Goal: Communication & Community: Answer question/provide support

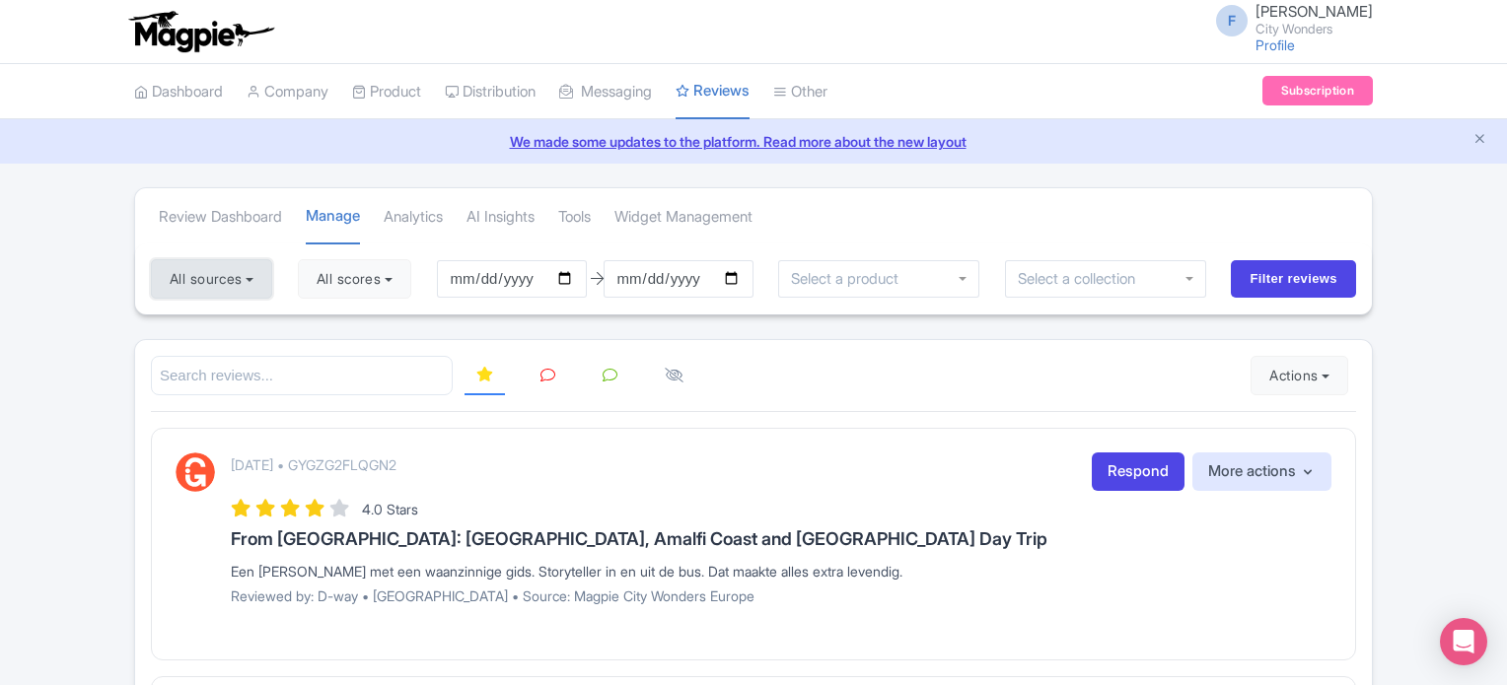
click at [254, 280] on button "All sources" at bounding box center [211, 278] width 121 height 39
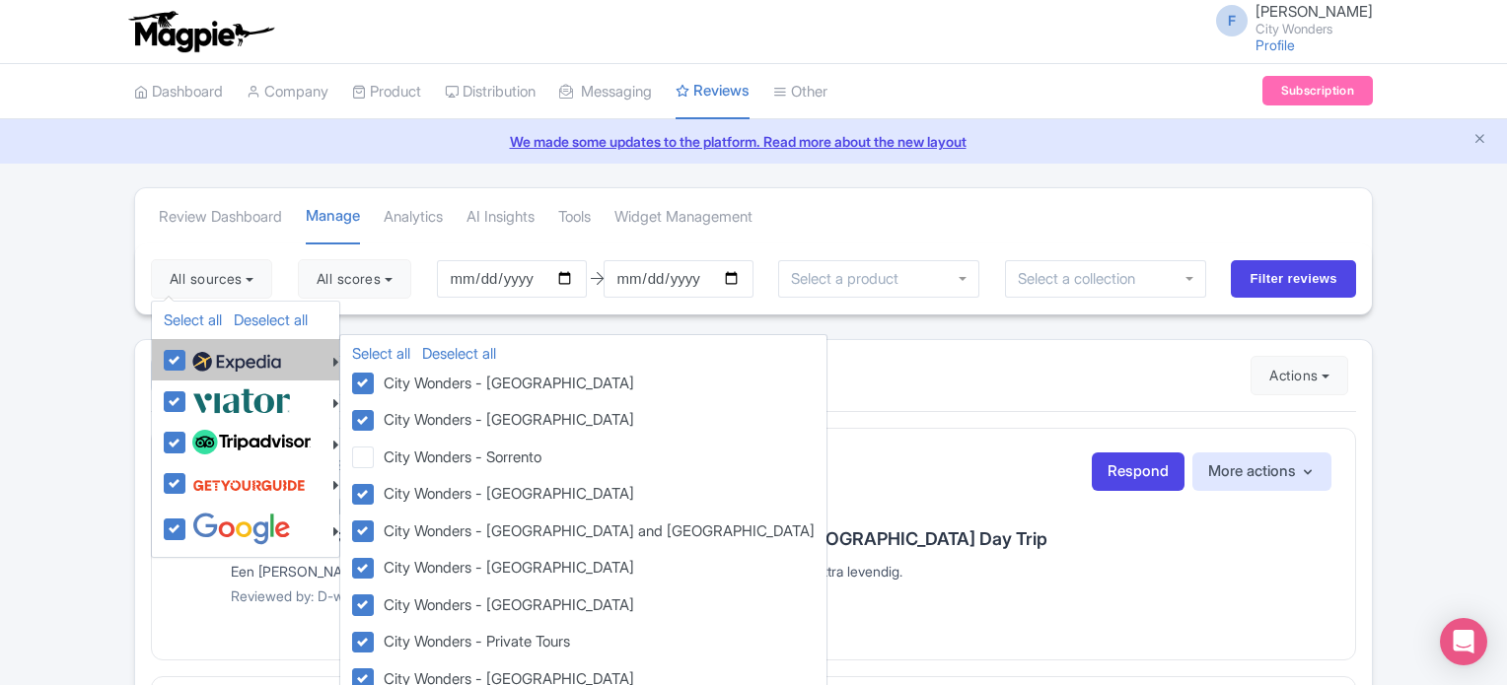
click at [187, 359] on label at bounding box center [234, 360] width 94 height 34
click at [187, 356] on input "checkbox" at bounding box center [193, 349] width 13 height 13
checkbox input "false"
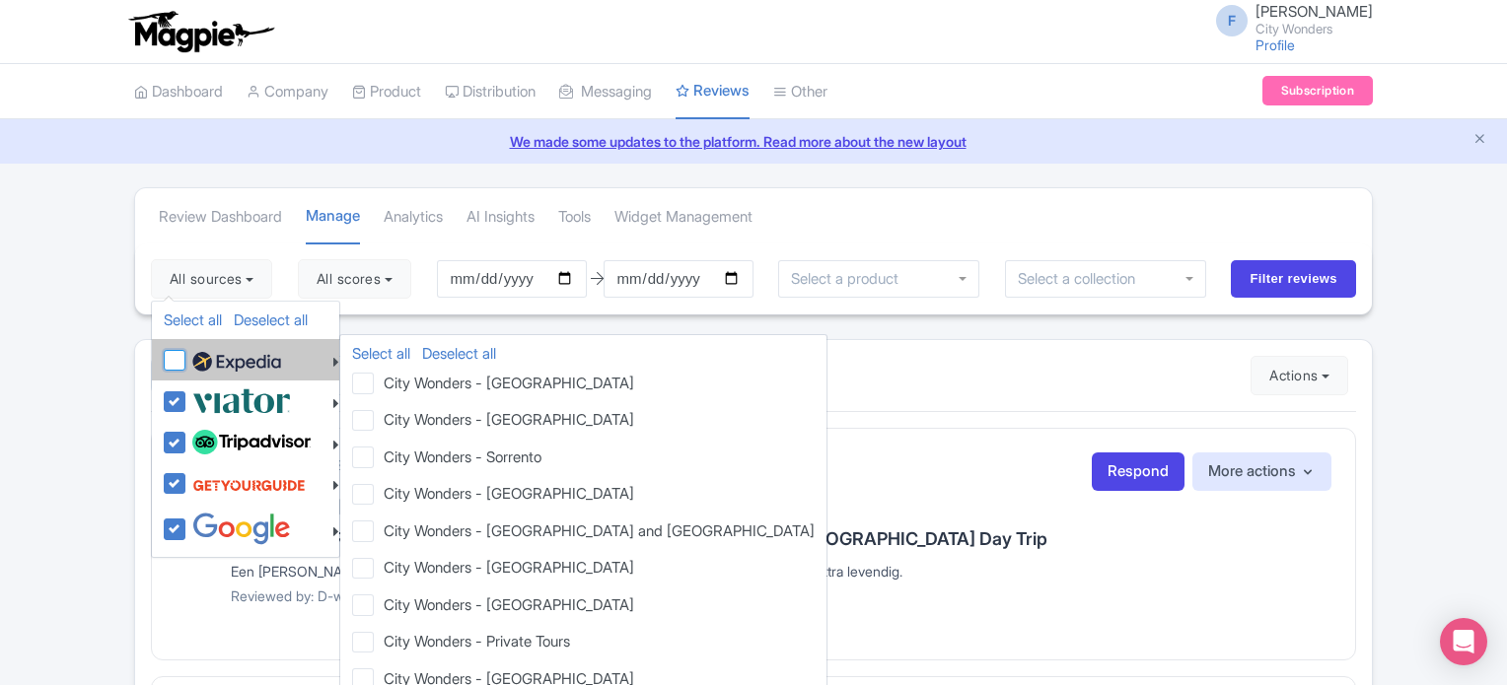
checkbox input "false"
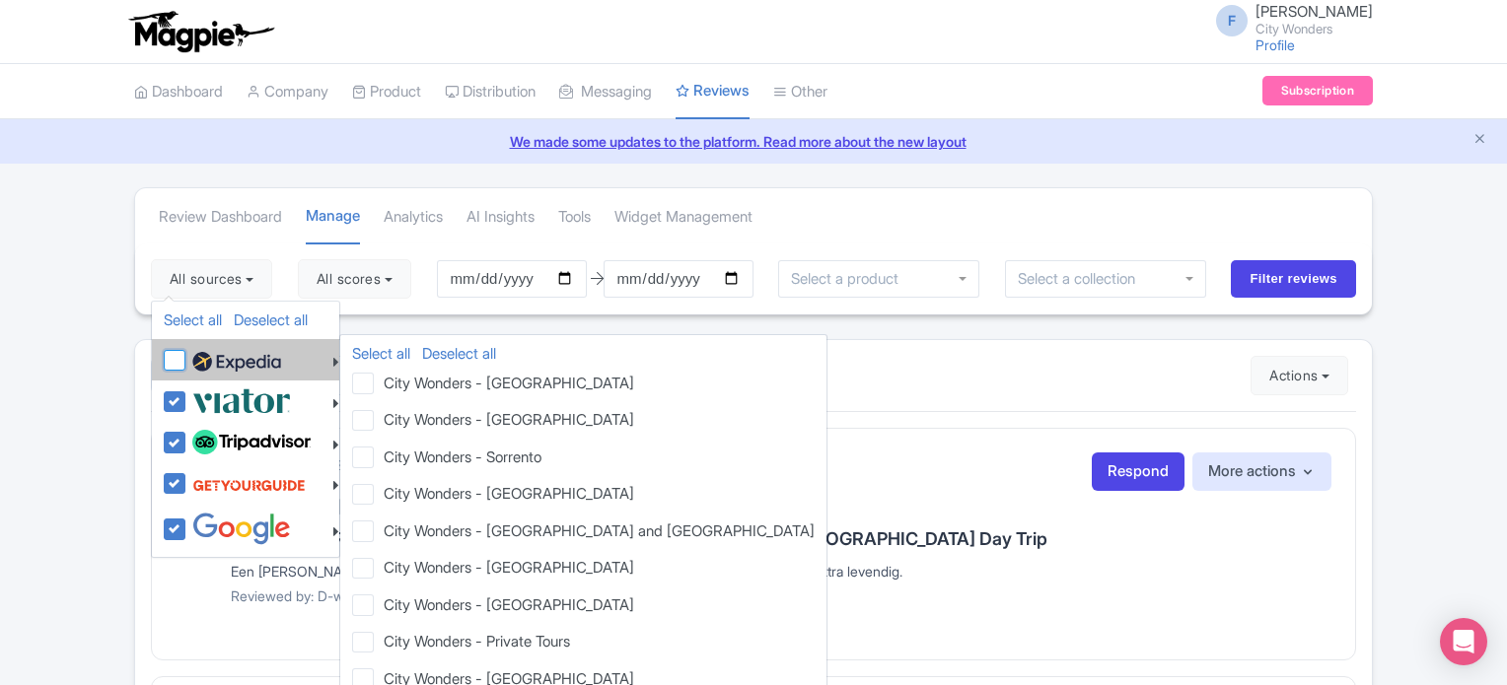
checkbox input "false"
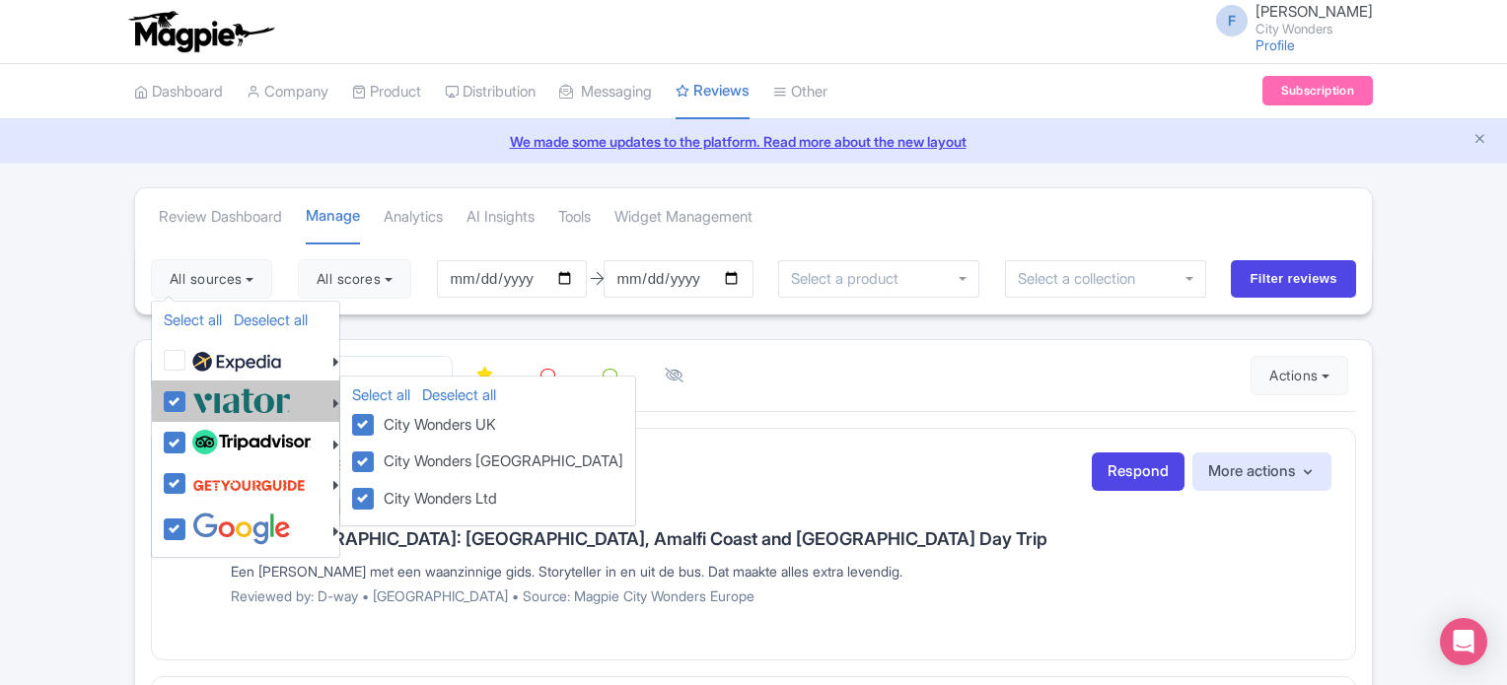
drag, startPoint x: 177, startPoint y: 394, endPoint x: 177, endPoint y: 408, distance: 14.8
click at [187, 398] on label at bounding box center [239, 401] width 104 height 33
click at [187, 397] on input "checkbox" at bounding box center [193, 391] width 13 height 13
checkbox input "false"
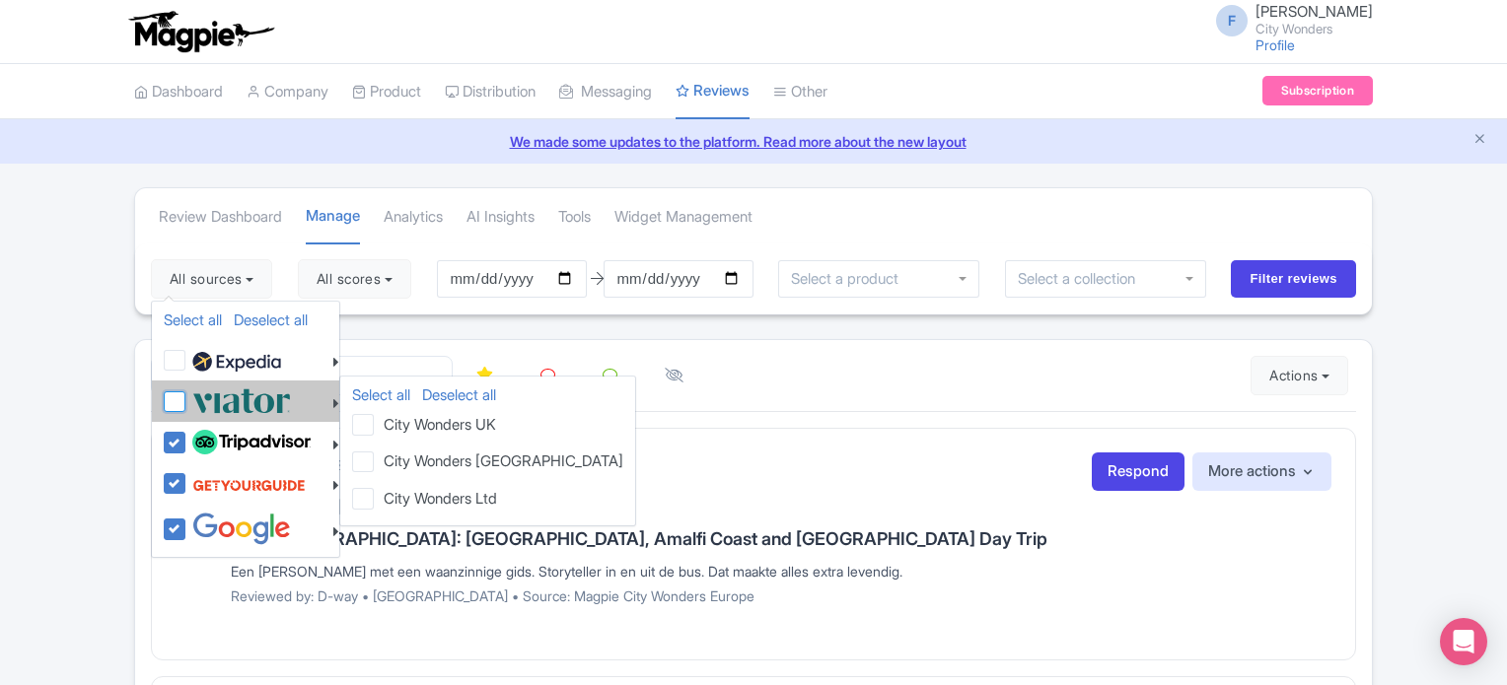
checkbox input "false"
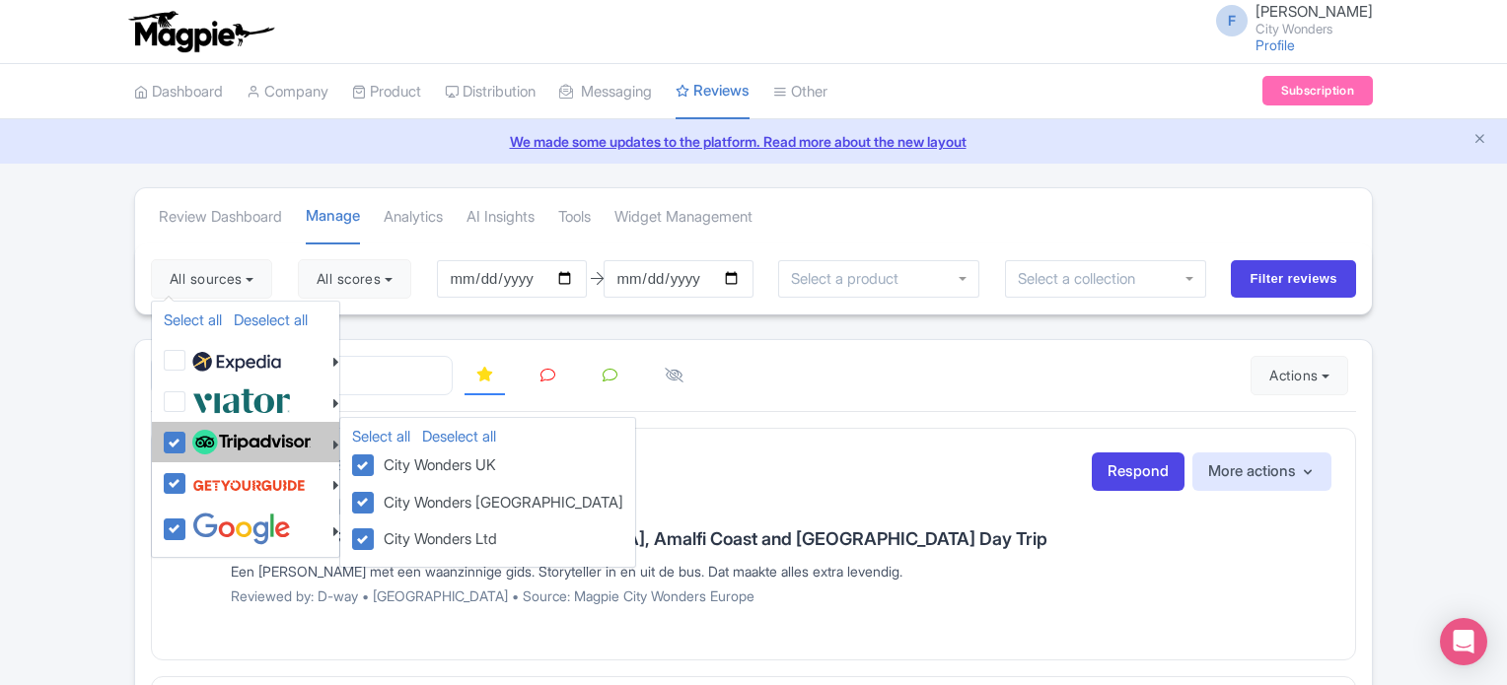
click at [187, 441] on label at bounding box center [248, 443] width 123 height 34
click at [187, 439] on input "checkbox" at bounding box center [193, 432] width 13 height 13
checkbox input "false"
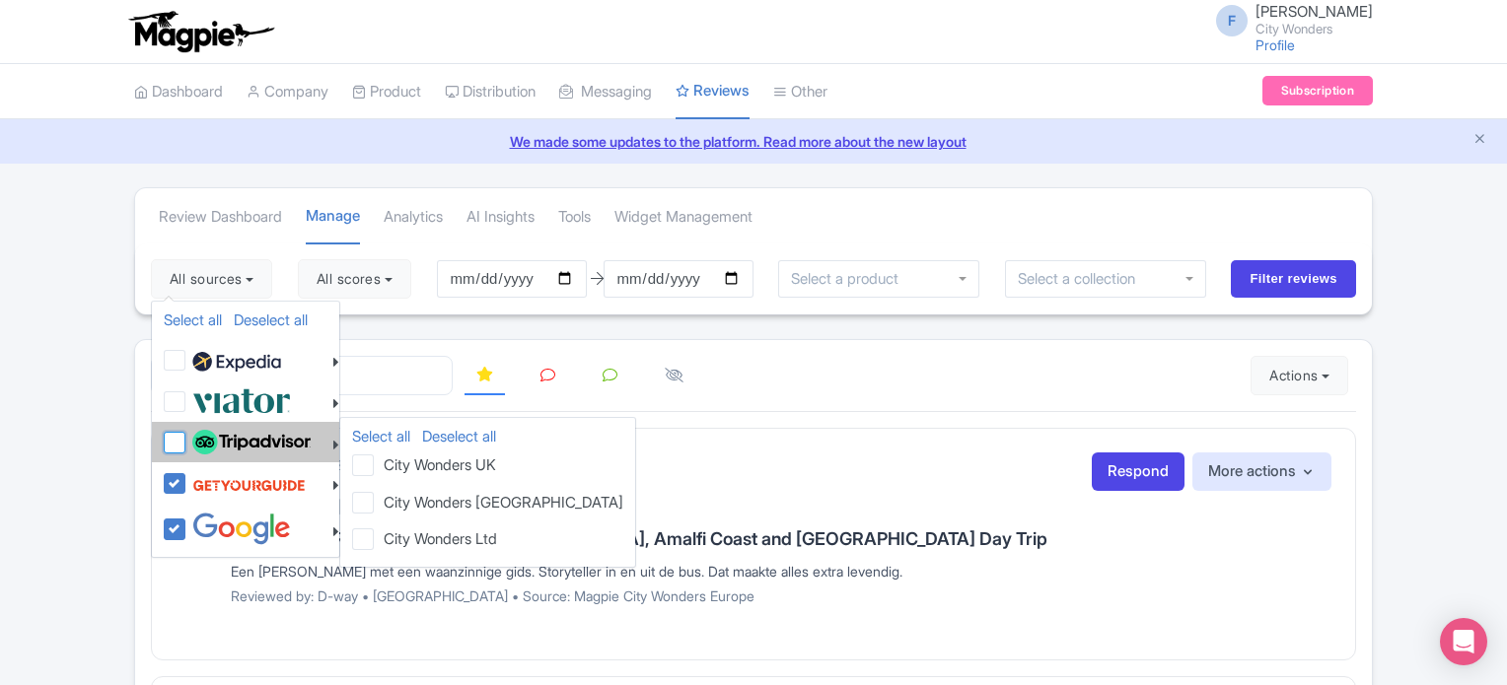
checkbox input "false"
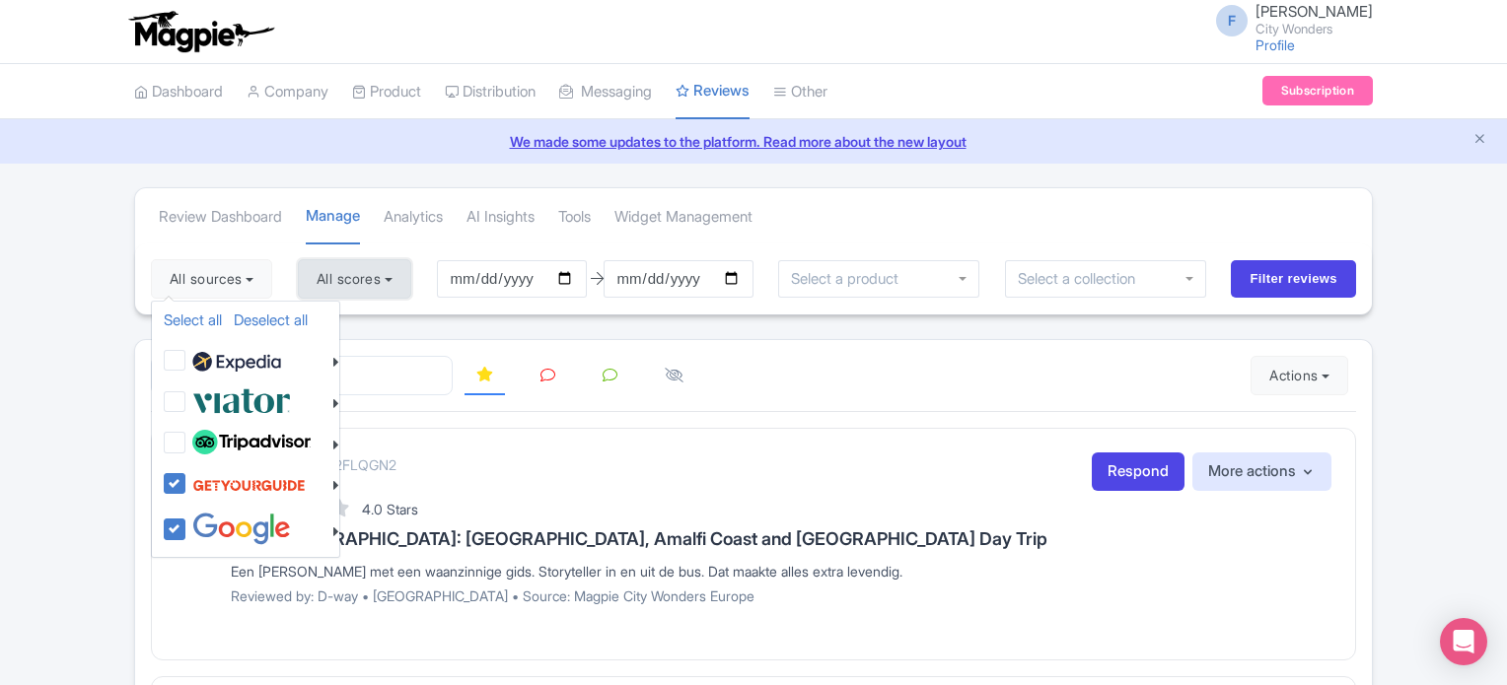
click at [383, 269] on button "All scores" at bounding box center [354, 278] width 113 height 39
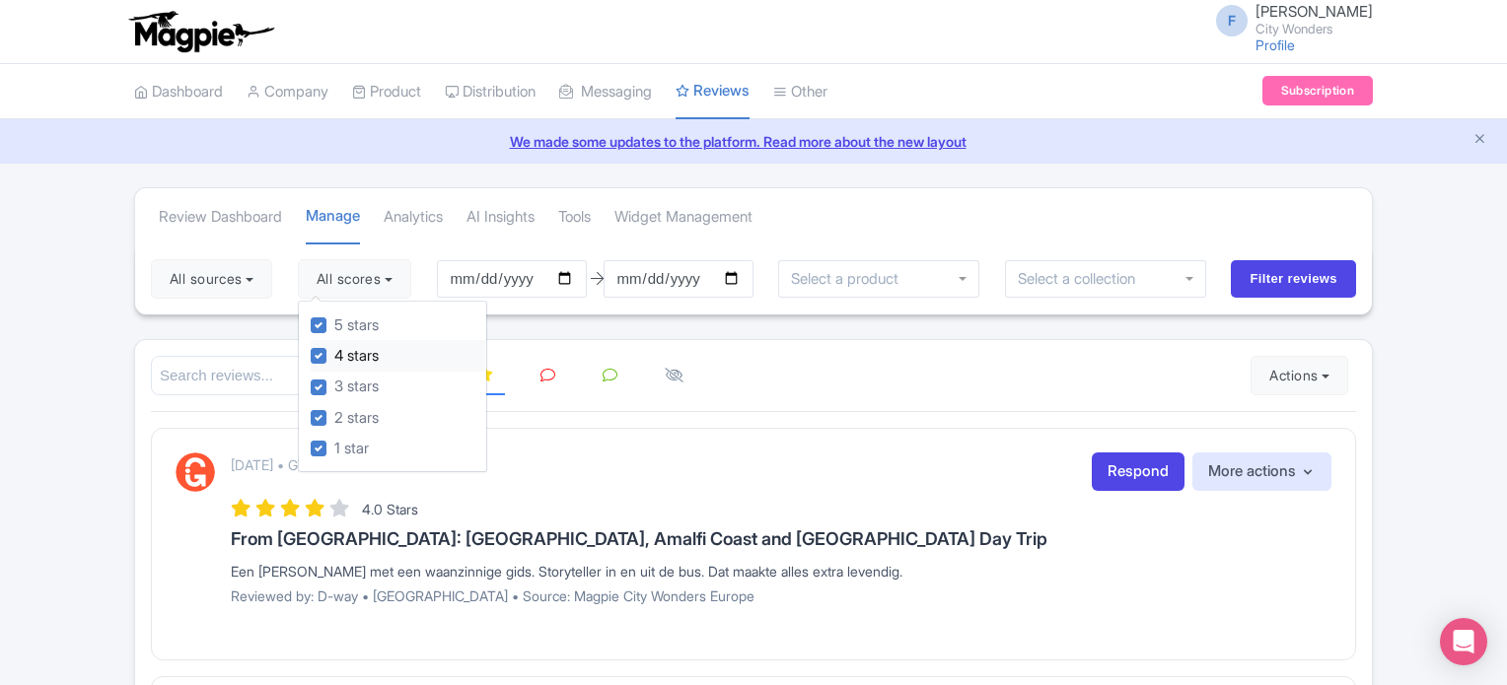
drag, startPoint x: 318, startPoint y: 323, endPoint x: 321, endPoint y: 341, distance: 19.0
click at [334, 326] on label "5 stars" at bounding box center [356, 326] width 44 height 23
click at [334, 326] on input "5 stars" at bounding box center [340, 320] width 13 height 13
checkbox input "false"
drag, startPoint x: 318, startPoint y: 358, endPoint x: 433, endPoint y: 349, distance: 115.7
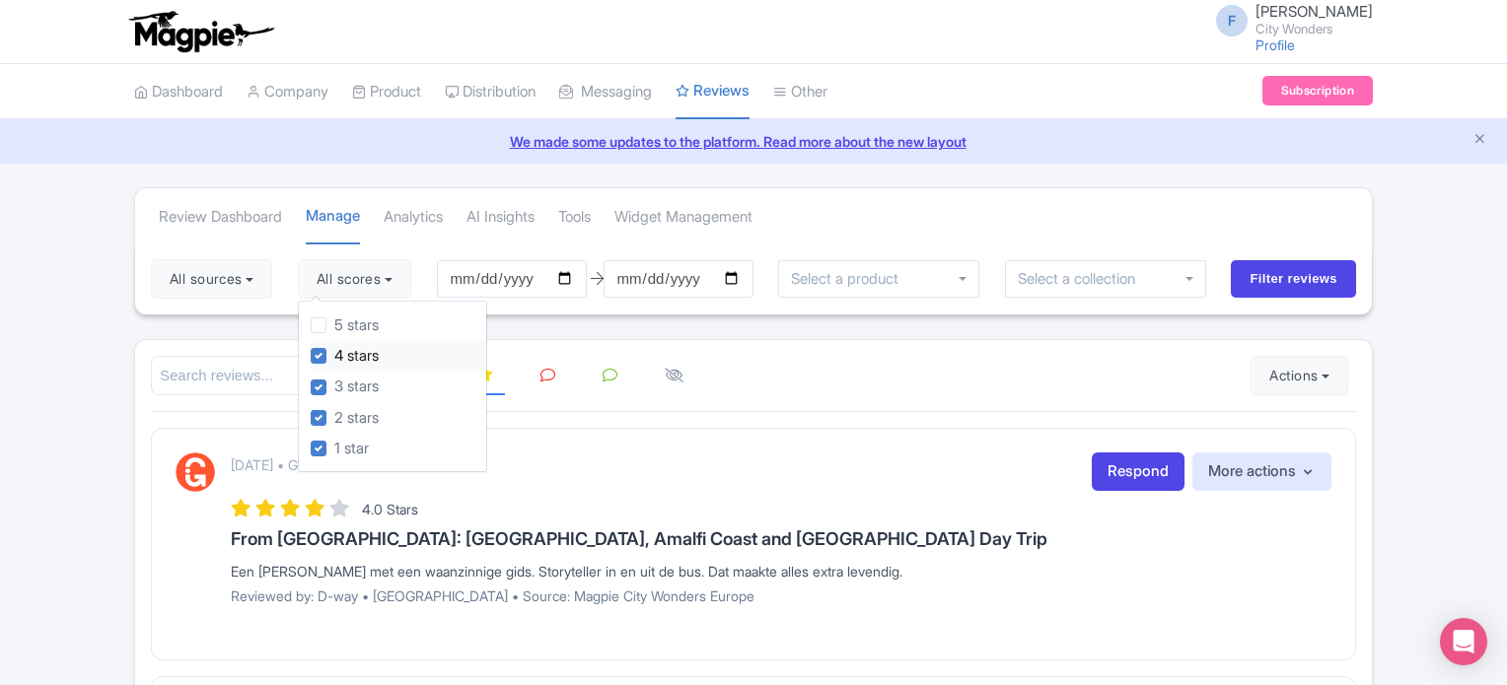
click at [334, 359] on label "4 stars" at bounding box center [356, 356] width 44 height 23
click at [334, 357] on input "4 stars" at bounding box center [340, 350] width 13 height 13
checkbox input "false"
click at [1262, 278] on input "Filter reviews" at bounding box center [1293, 278] width 125 height 37
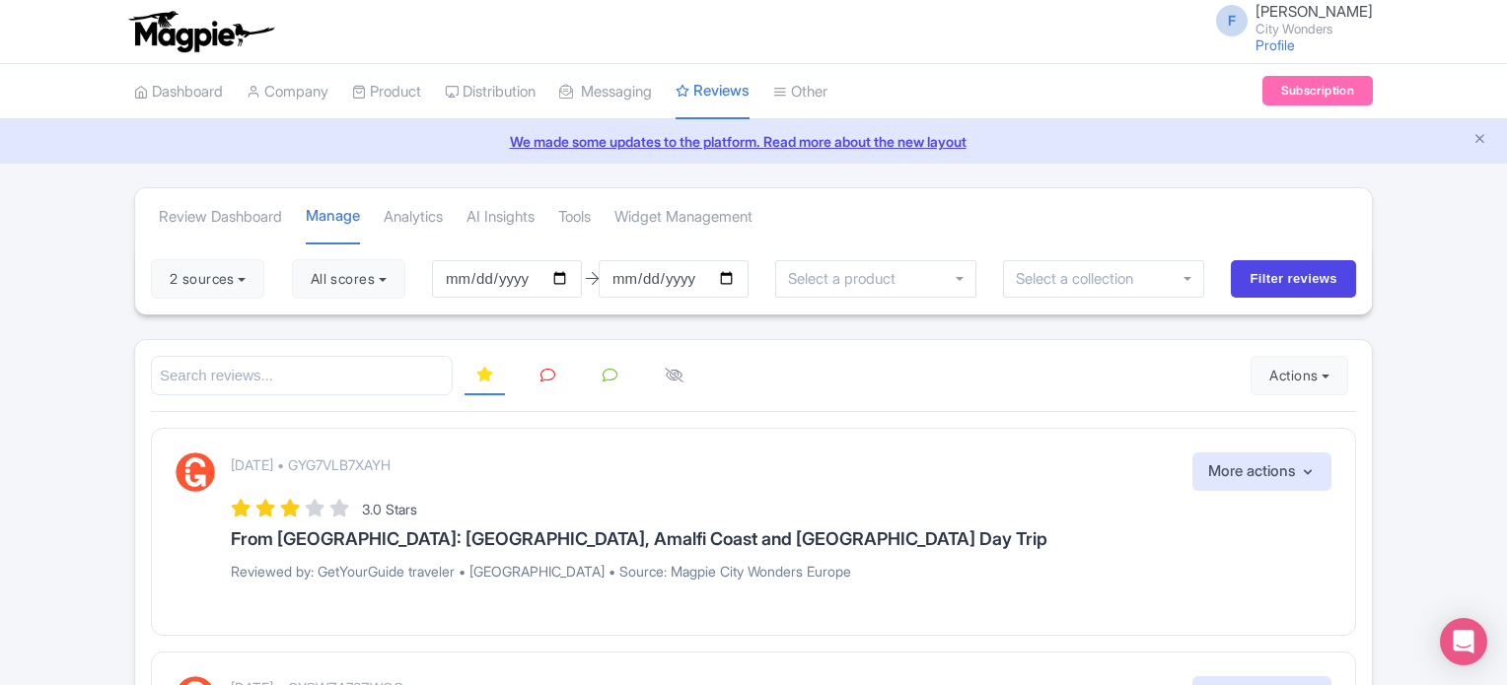
click at [544, 373] on icon at bounding box center [547, 375] width 15 height 15
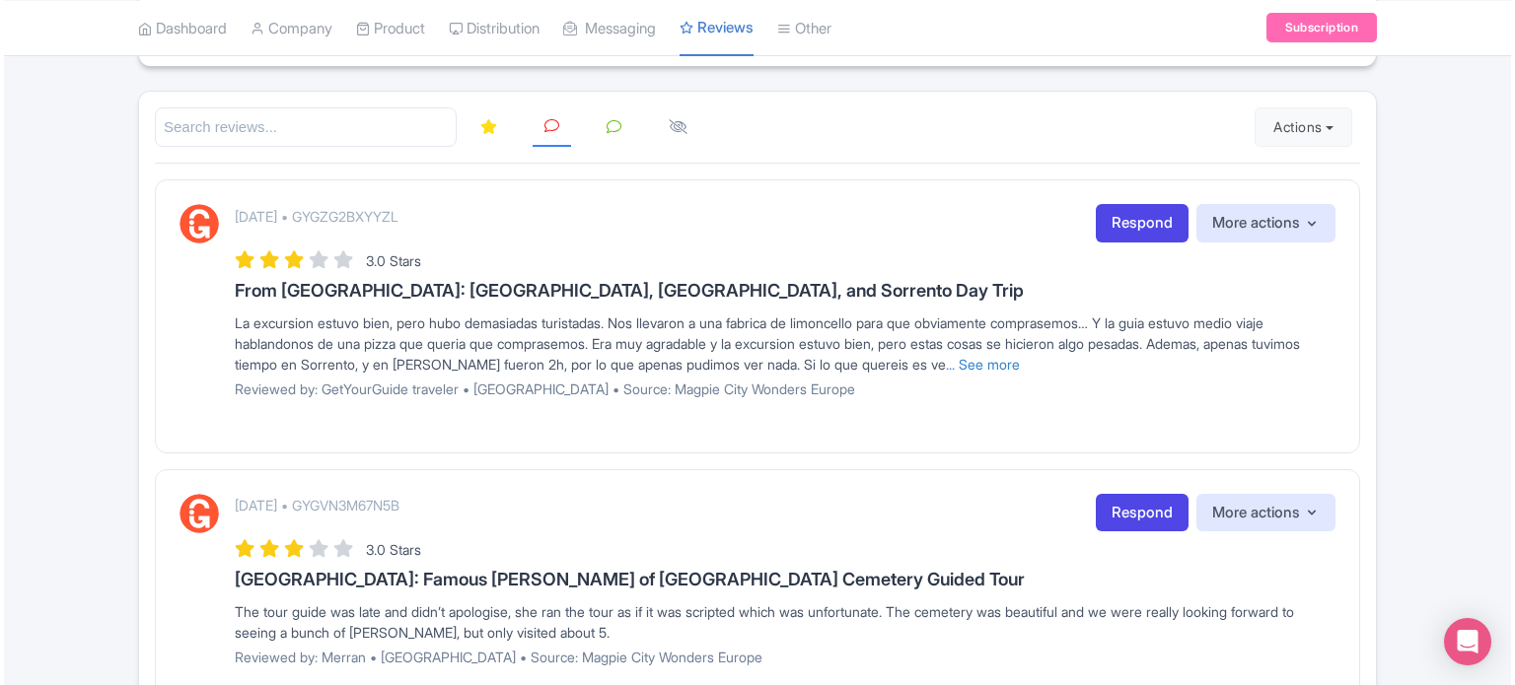
scroll to position [231, 0]
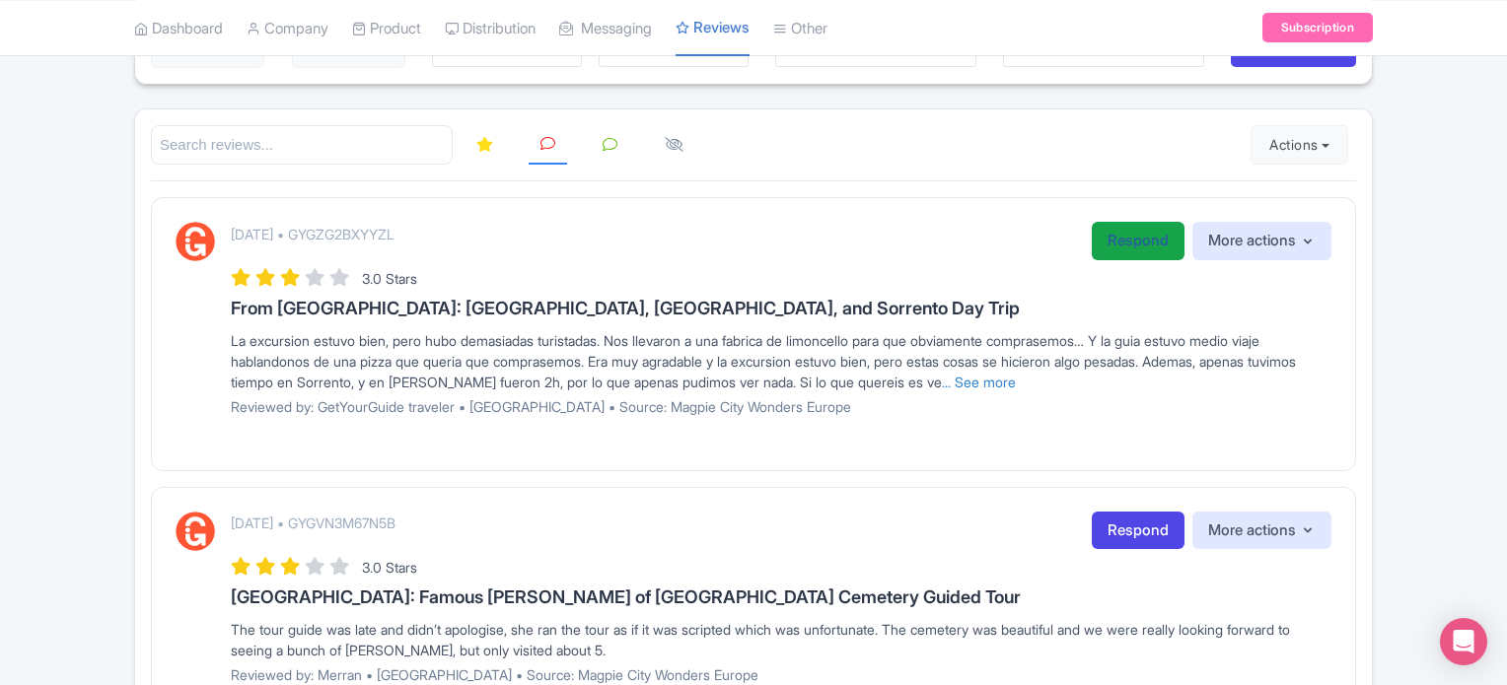
click at [1140, 242] on link "Respond" at bounding box center [1138, 241] width 93 height 38
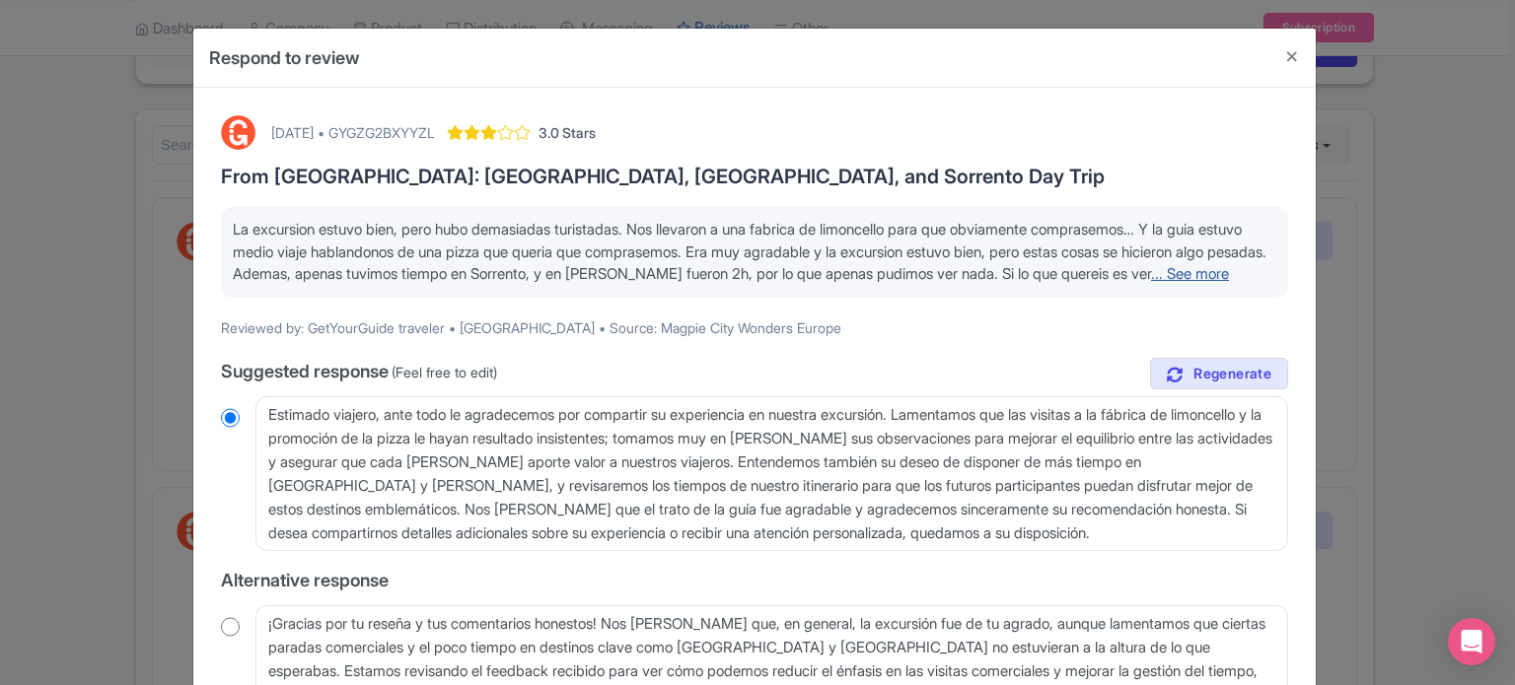
click at [1151, 283] on link "... See more" at bounding box center [1190, 273] width 78 height 19
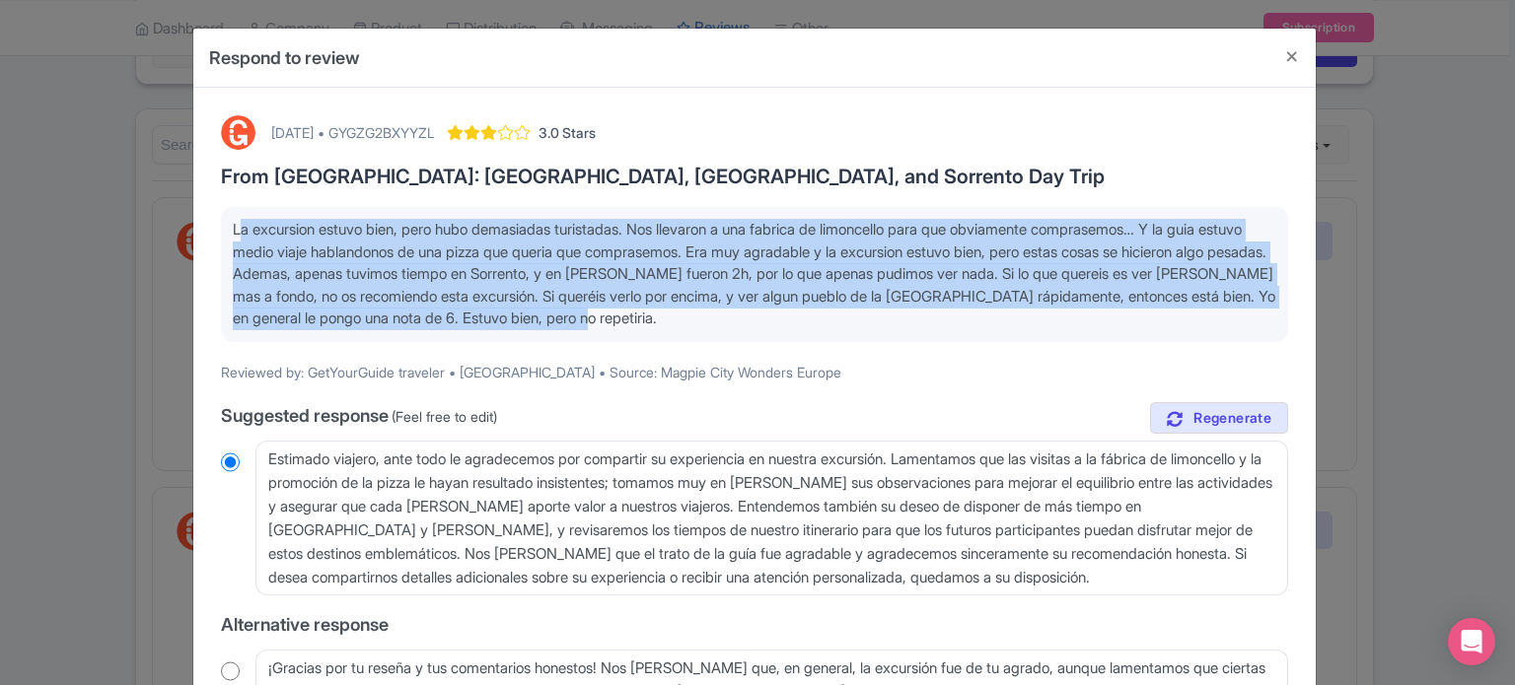
drag, startPoint x: 876, startPoint y: 316, endPoint x: 233, endPoint y: 232, distance: 648.5
click at [233, 232] on p "La excursion estuvo bien, pero hubo demasiadas turistadas. Nos llevaron a una f…" at bounding box center [754, 274] width 1043 height 111
copy span "La excursion estuvo bien, pero hubo demasiadas turistadas. Nos llevaron a una f…"
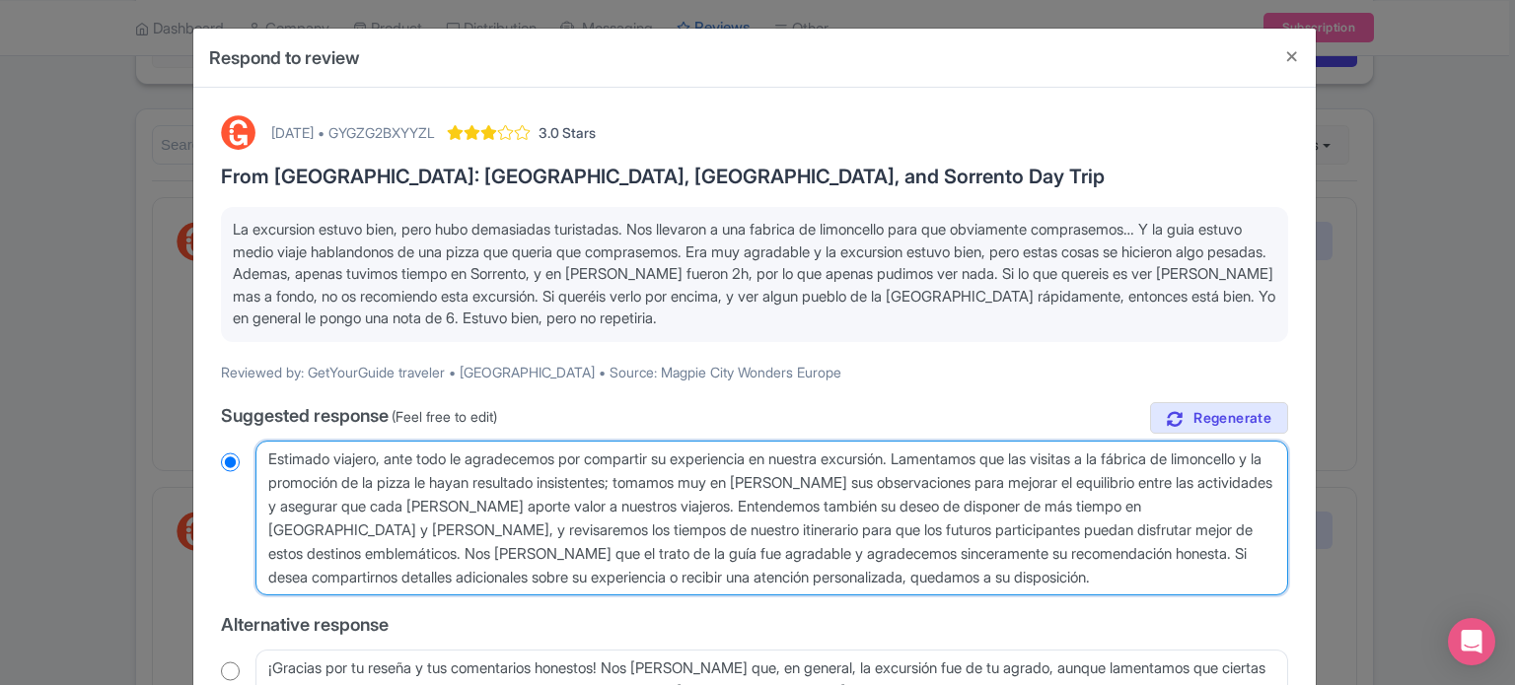
drag, startPoint x: 264, startPoint y: 466, endPoint x: 1134, endPoint y: 570, distance: 876.2
click at [1134, 570] on textarea "Estimado viajero, ante todo le agradecemos por compartir su experiencia en nues…" at bounding box center [771, 519] width 1033 height 156
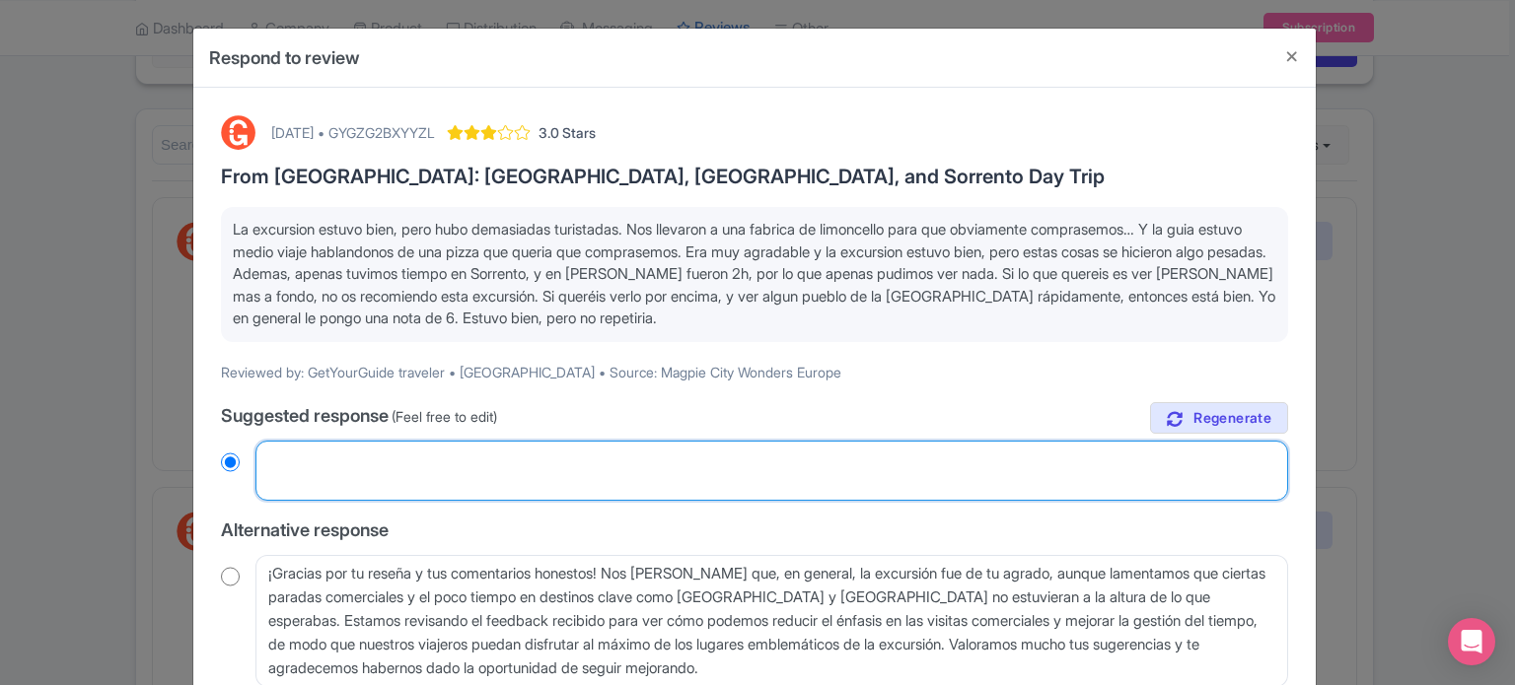
radio input "true"
paste textarea "Estimado viajero, ante todo, gracias por compartir su experiencia en nuestra ex…"
type textarea "Estimado viajero, ante todo, gracias por compartir su experiencia en nuestra ex…"
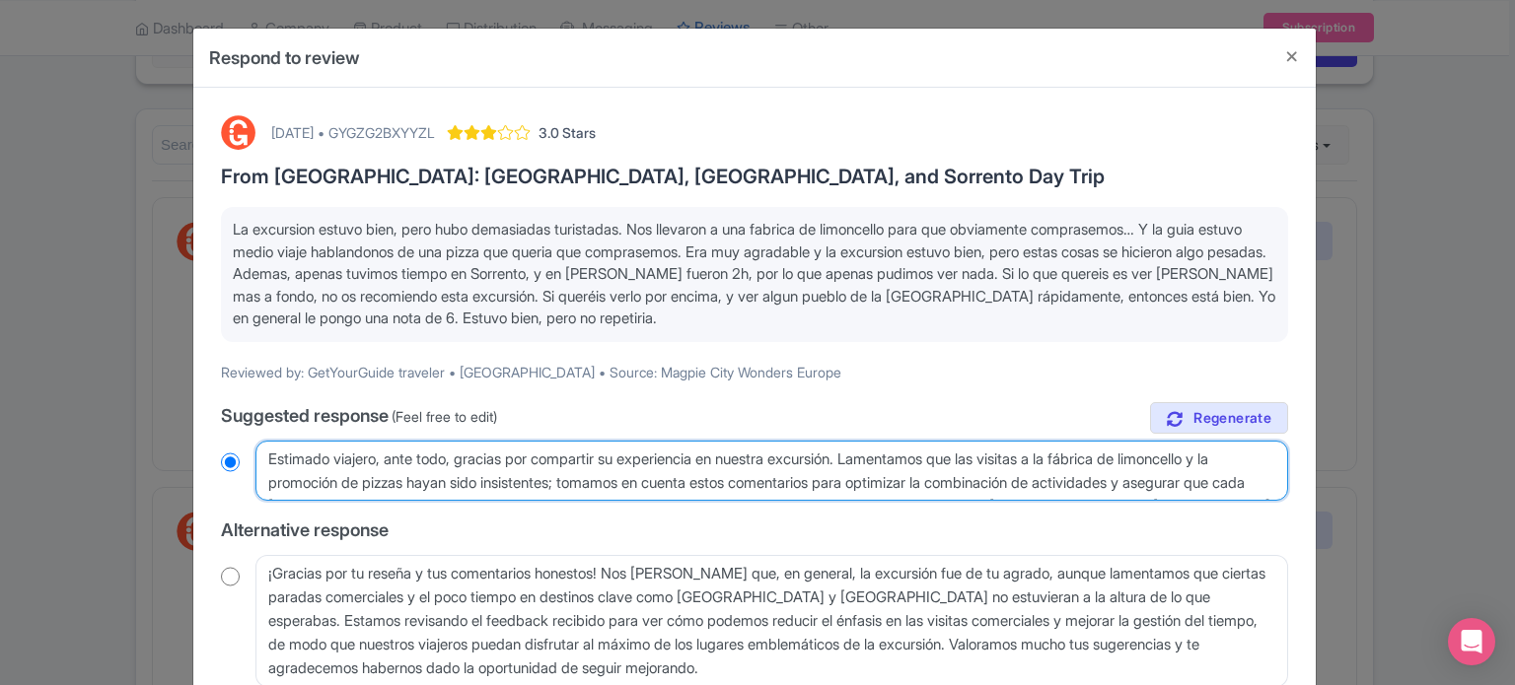
radio input "true"
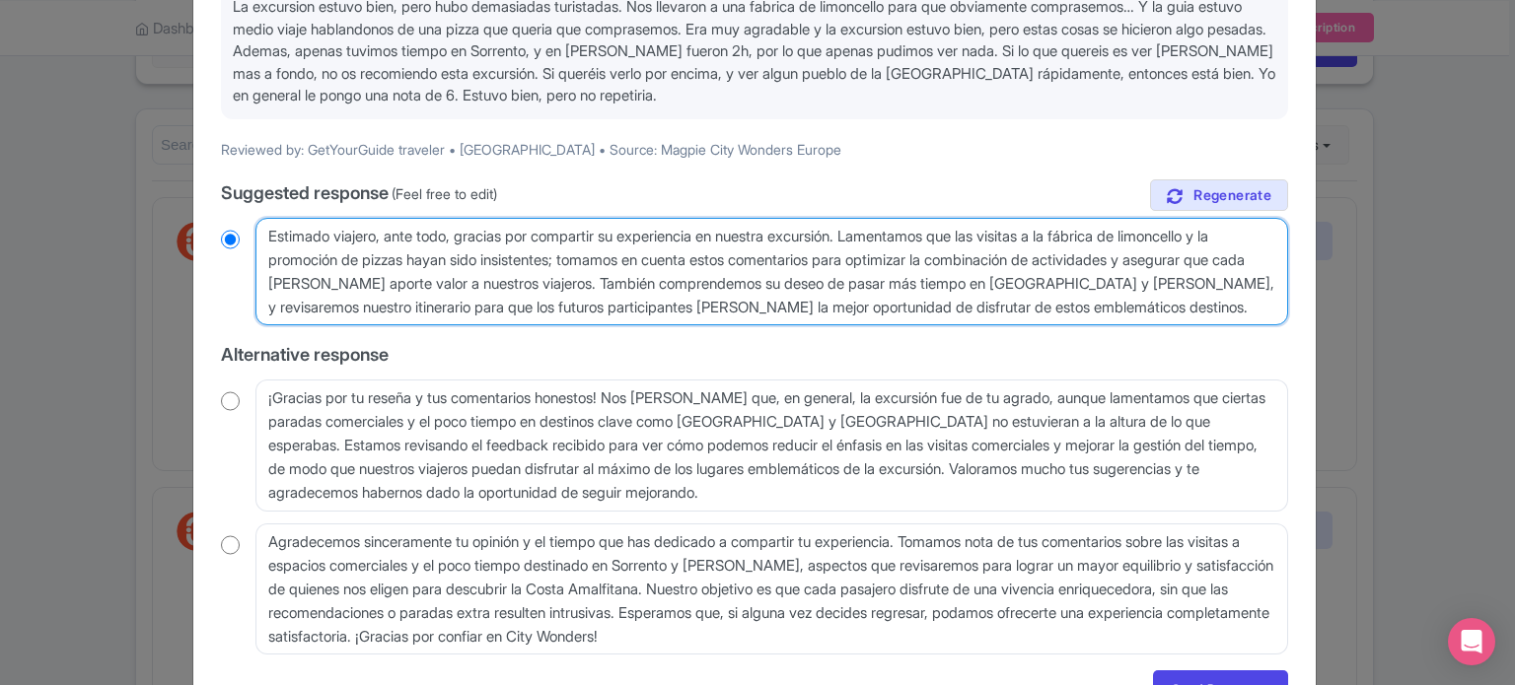
scroll to position [296, 0]
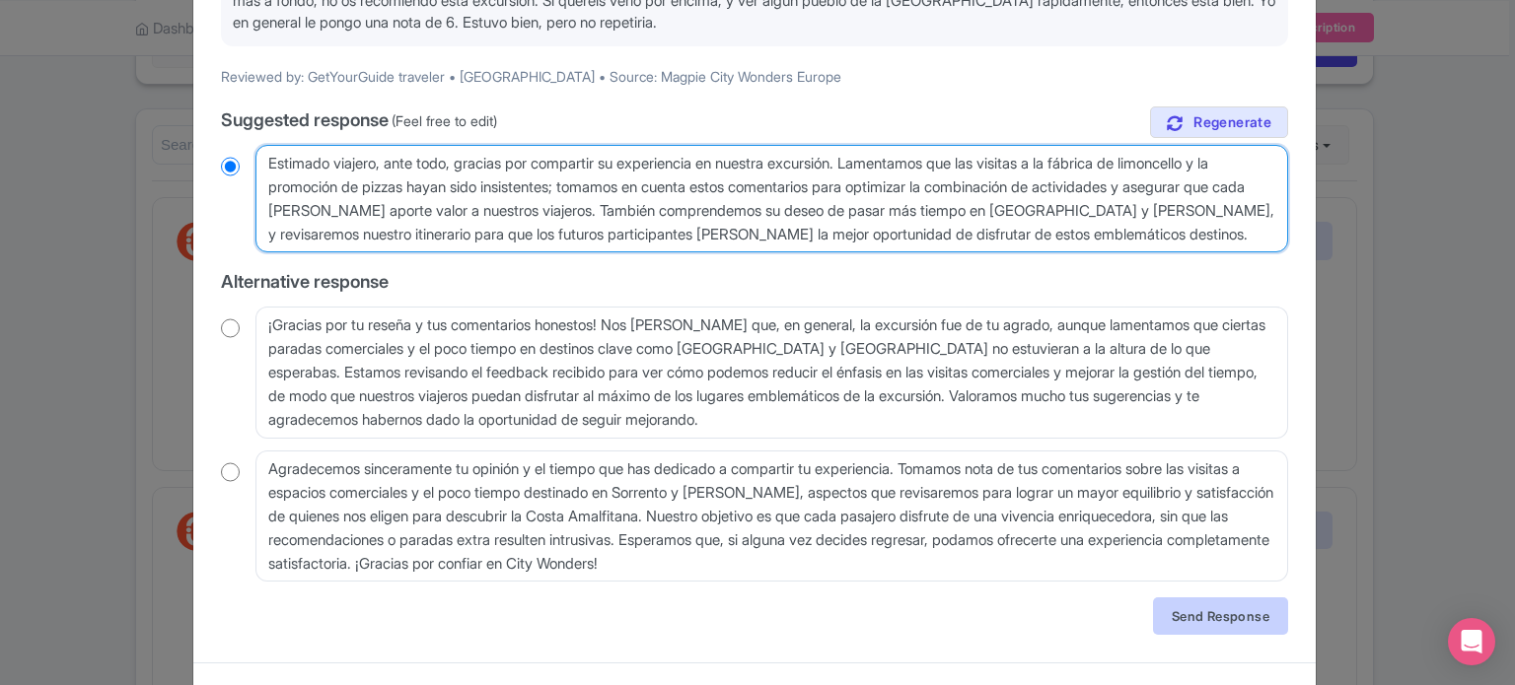
type textarea "Estimado viajero, ante todo, gracias por compartir su experiencia en nuestra ex…"
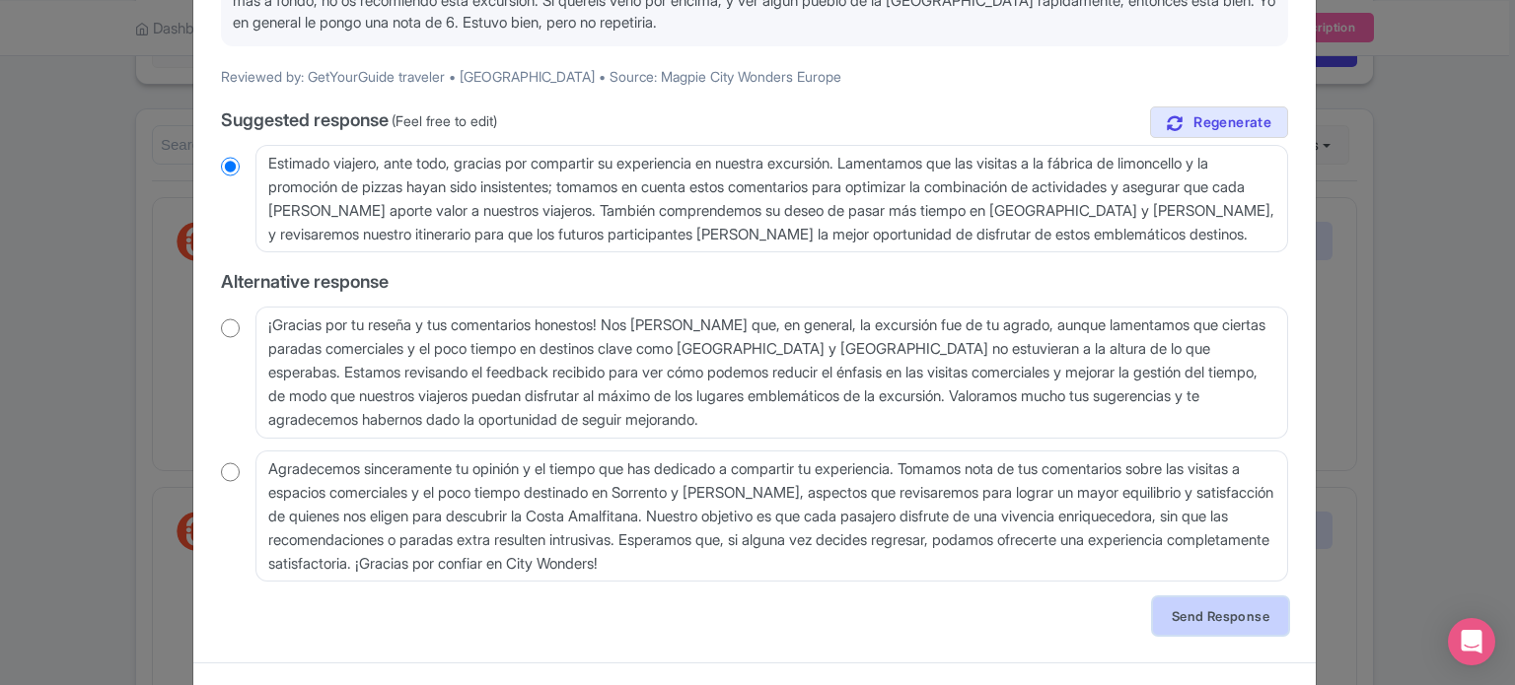
click at [1176, 613] on link "Send Response" at bounding box center [1220, 616] width 135 height 37
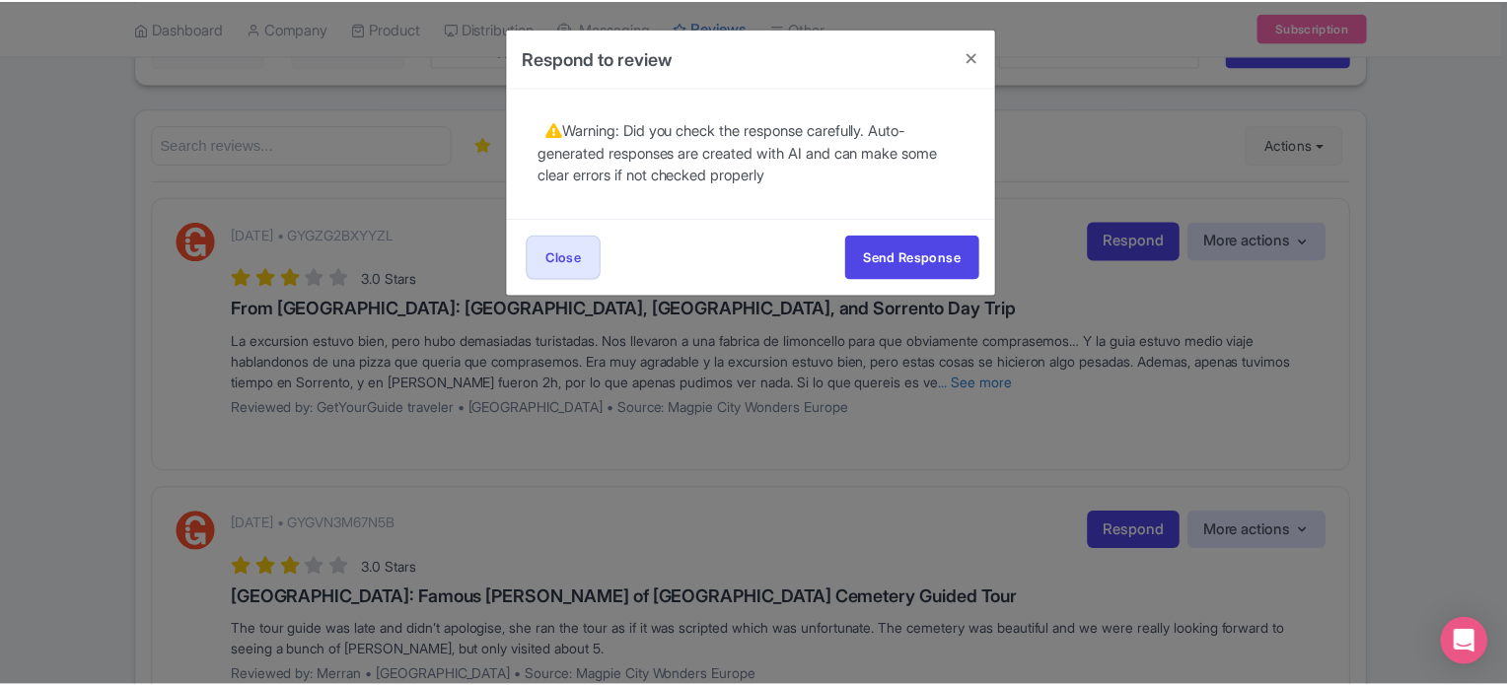
scroll to position [0, 0]
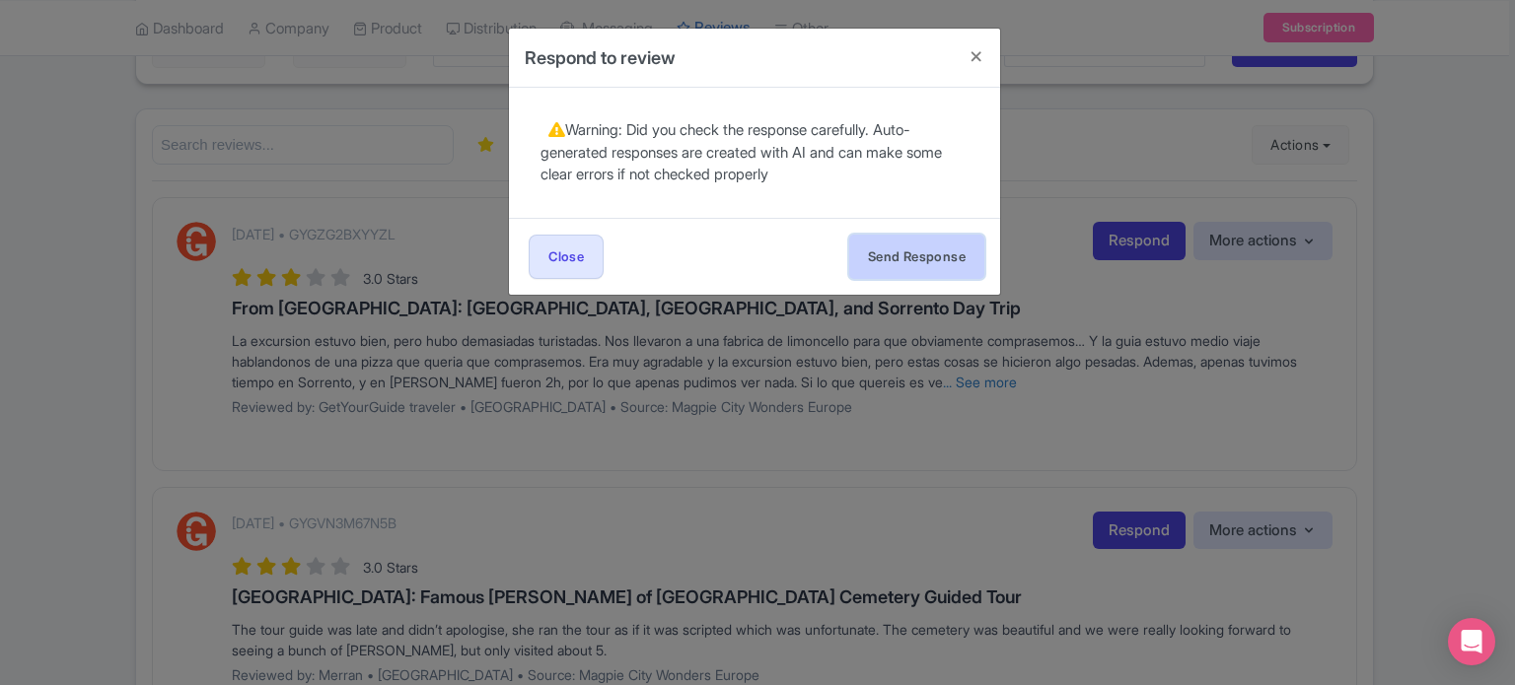
click at [925, 263] on button "Send Response" at bounding box center [916, 257] width 135 height 44
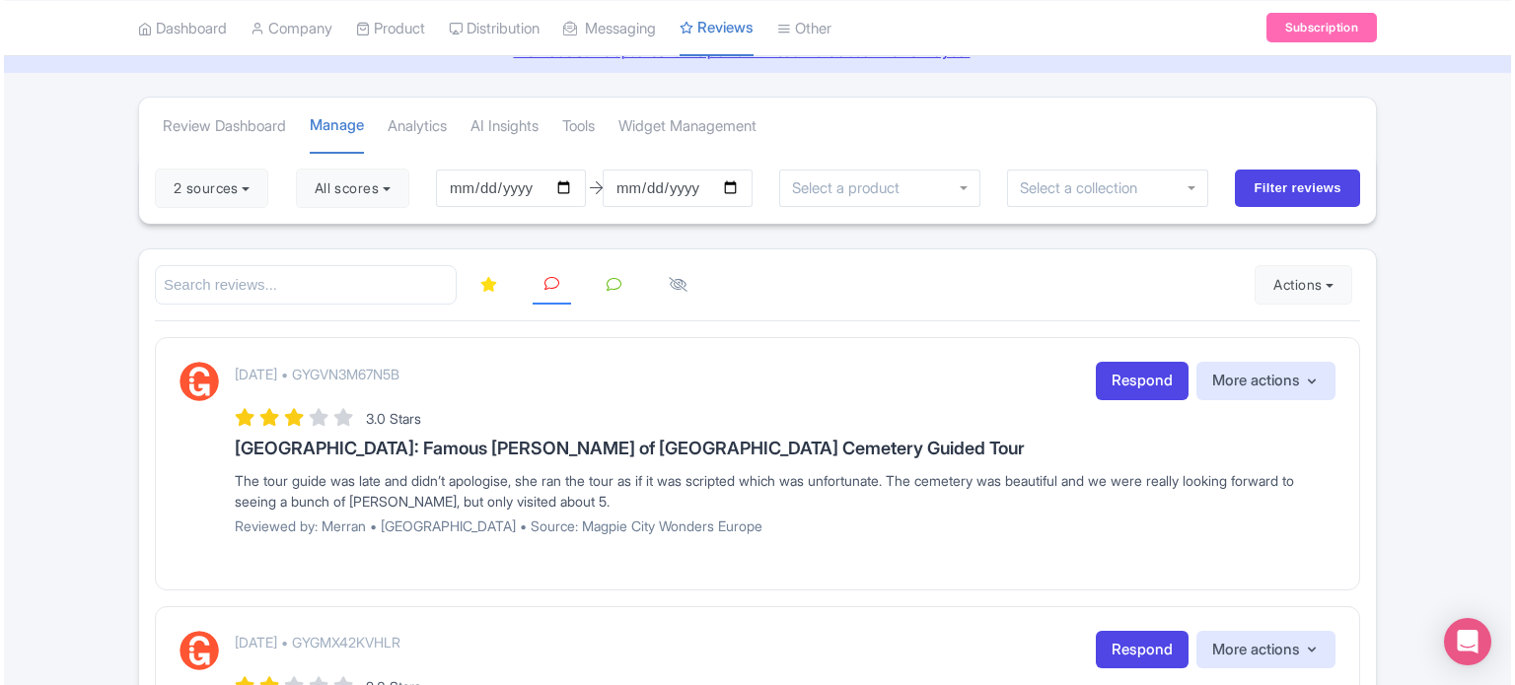
scroll to position [197, 0]
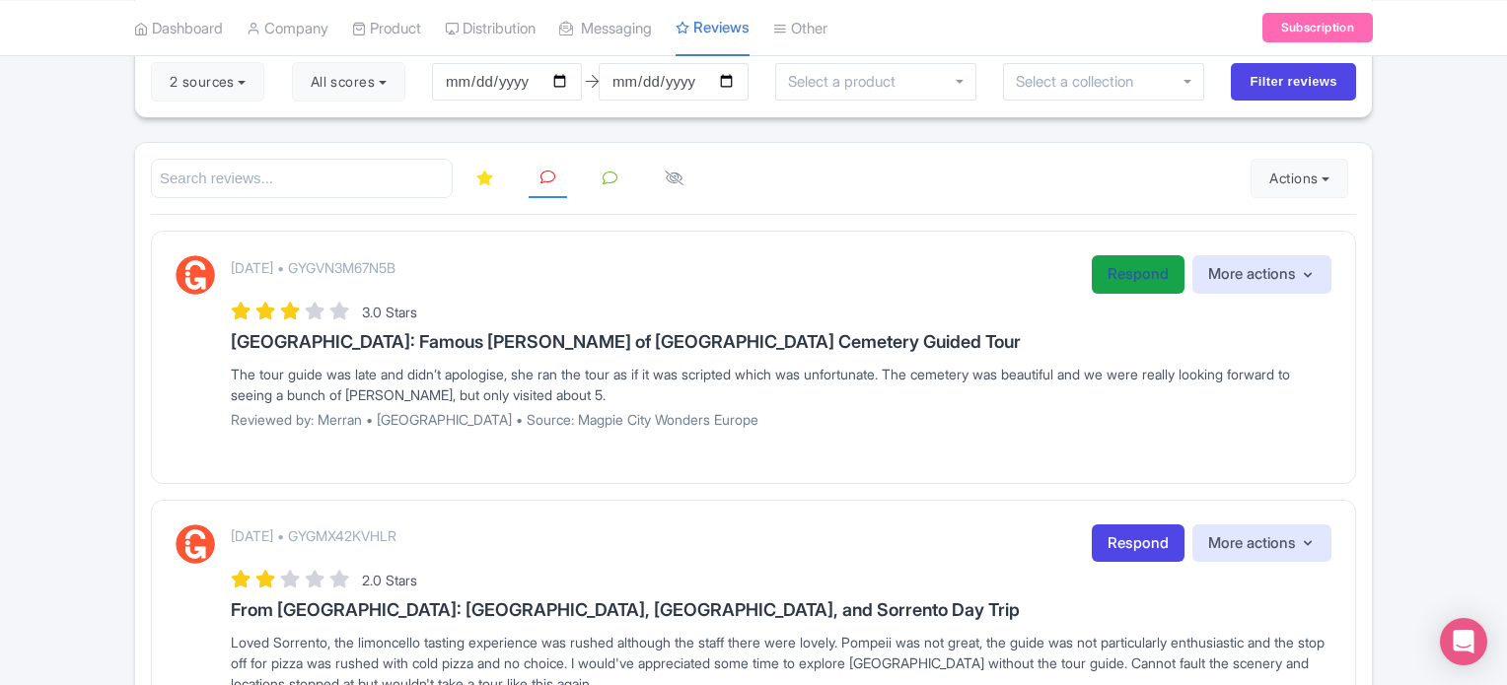
click at [1133, 272] on link "Respond" at bounding box center [1138, 274] width 93 height 38
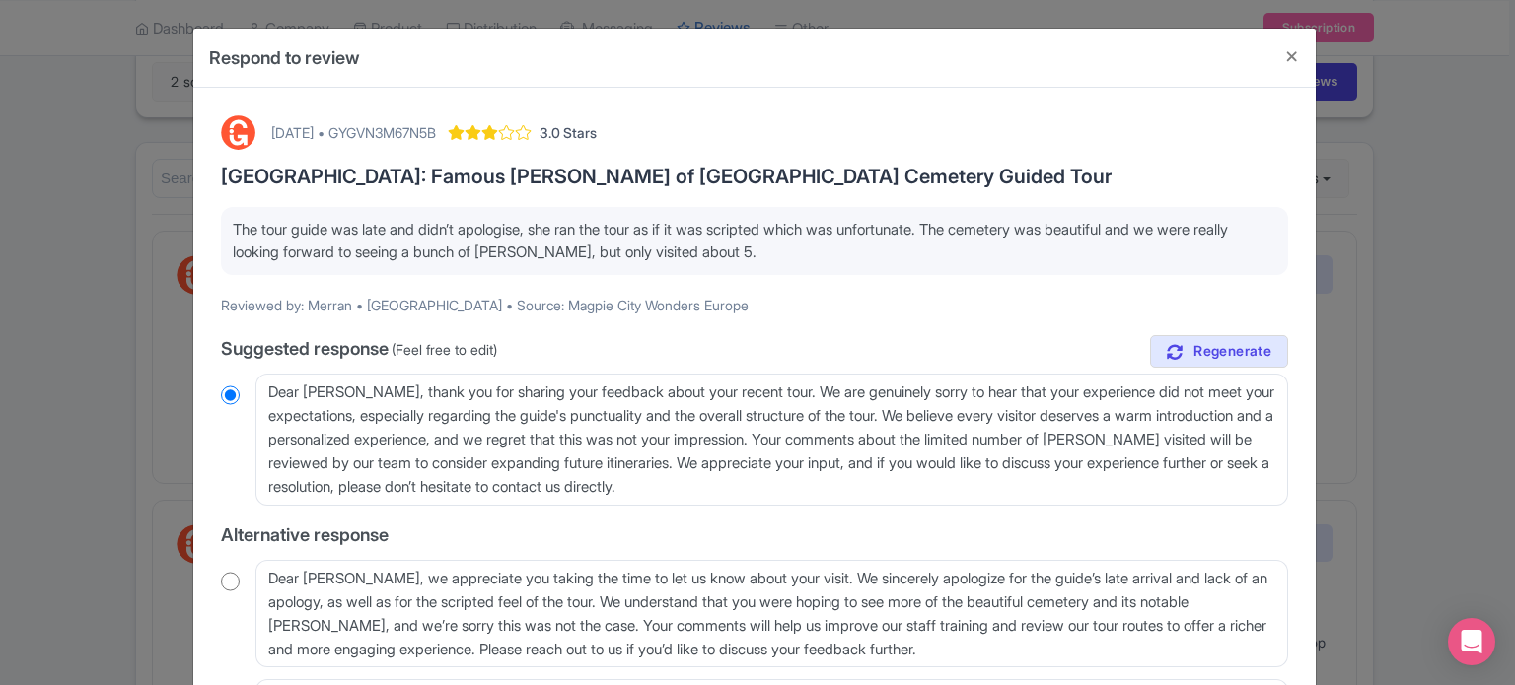
scroll to position [99, 0]
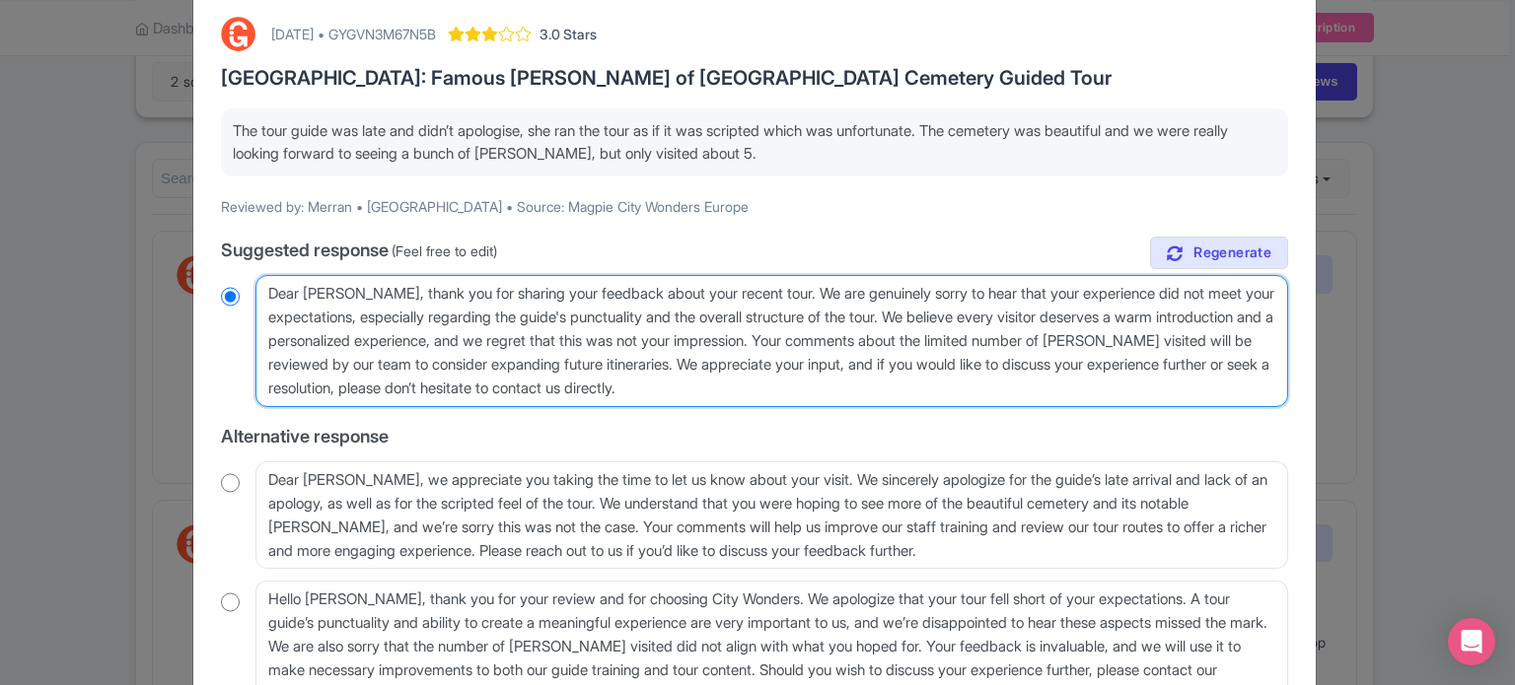
drag, startPoint x: 907, startPoint y: 394, endPoint x: 973, endPoint y: 362, distance: 73.2
click at [973, 362] on textarea "Dear Merran, thank you for sharing your feedback about your recent tour. We are…" at bounding box center [771, 341] width 1033 height 132
type textarea "Dear Merran, thank you for sharing your feedback about your recent tour. We are…"
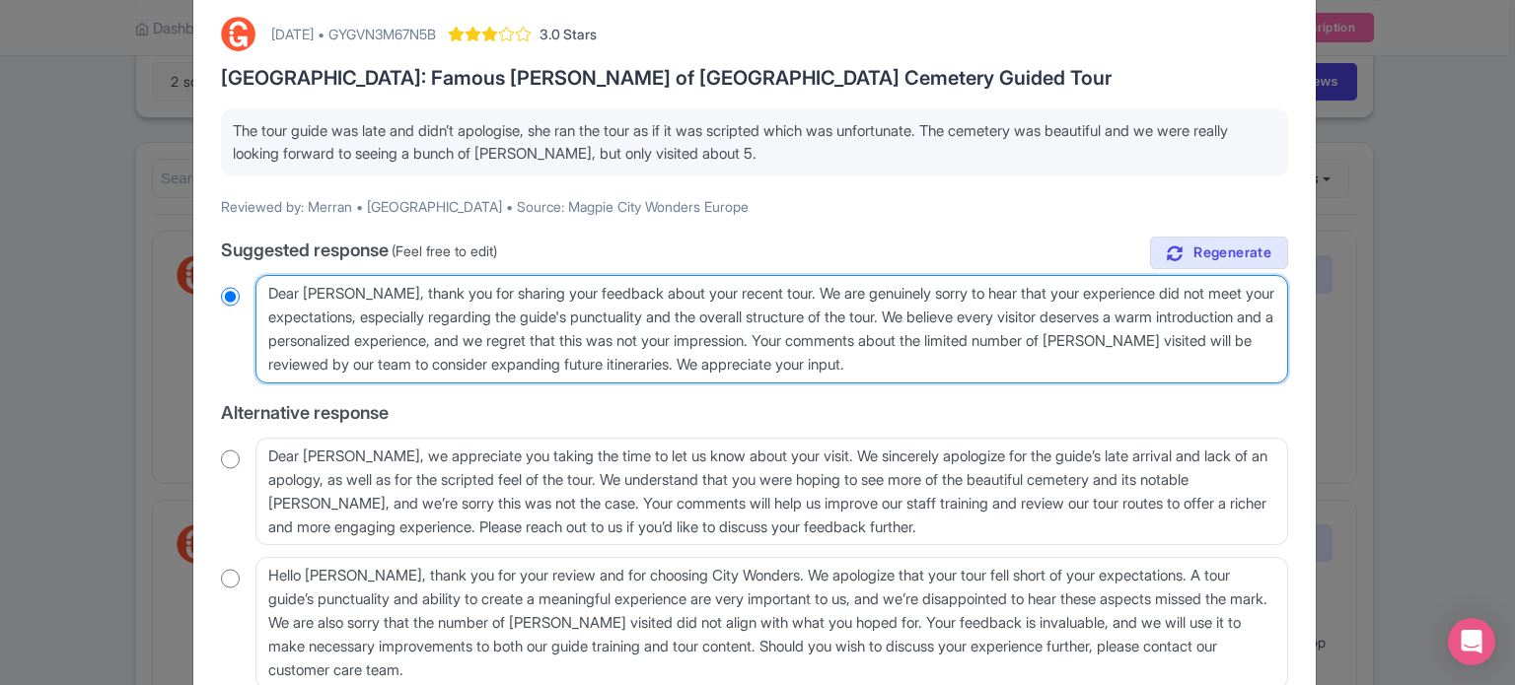
radio input "true"
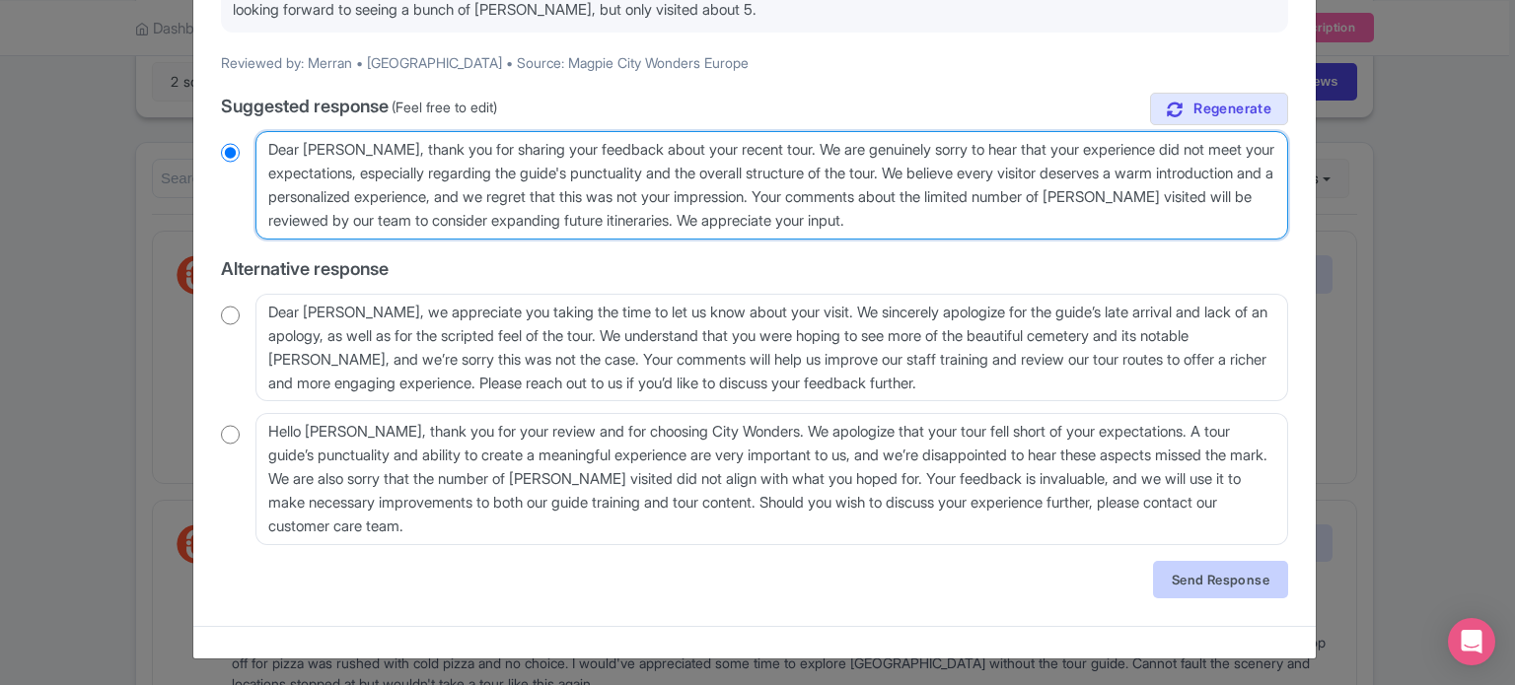
type textarea "Dear Merran, thank you for sharing your feedback about your recent tour. We are…"
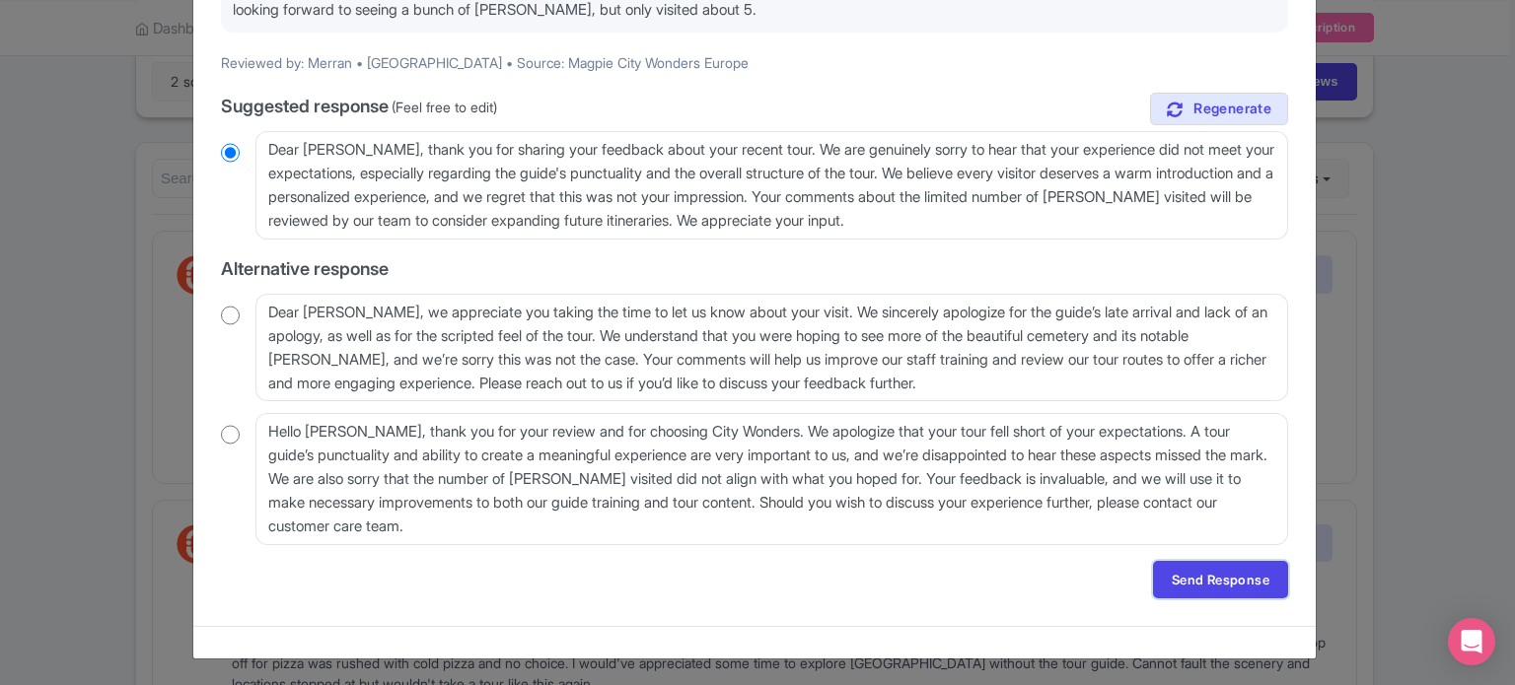
click at [1214, 582] on link "Send Response" at bounding box center [1220, 579] width 135 height 37
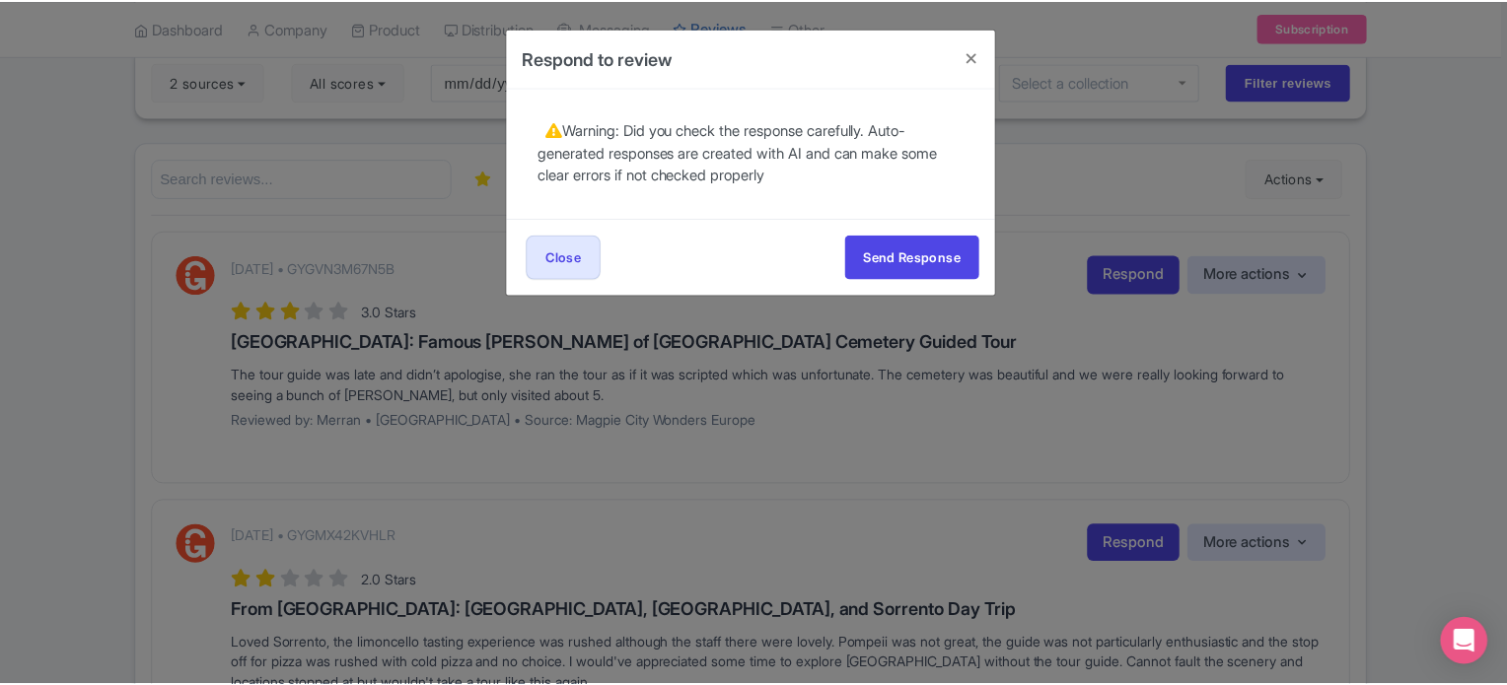
scroll to position [0, 0]
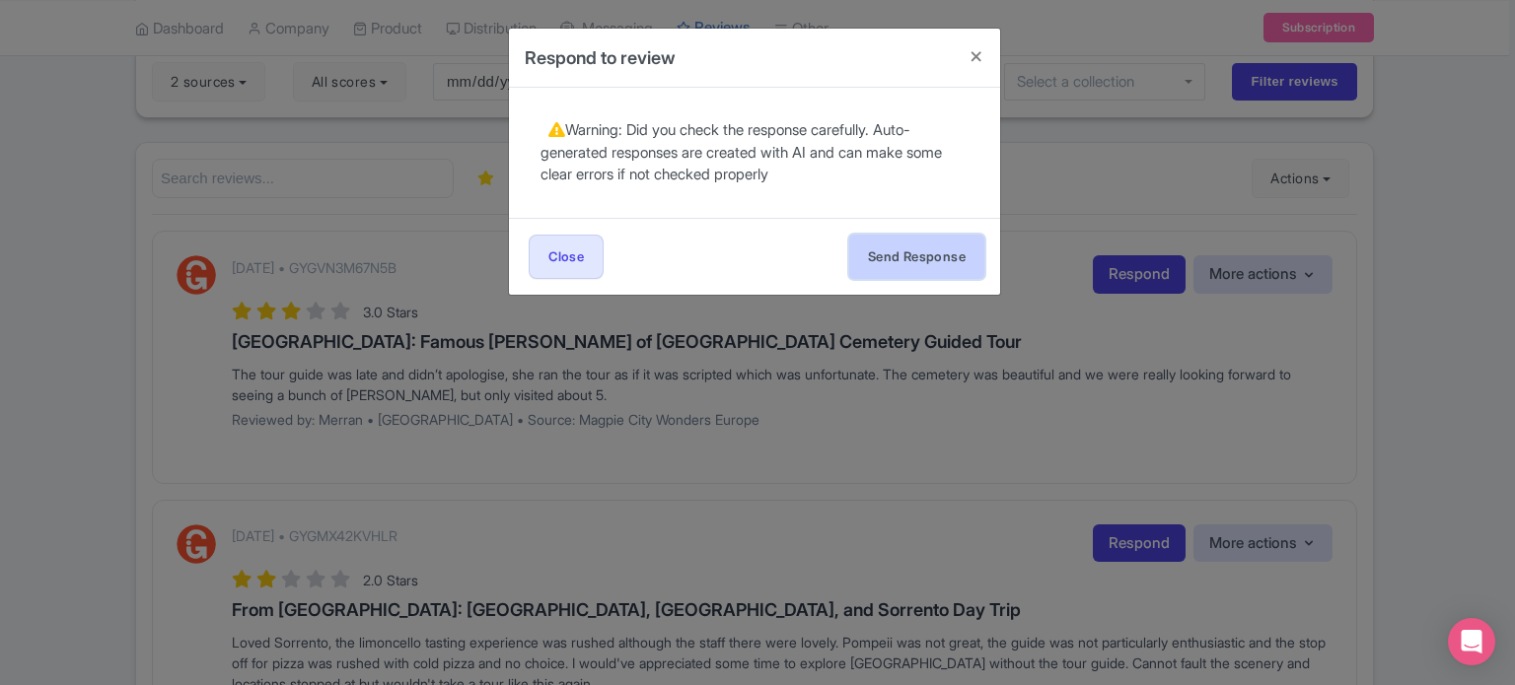
click at [939, 266] on button "Send Response" at bounding box center [916, 257] width 135 height 44
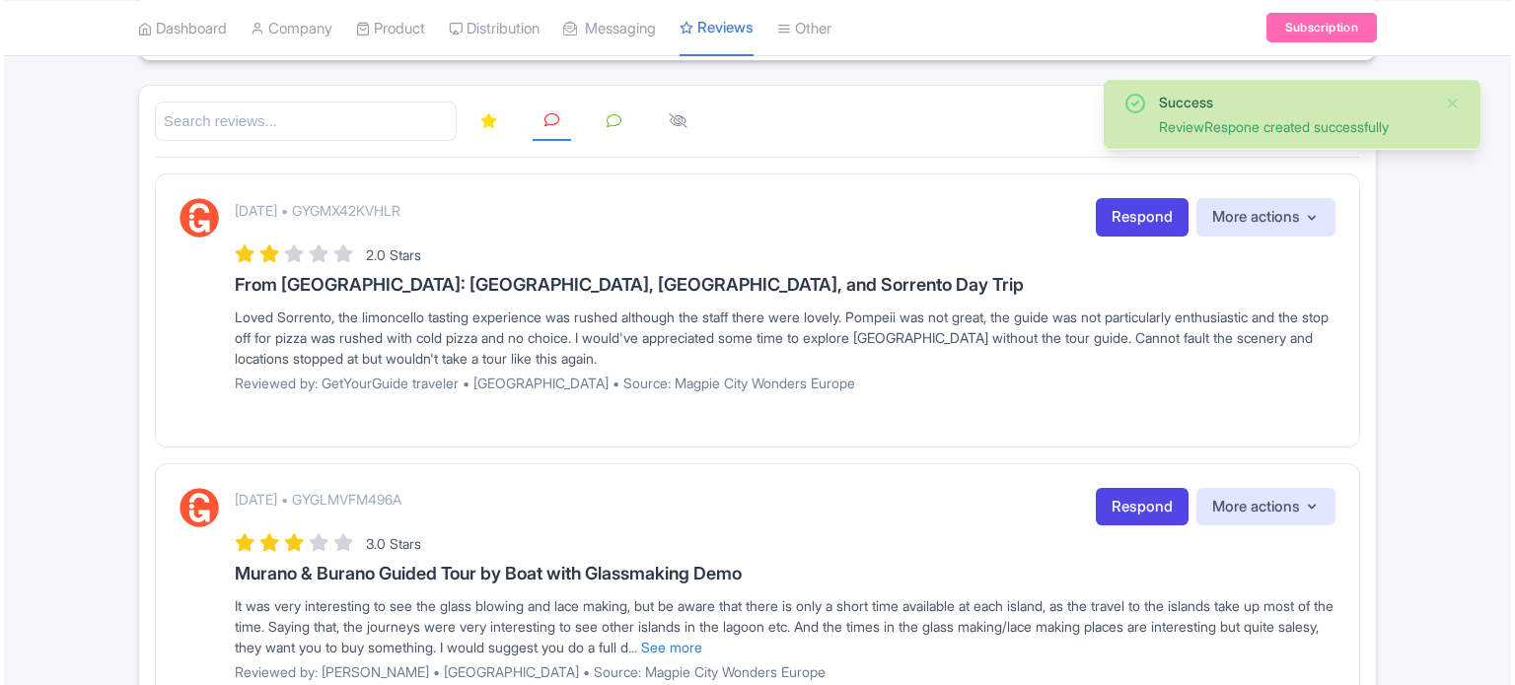
scroll to position [296, 0]
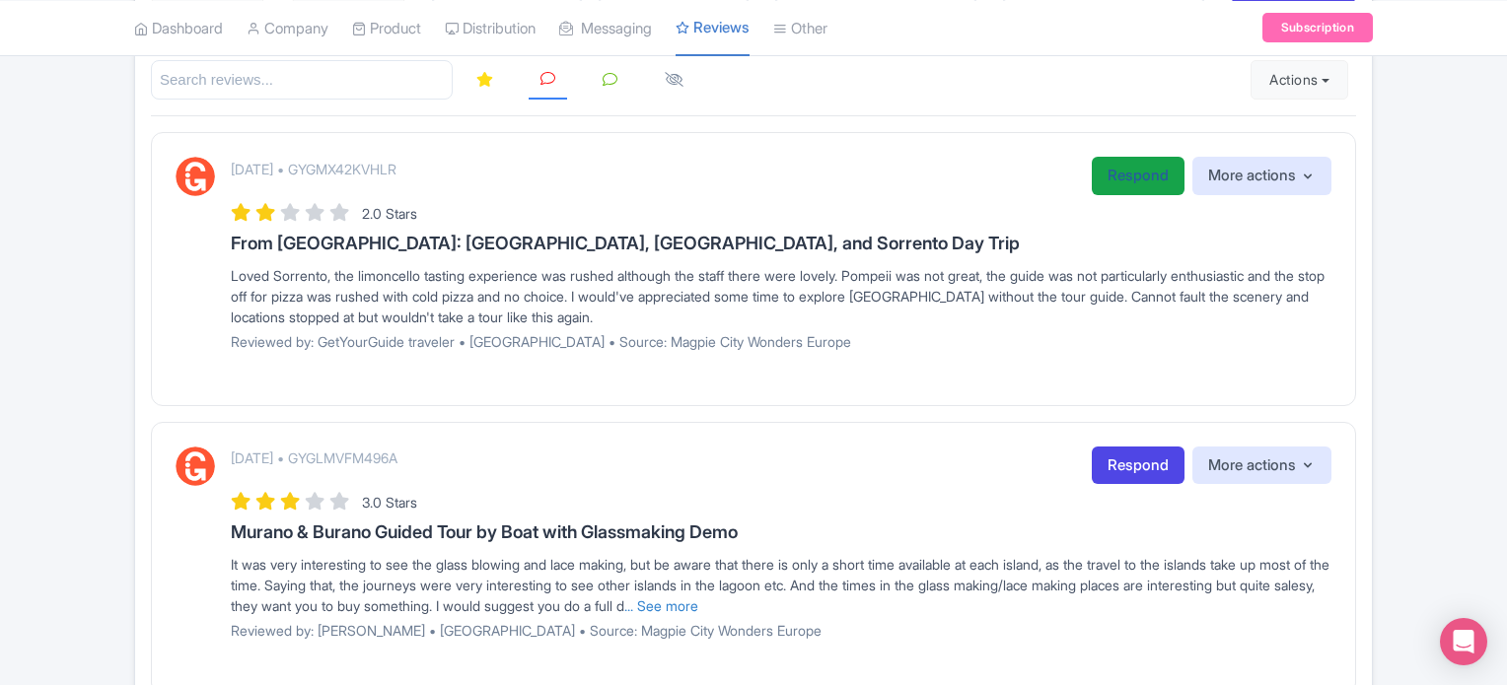
click at [1112, 189] on link "Respond" at bounding box center [1138, 176] width 93 height 38
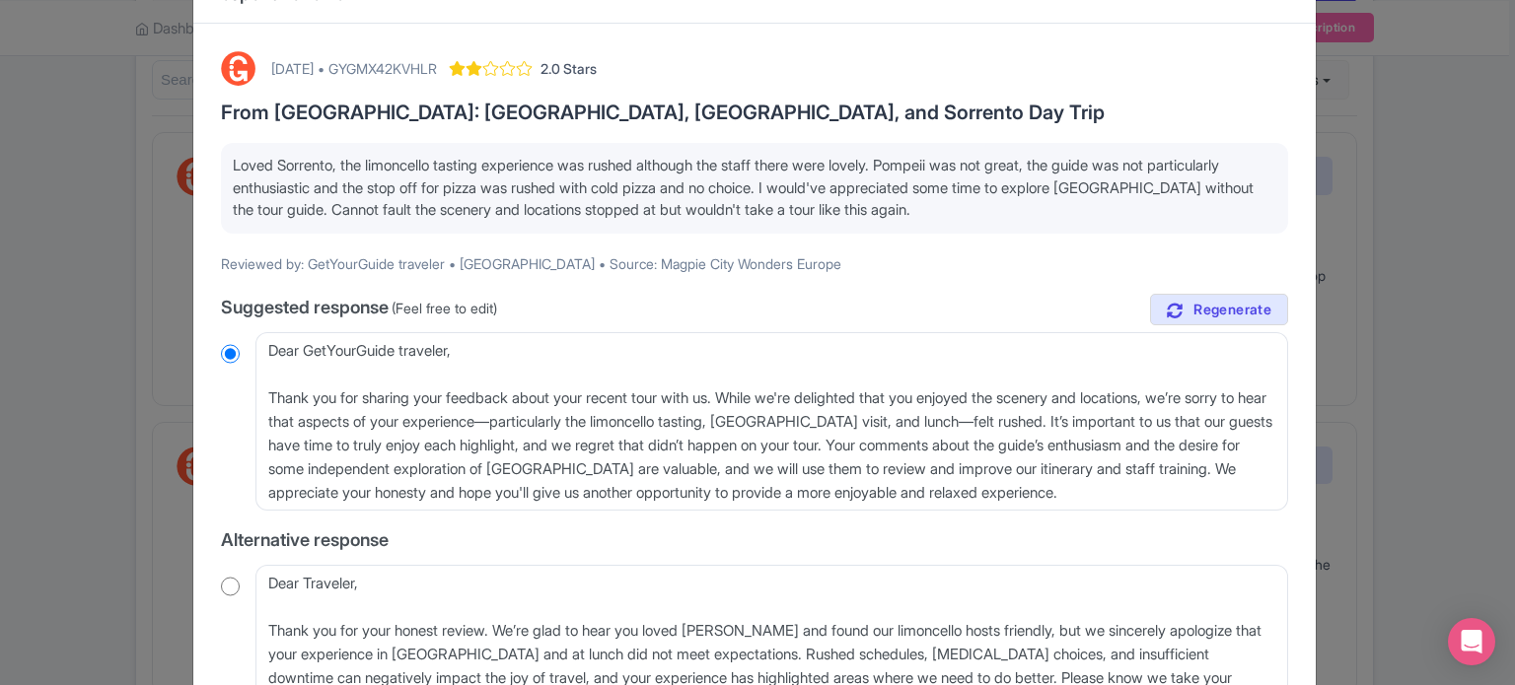
scroll to position [99, 0]
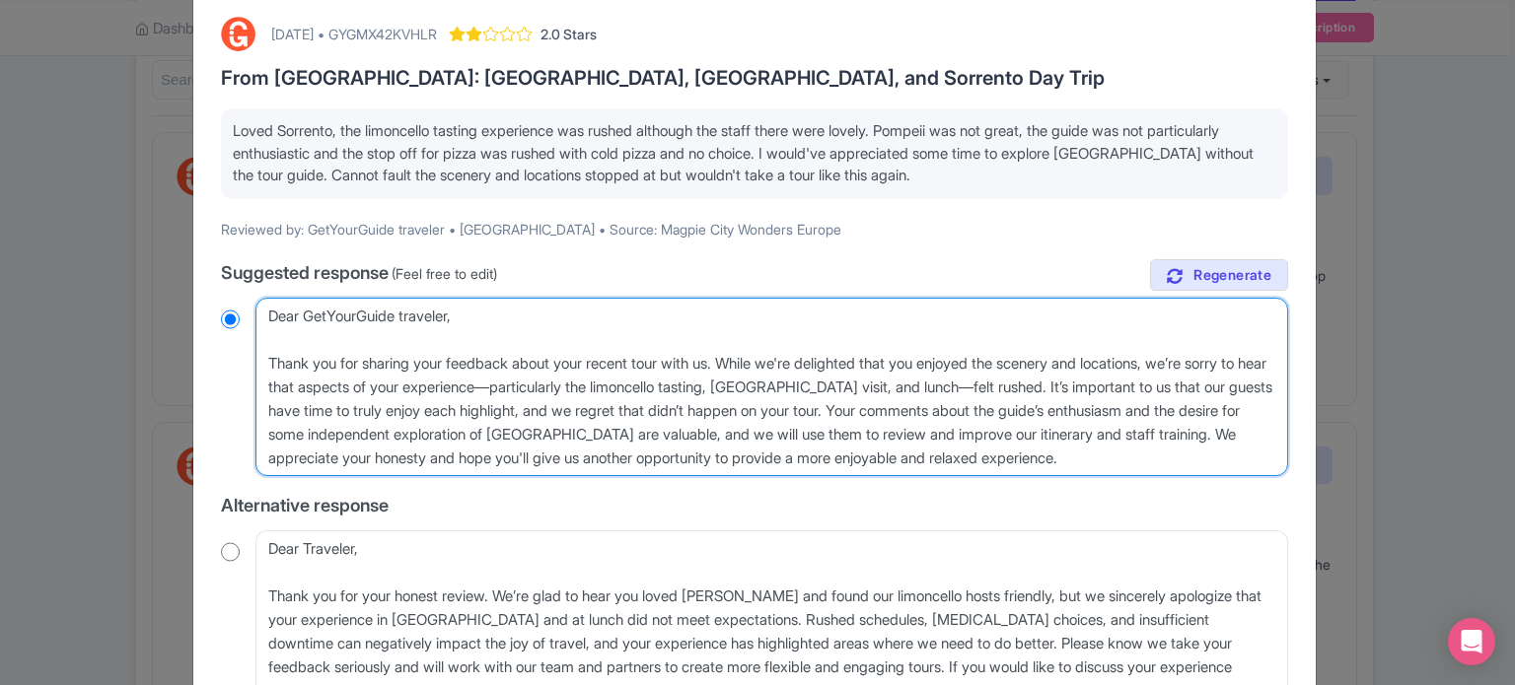
drag, startPoint x: 268, startPoint y: 306, endPoint x: 454, endPoint y: 309, distance: 185.4
click at [454, 309] on textarea "Dear GetYourGuide traveler, Thank you for sharing your feedback about your rece…" at bounding box center [771, 388] width 1033 height 180
type textarea "H, Thank you for sharing your feedback about your recent tour with us. While we…"
radio input "true"
type textarea "He, Thank you for sharing your feedback about your recent tour with us. While w…"
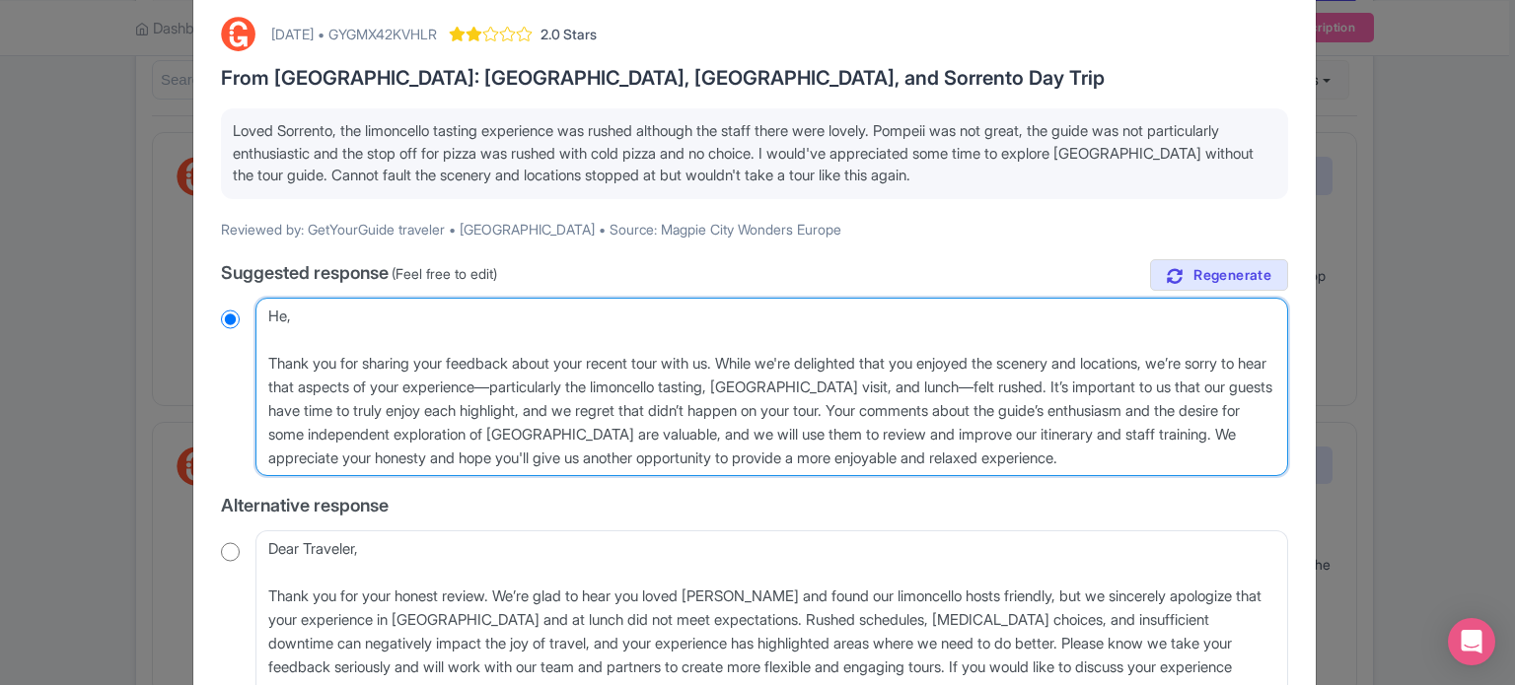
radio input "true"
type textarea "Hel, Thank you for sharing your feedback about your recent tour with us. While …"
radio input "true"
type textarea "Hell, Thank you for sharing your feedback about your recent tour with us. While…"
radio input "true"
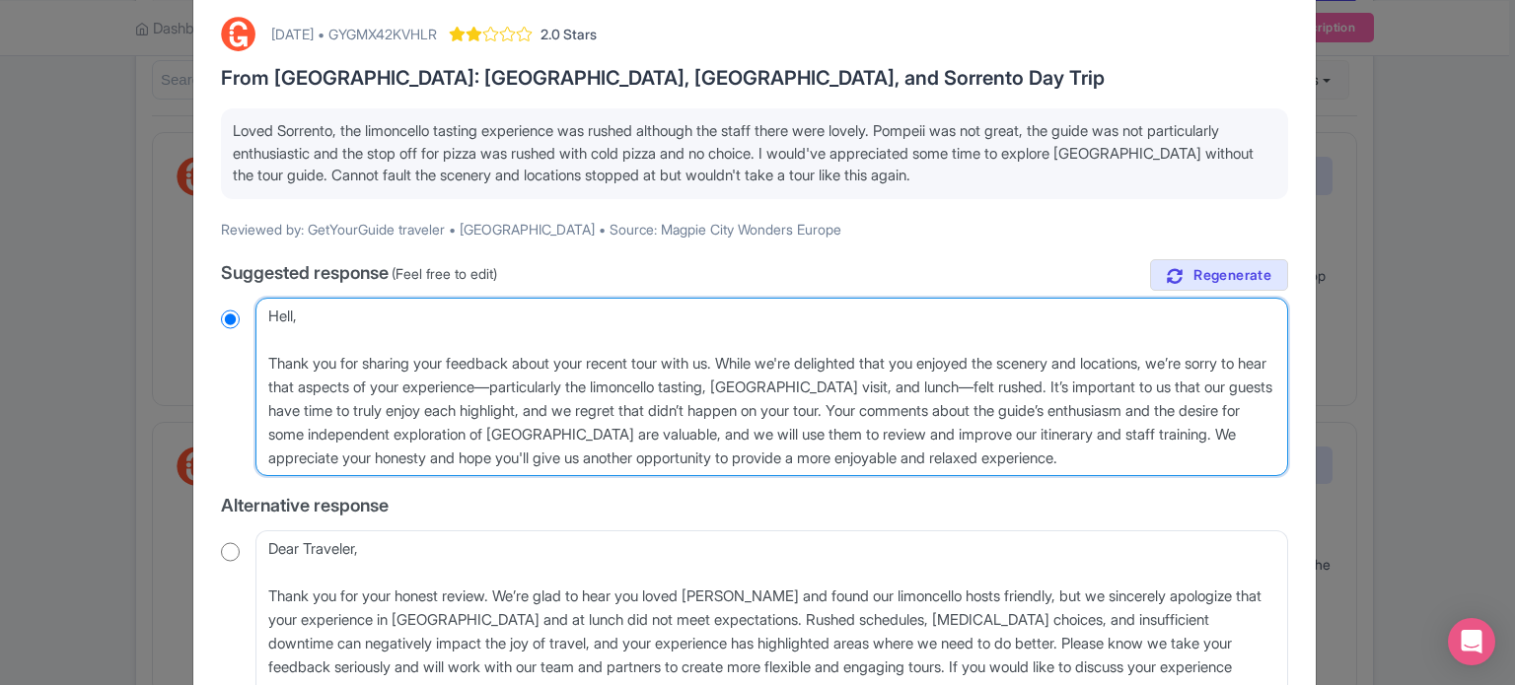
type textarea "Hello, Thank you for sharing your feedback about your recent tour with us. Whil…"
radio input "true"
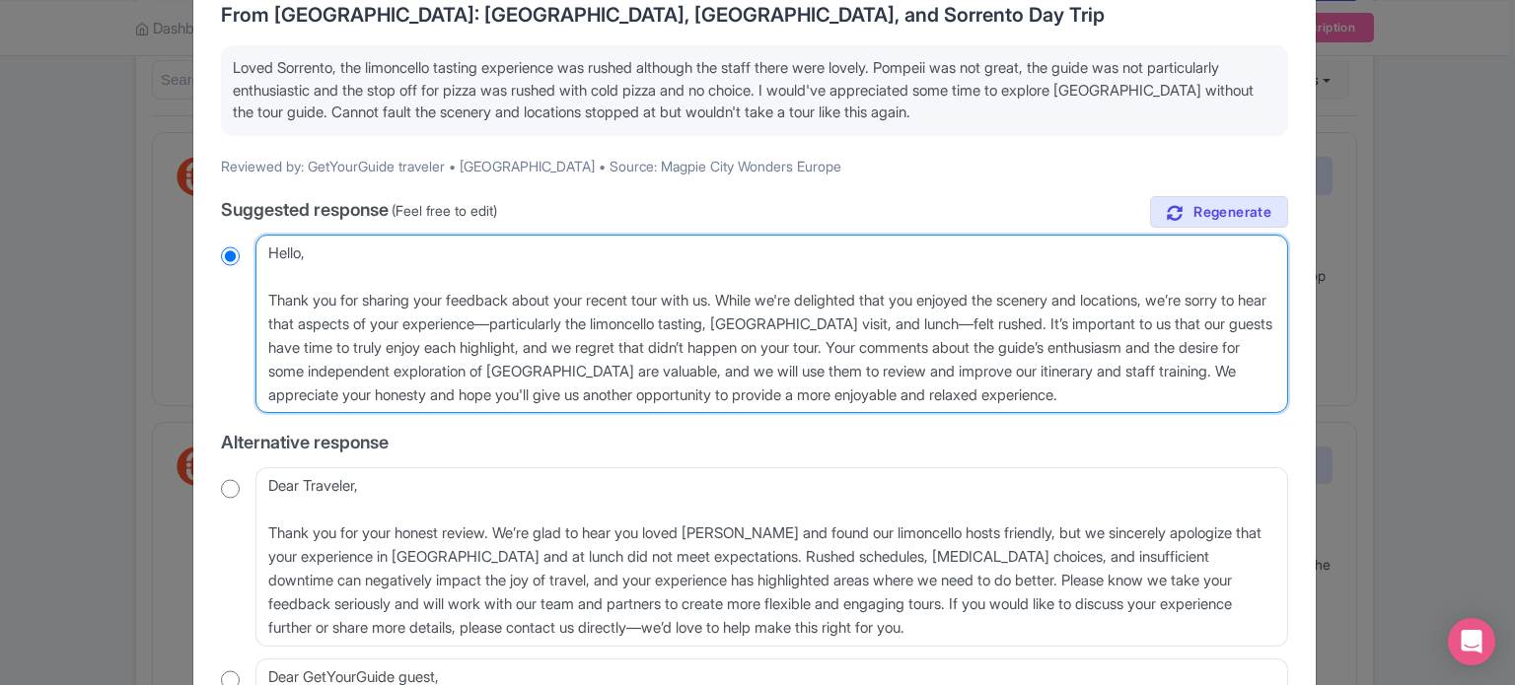
scroll to position [197, 0]
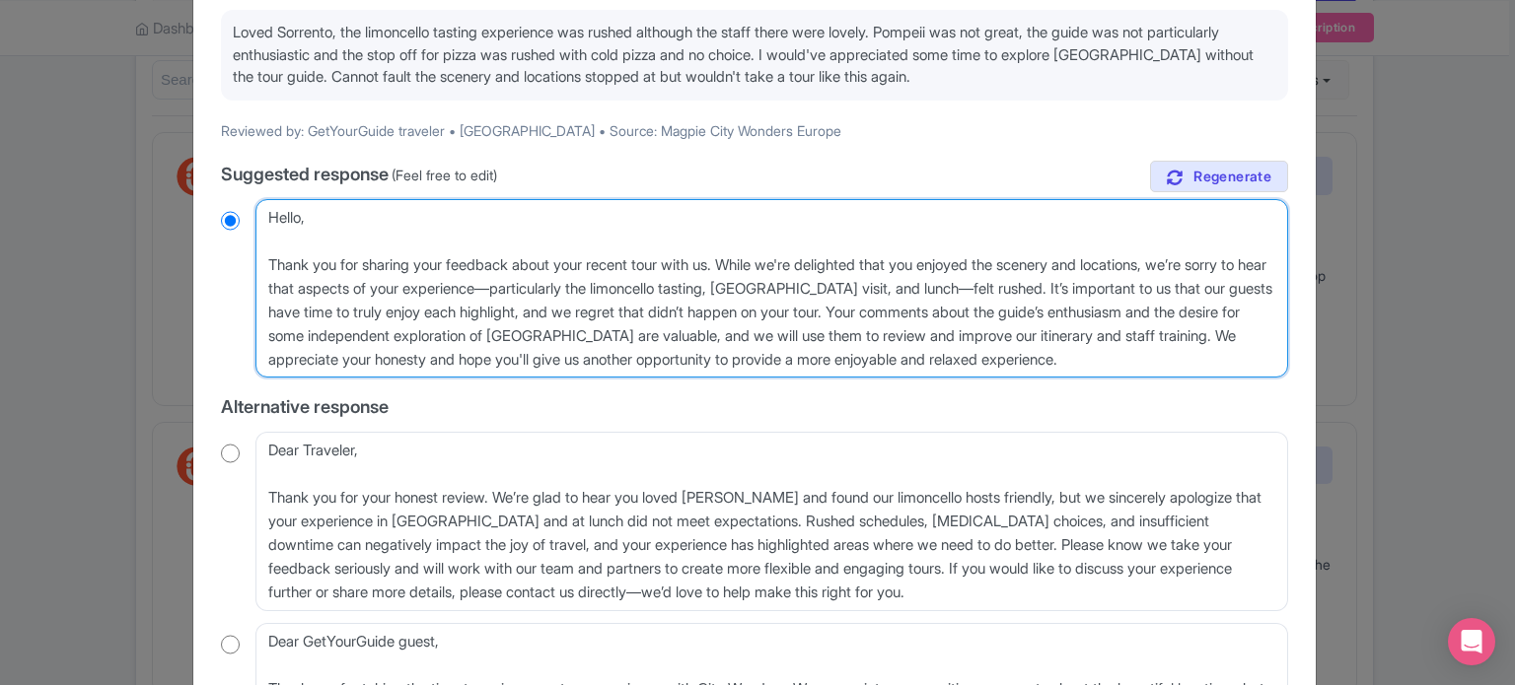
drag, startPoint x: 325, startPoint y: 354, endPoint x: 1200, endPoint y: 350, distance: 874.8
click at [1200, 350] on textarea "Dear GetYourGuide traveler, Thank you for sharing your feedback about your rece…" at bounding box center [771, 289] width 1033 height 180
type textarea "Hello, Thank you for sharing your feedback about your recent tour with us. Whil…"
radio input "true"
click at [1205, 332] on textarea "Dear GetYourGuide traveler, Thank you for sharing your feedback about your rece…" at bounding box center [771, 289] width 1033 height 180
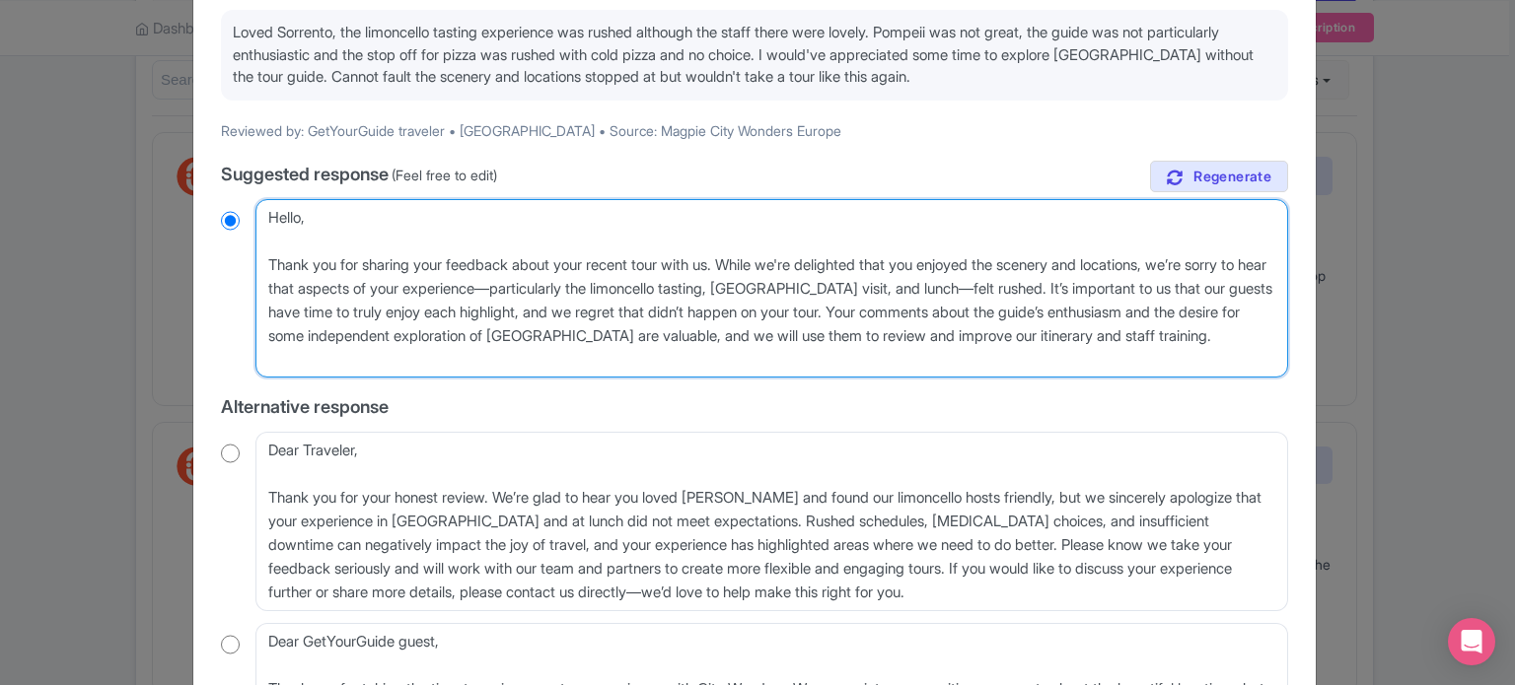
click at [1205, 332] on textarea "Dear GetYourGuide traveler, Thank you for sharing your feedback about your rece…" at bounding box center [771, 289] width 1033 height 180
type textarea "Hello, Thank you for sharing your feedback about your recent tour with us. Whil…"
radio input "true"
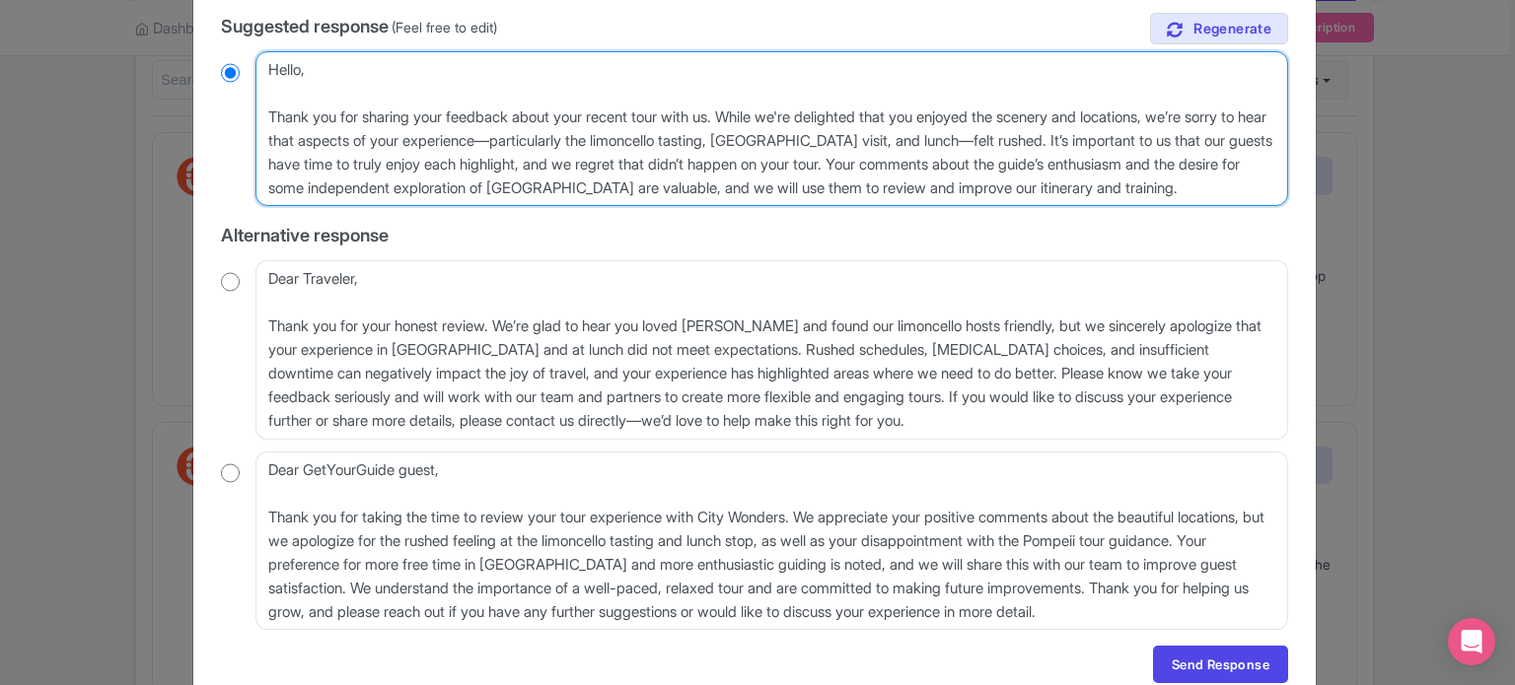
scroll to position [430, 0]
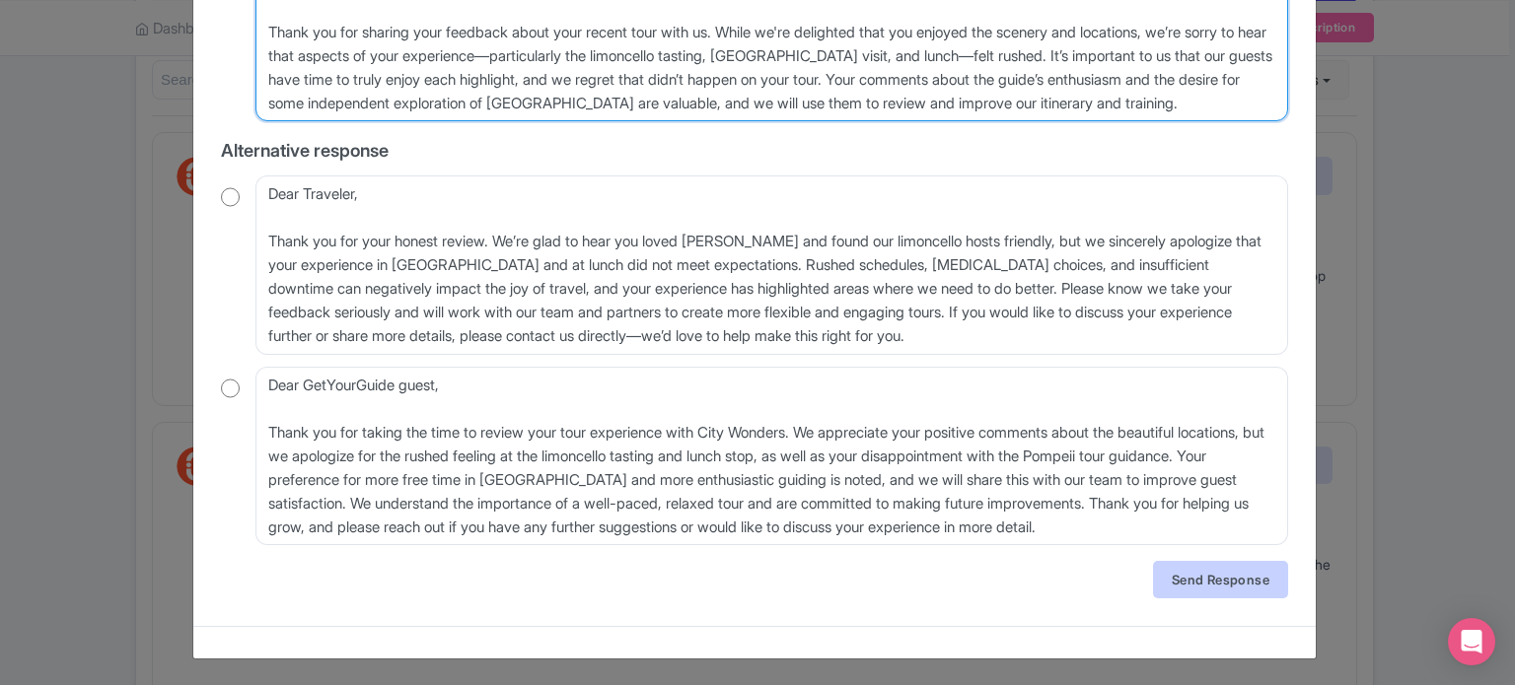
type textarea "Hello, Thank you for sharing your feedback about your recent tour with us. Whil…"
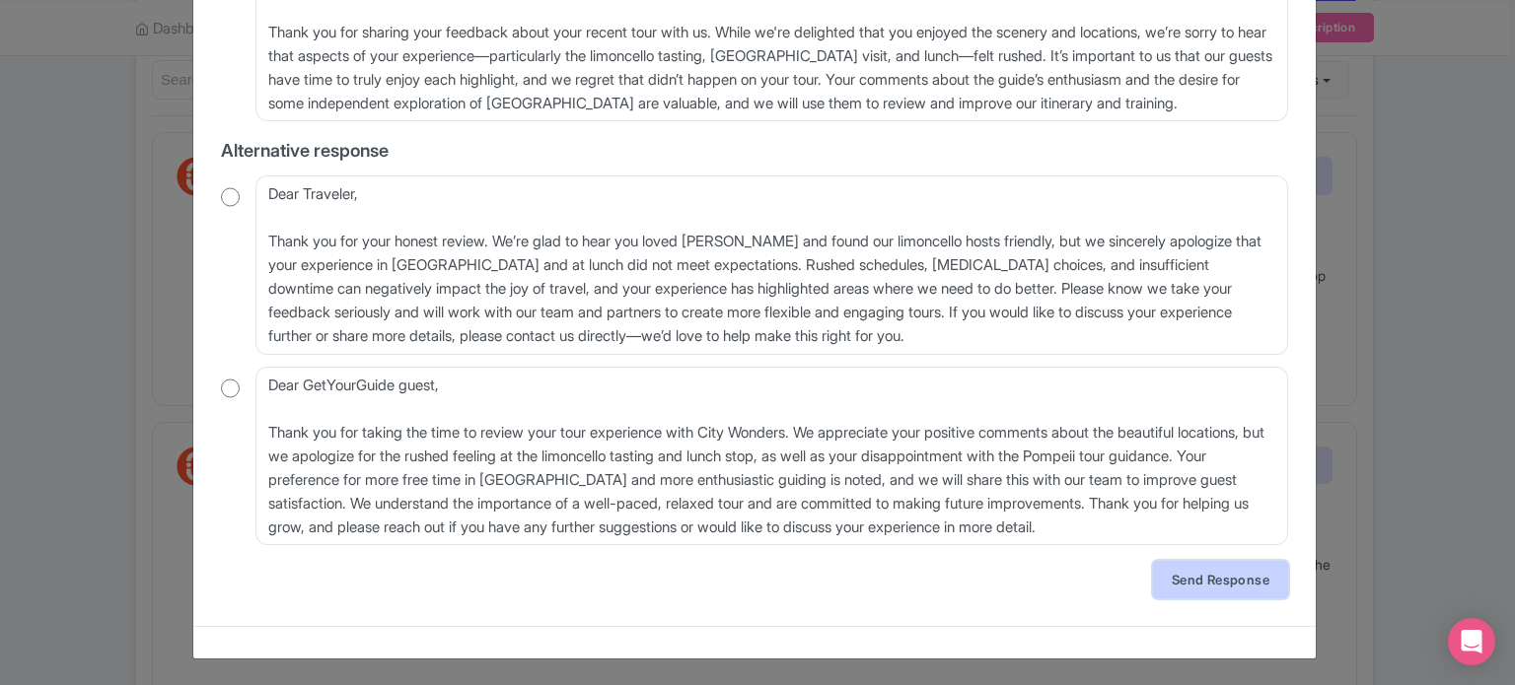
click at [1195, 574] on link "Send Response" at bounding box center [1220, 579] width 135 height 37
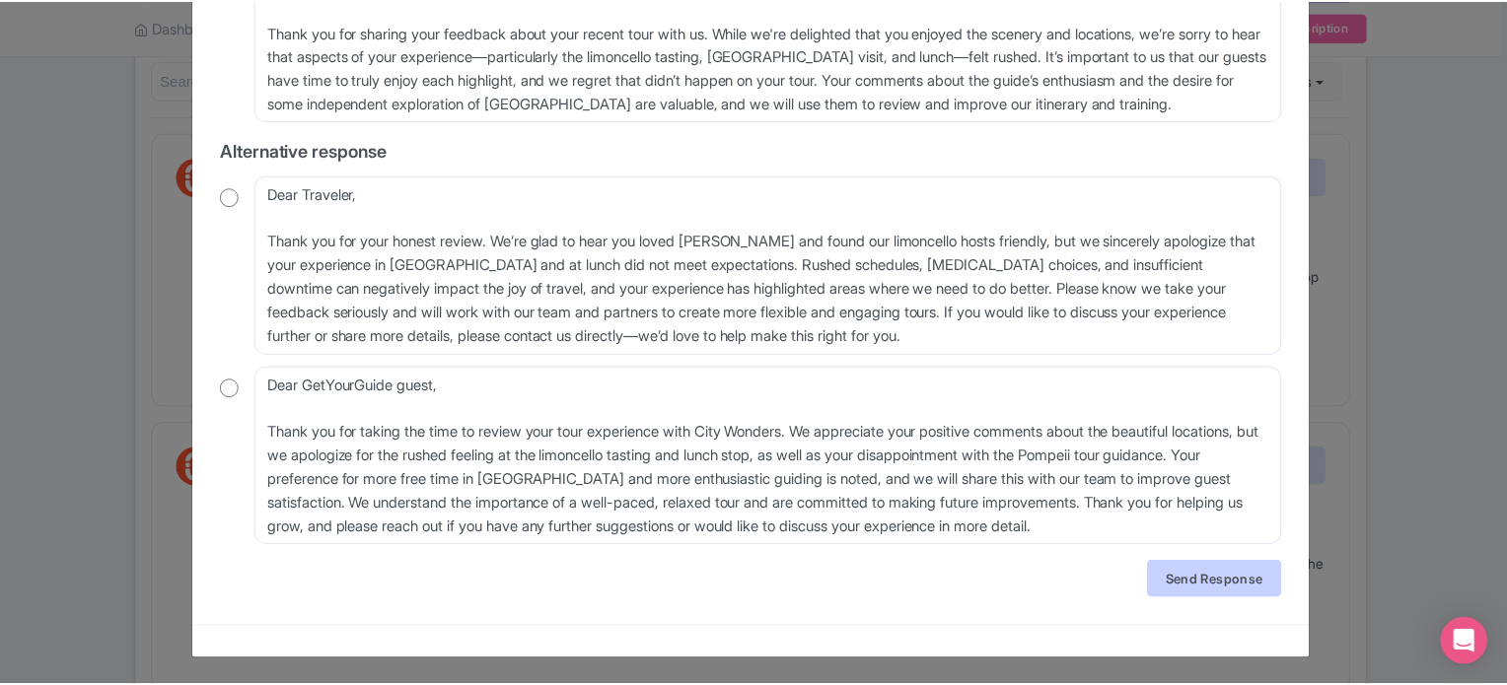
scroll to position [0, 0]
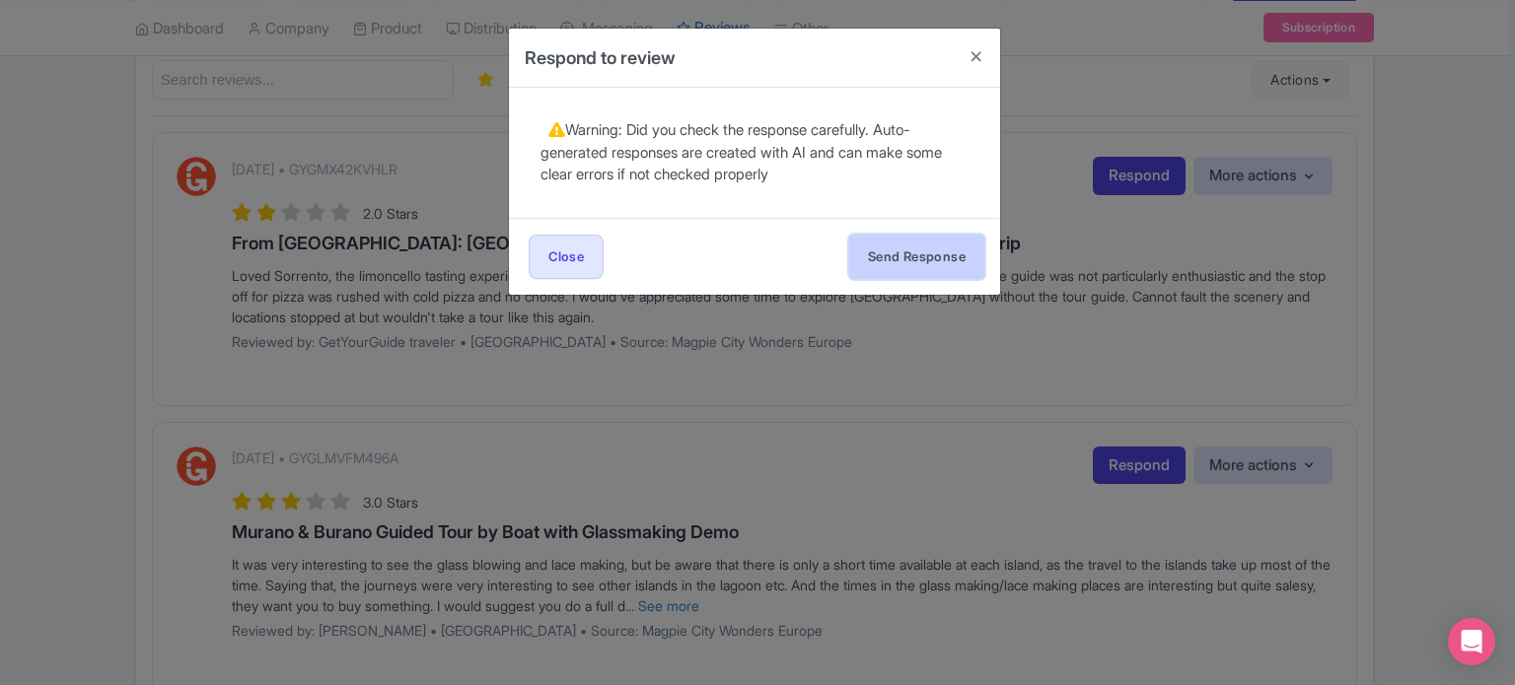
click at [922, 267] on button "Send Response" at bounding box center [916, 257] width 135 height 44
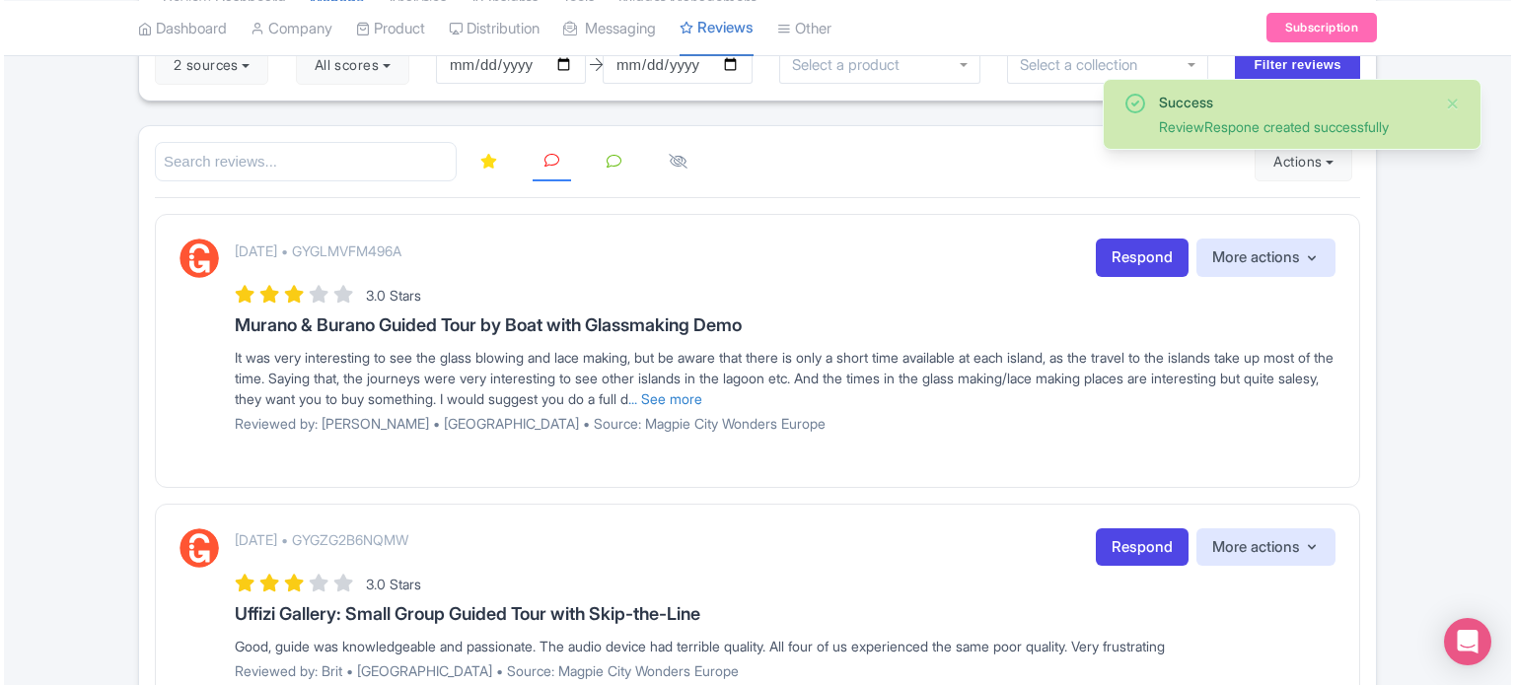
scroll to position [99, 0]
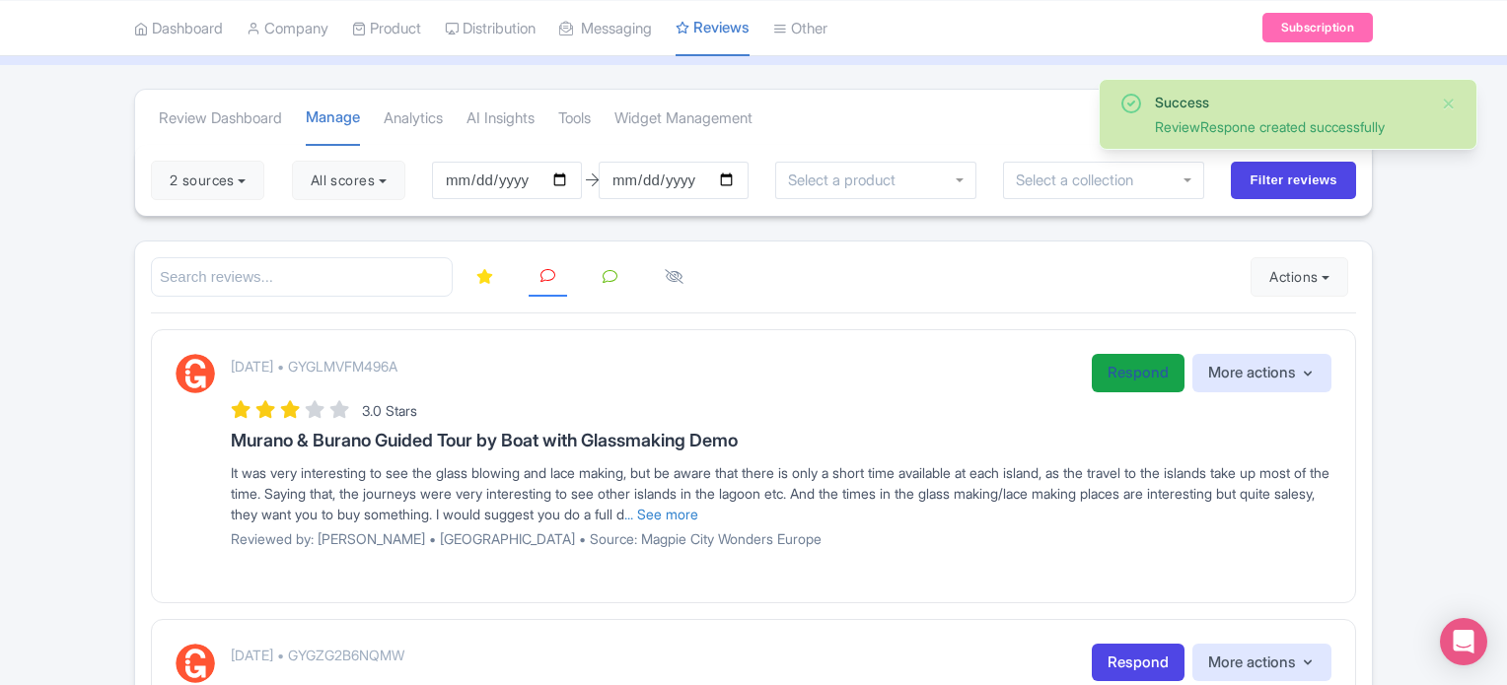
click at [1105, 367] on link "Respond" at bounding box center [1138, 373] width 93 height 38
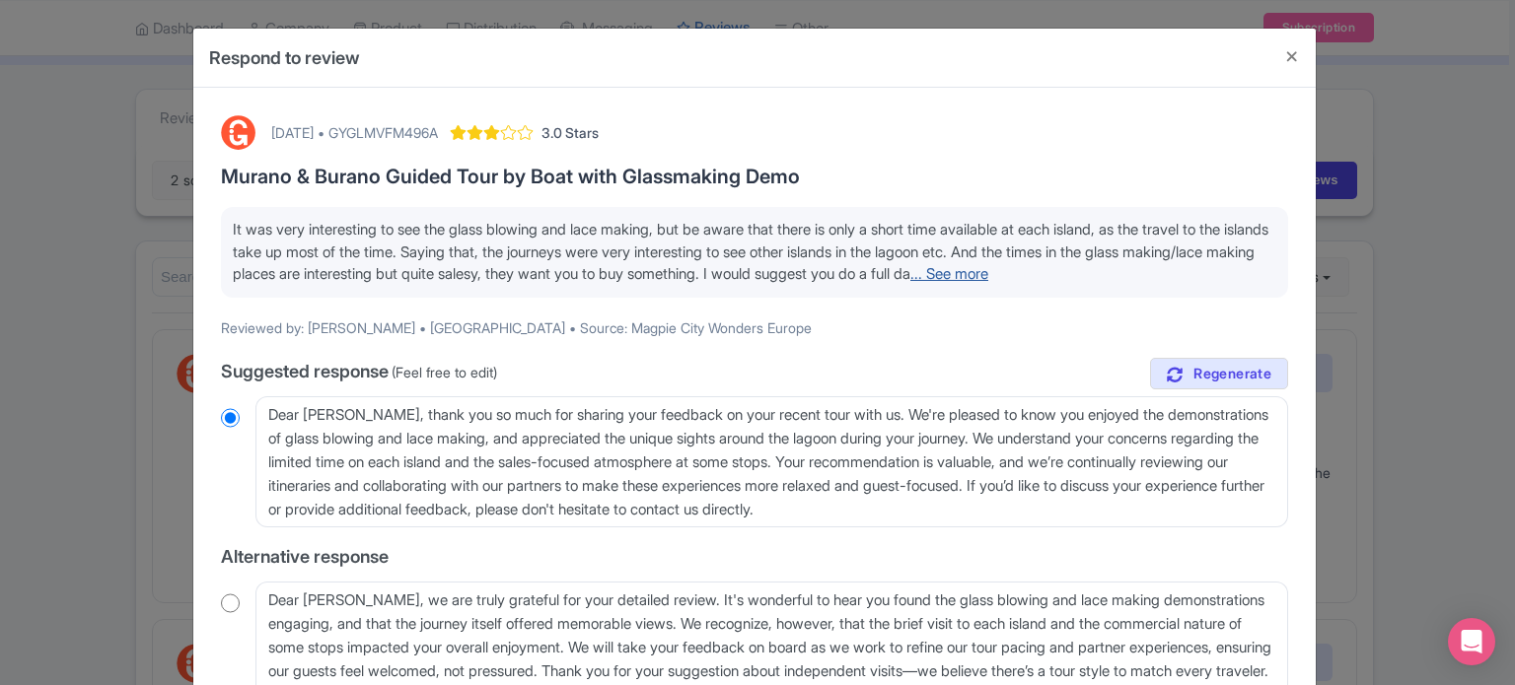
click at [988, 277] on link "... See more" at bounding box center [949, 273] width 78 height 19
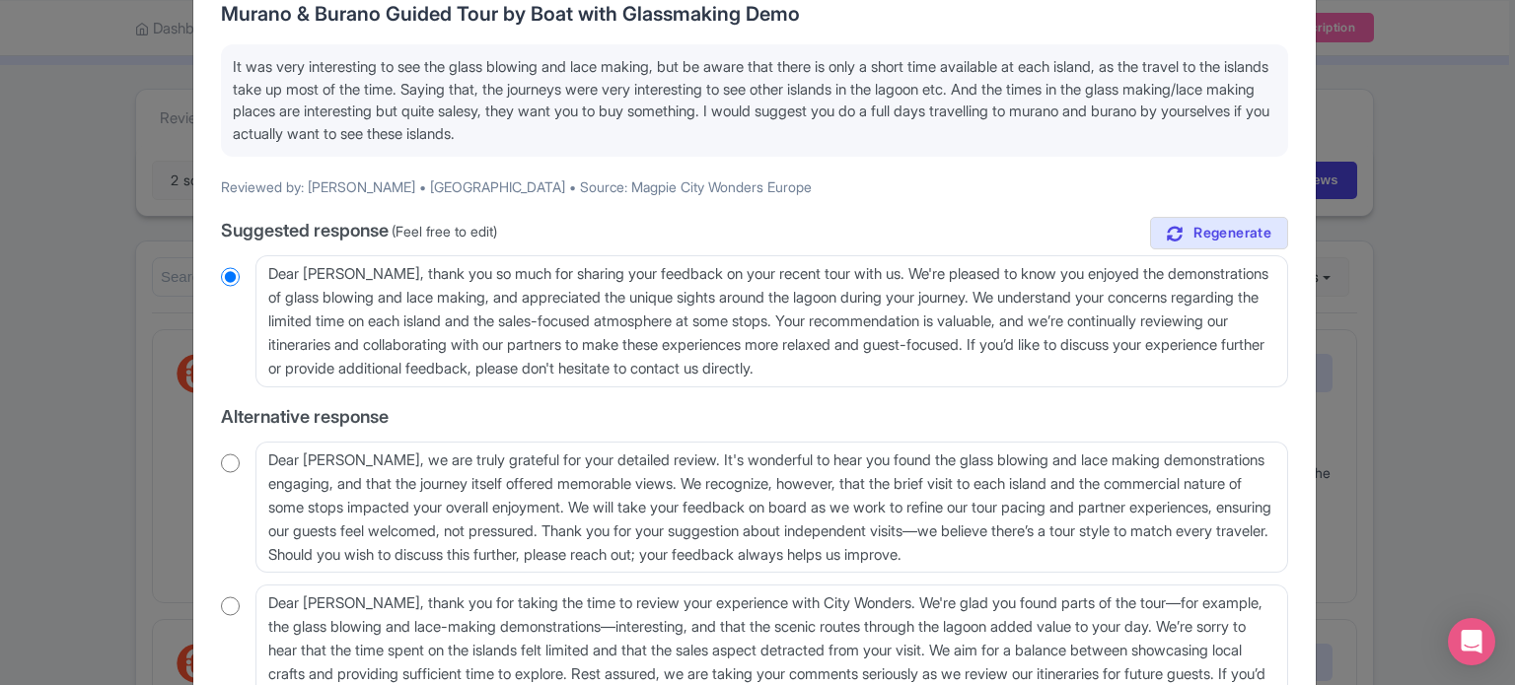
scroll to position [197, 0]
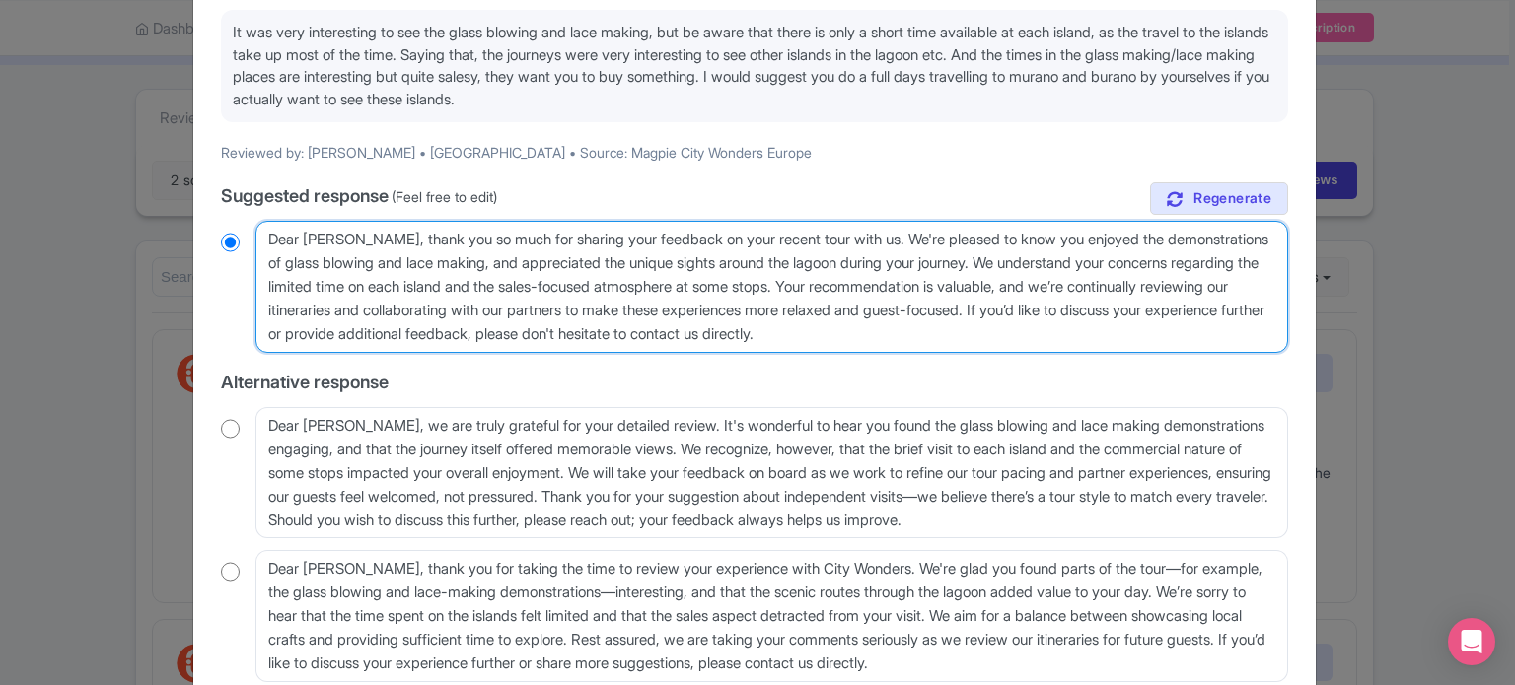
drag, startPoint x: 1072, startPoint y: 342, endPoint x: 1188, endPoint y: 311, distance: 120.6
click at [1188, 311] on textarea "Dear [PERSON_NAME], thank you so much for sharing your feedback on your recent …" at bounding box center [771, 287] width 1033 height 132
type textarea "Dear [PERSON_NAME], thank you so much for sharing your feedback on your recent …"
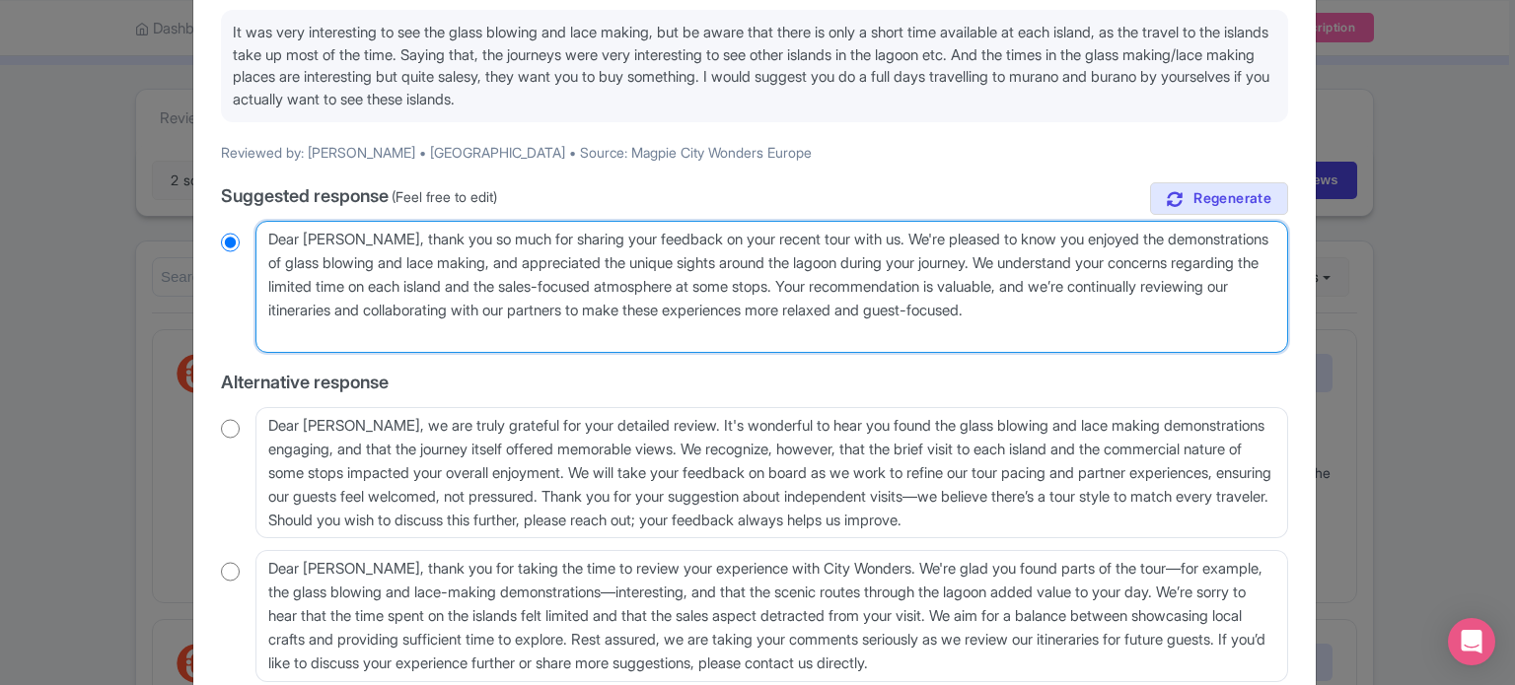
radio input "true"
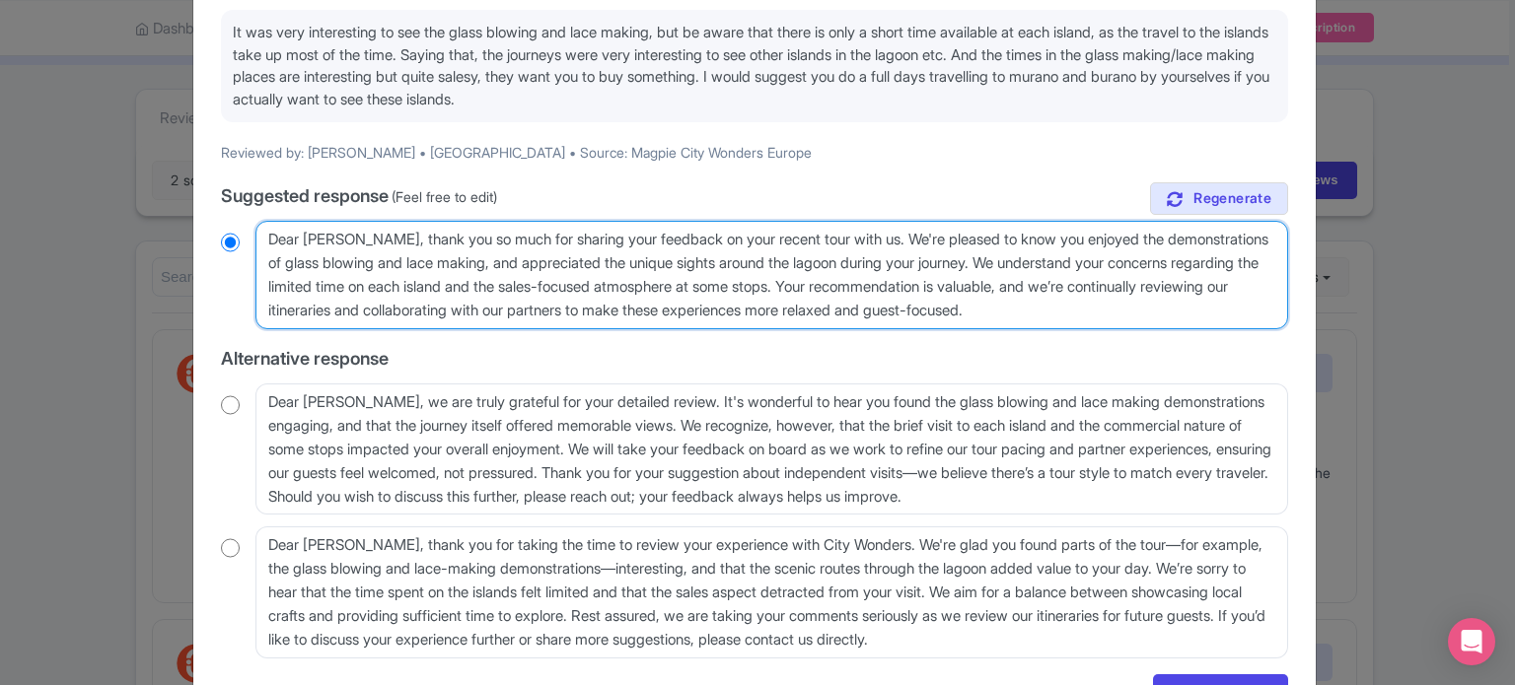
scroll to position [311, 0]
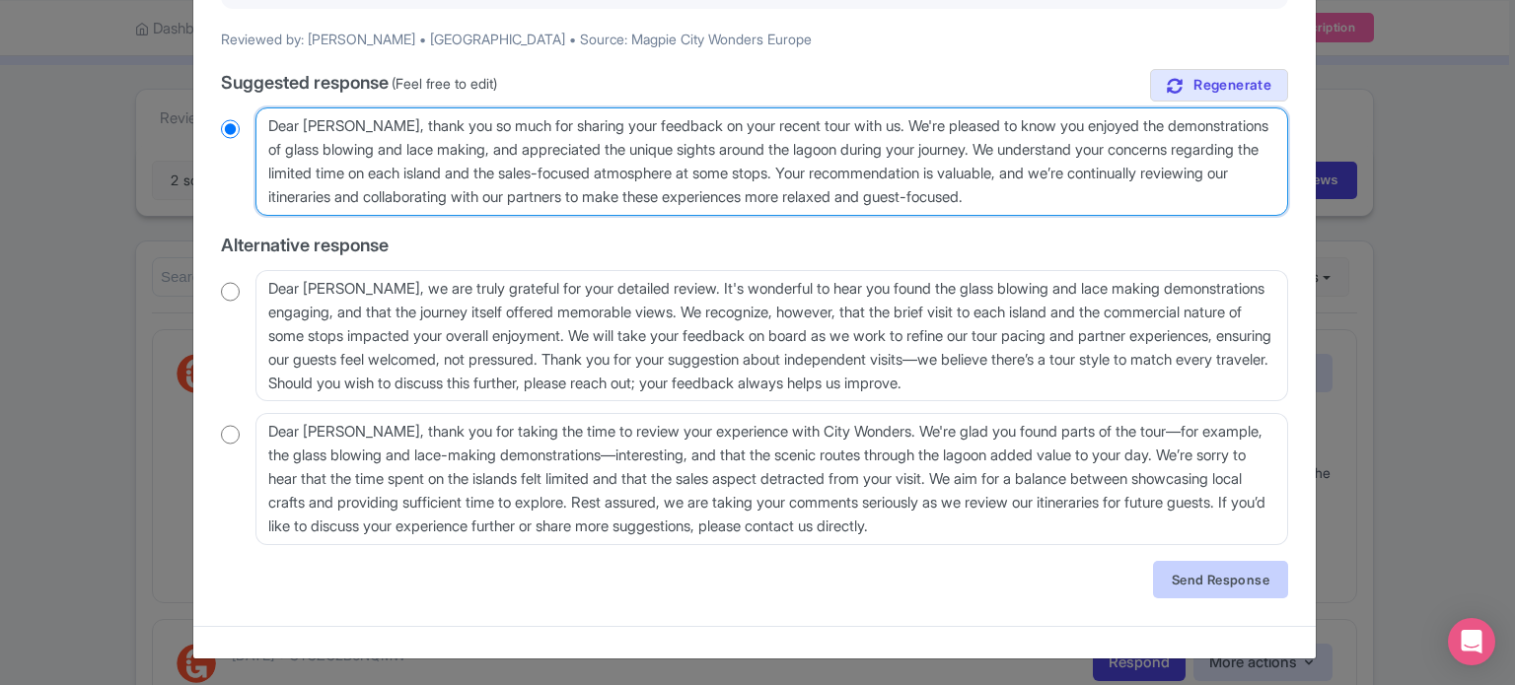
type textarea "Dear [PERSON_NAME], thank you so much for sharing your feedback on your recent …"
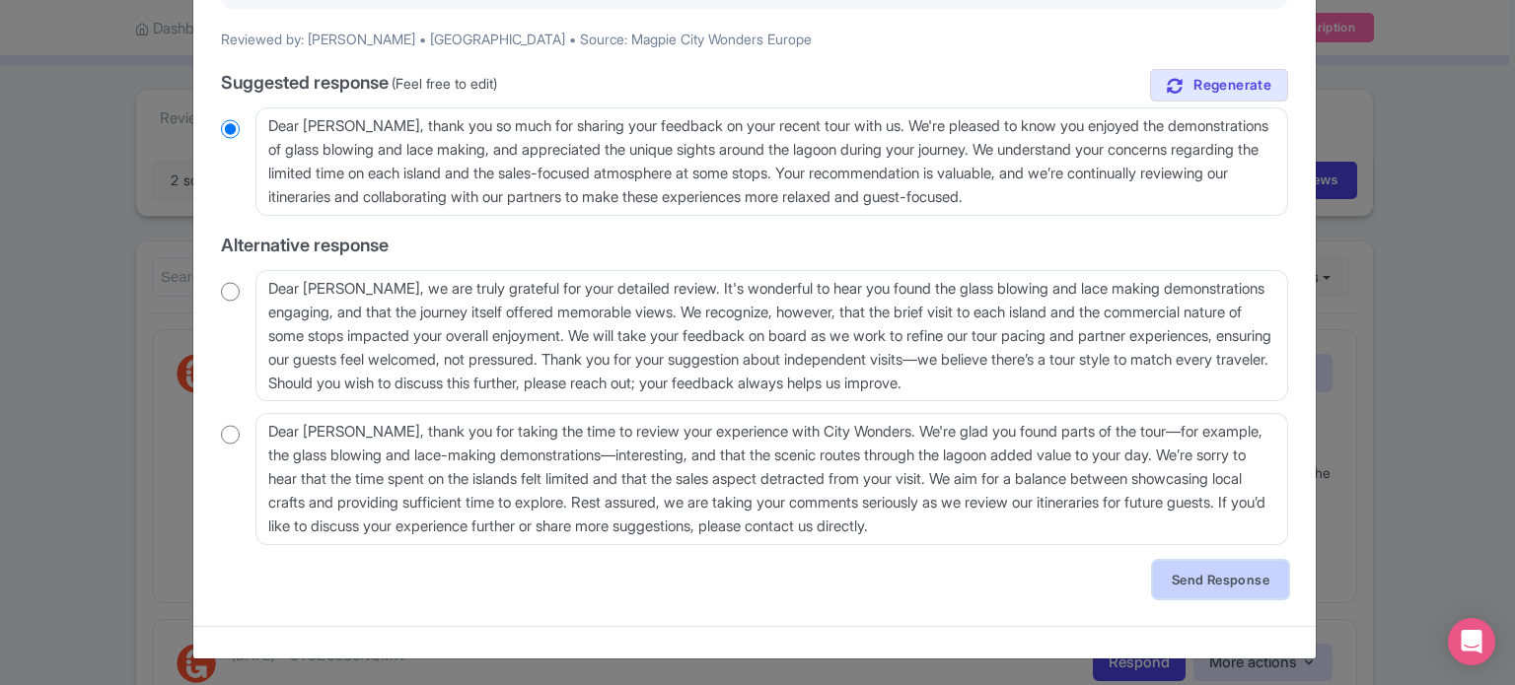
click at [1235, 587] on link "Send Response" at bounding box center [1220, 579] width 135 height 37
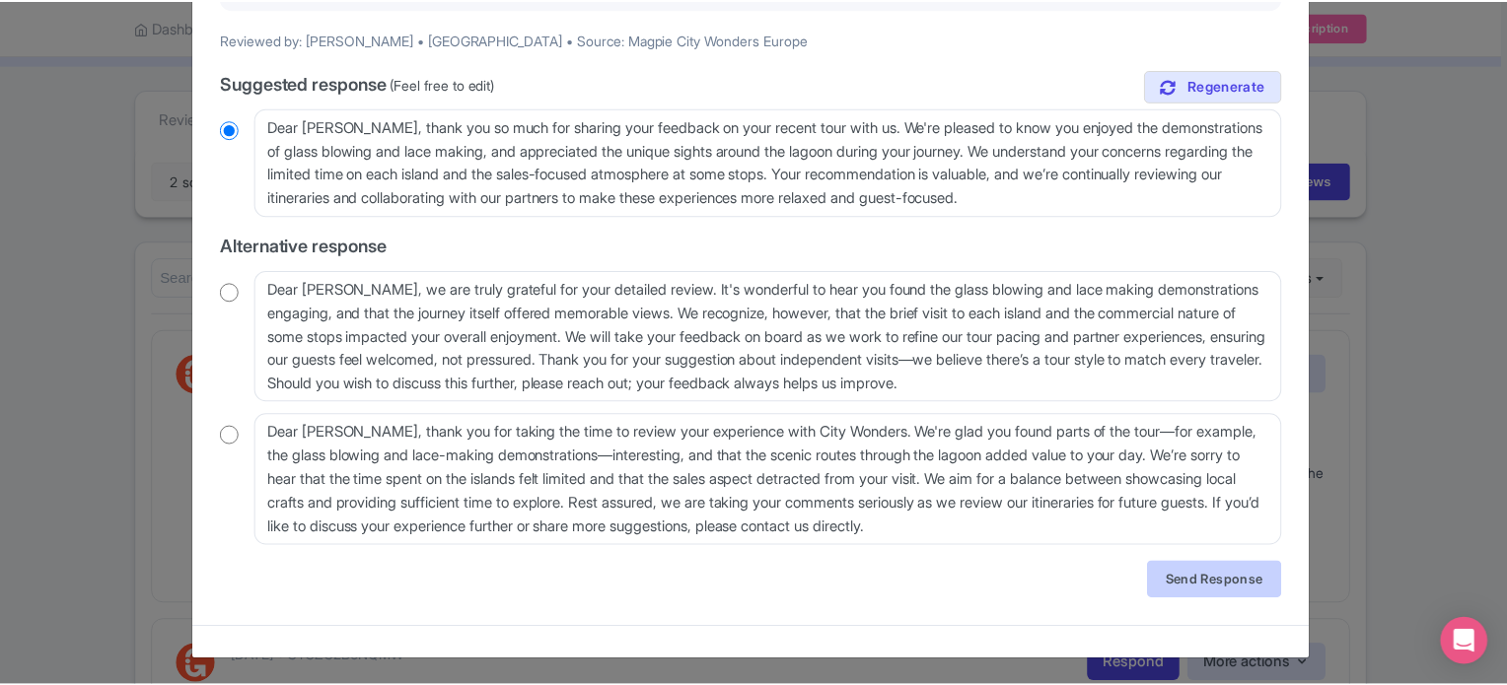
scroll to position [0, 0]
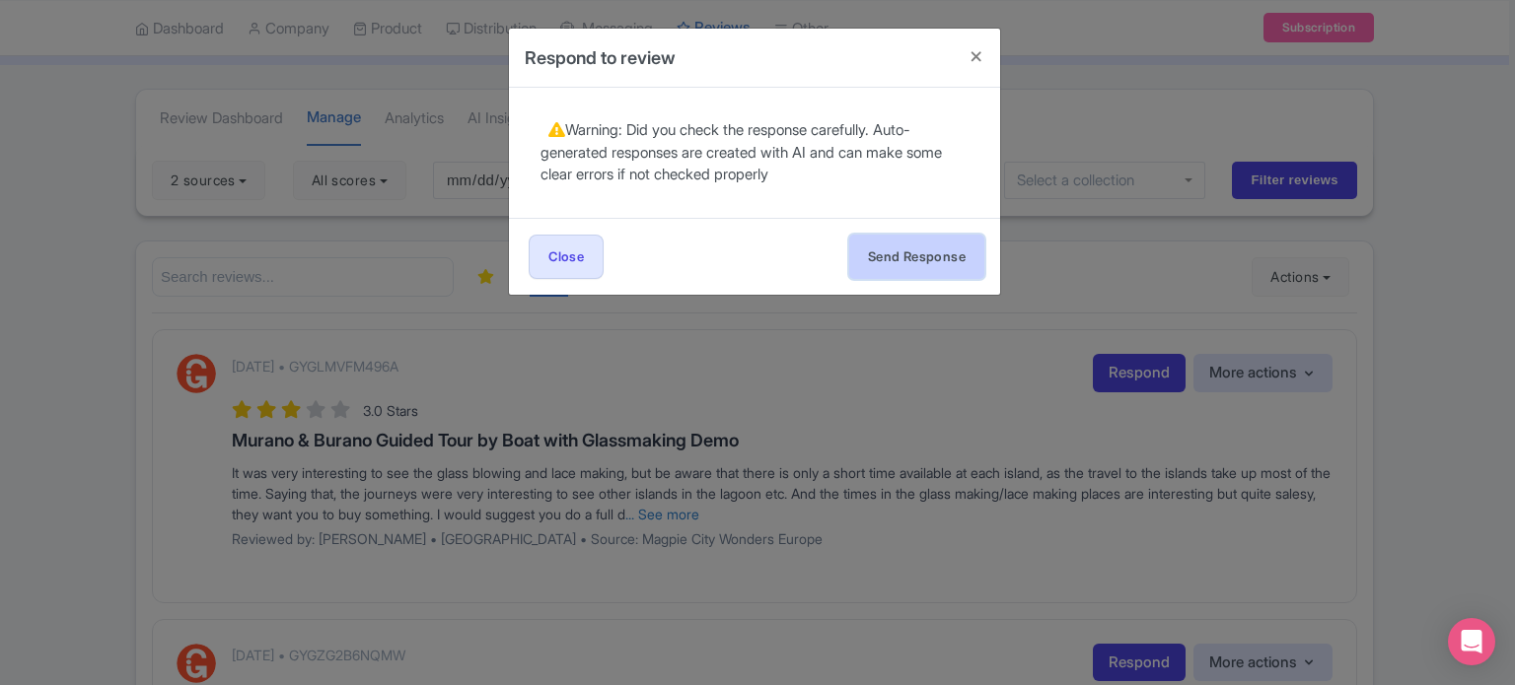
click at [934, 265] on button "Send Response" at bounding box center [916, 257] width 135 height 44
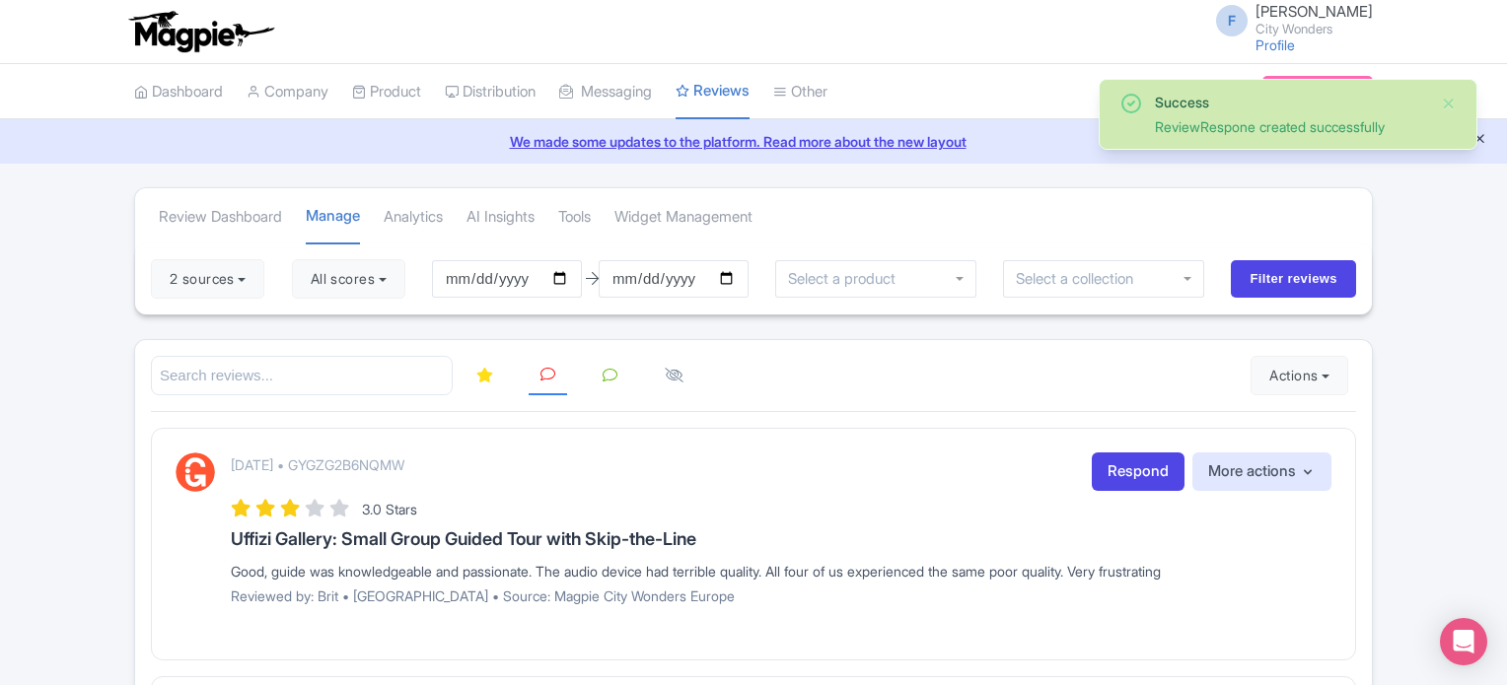
click at [1479, 143] on icon "Close announcement" at bounding box center [1480, 138] width 15 height 15
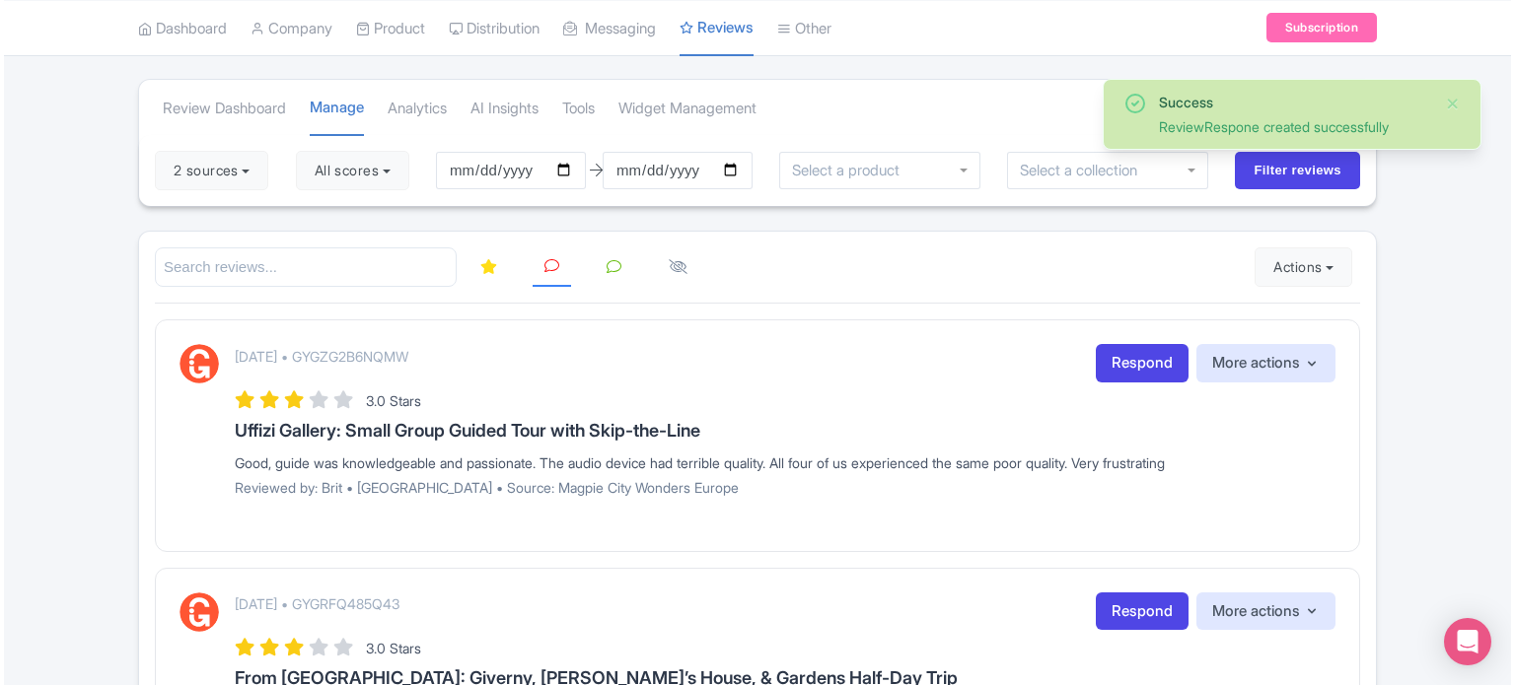
scroll to position [99, 0]
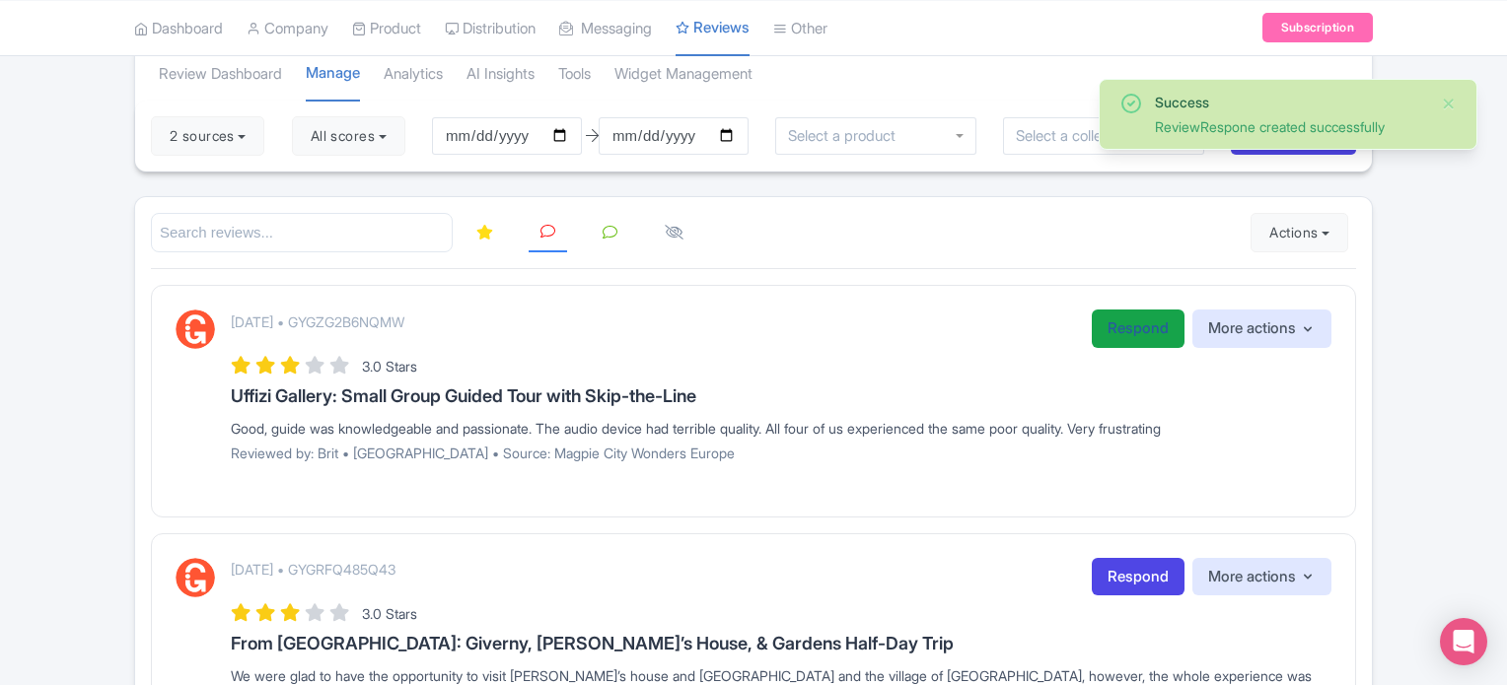
click at [1132, 333] on link "Respond" at bounding box center [1138, 329] width 93 height 38
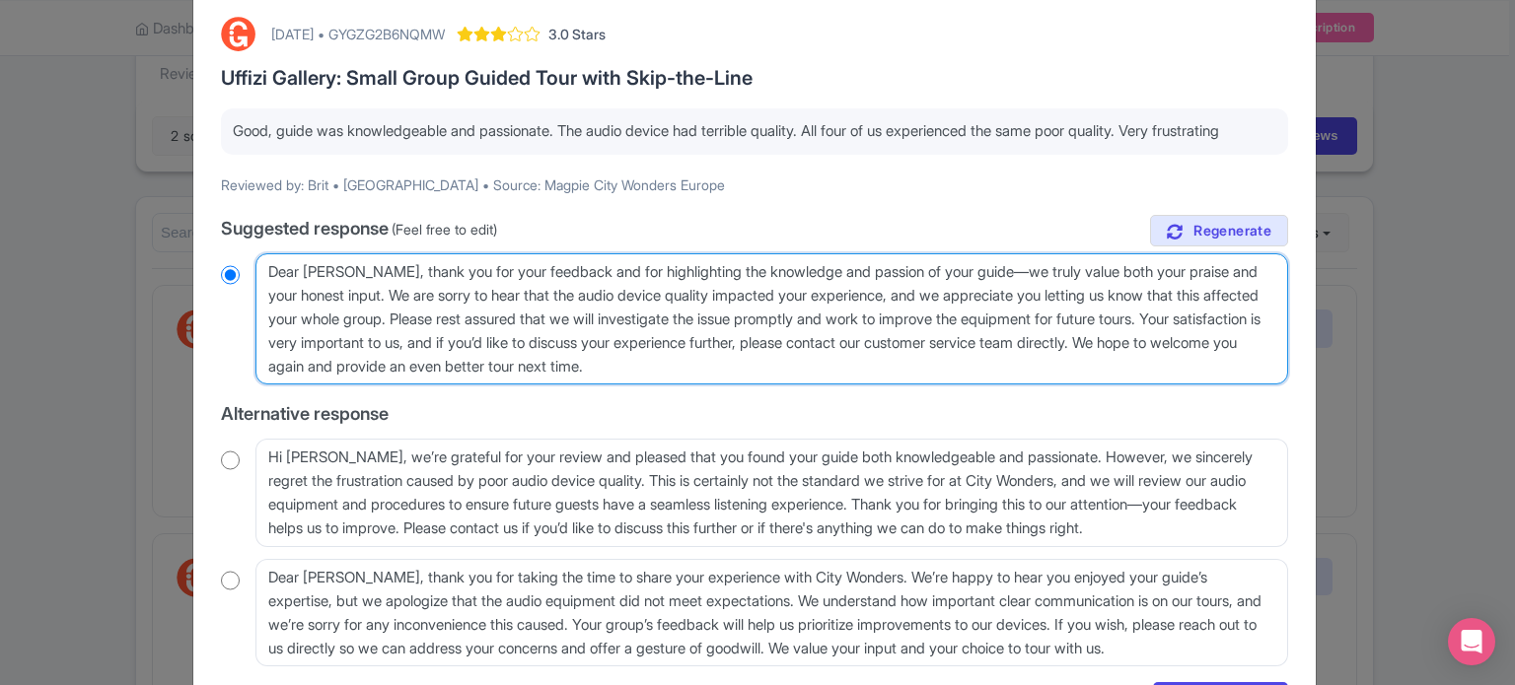
drag, startPoint x: 265, startPoint y: 366, endPoint x: 1274, endPoint y: 366, distance: 1009.0
click at [1274, 366] on textarea "Dear Brit, thank you for your feedback and for highlighting the knowledge and p…" at bounding box center [771, 319] width 1033 height 132
type textarea "Dear Brit, thank you for your feedback and for highlighting the knowledge and p…"
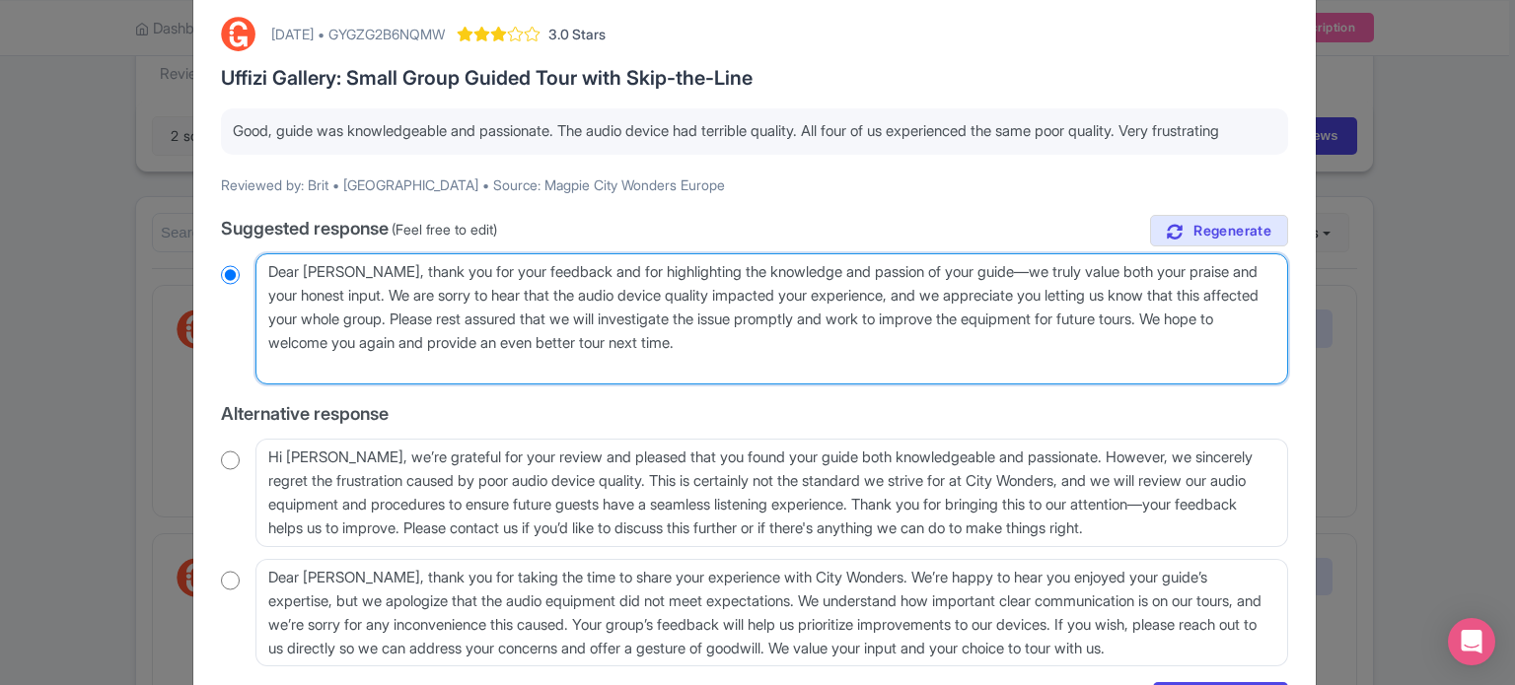
radio input "true"
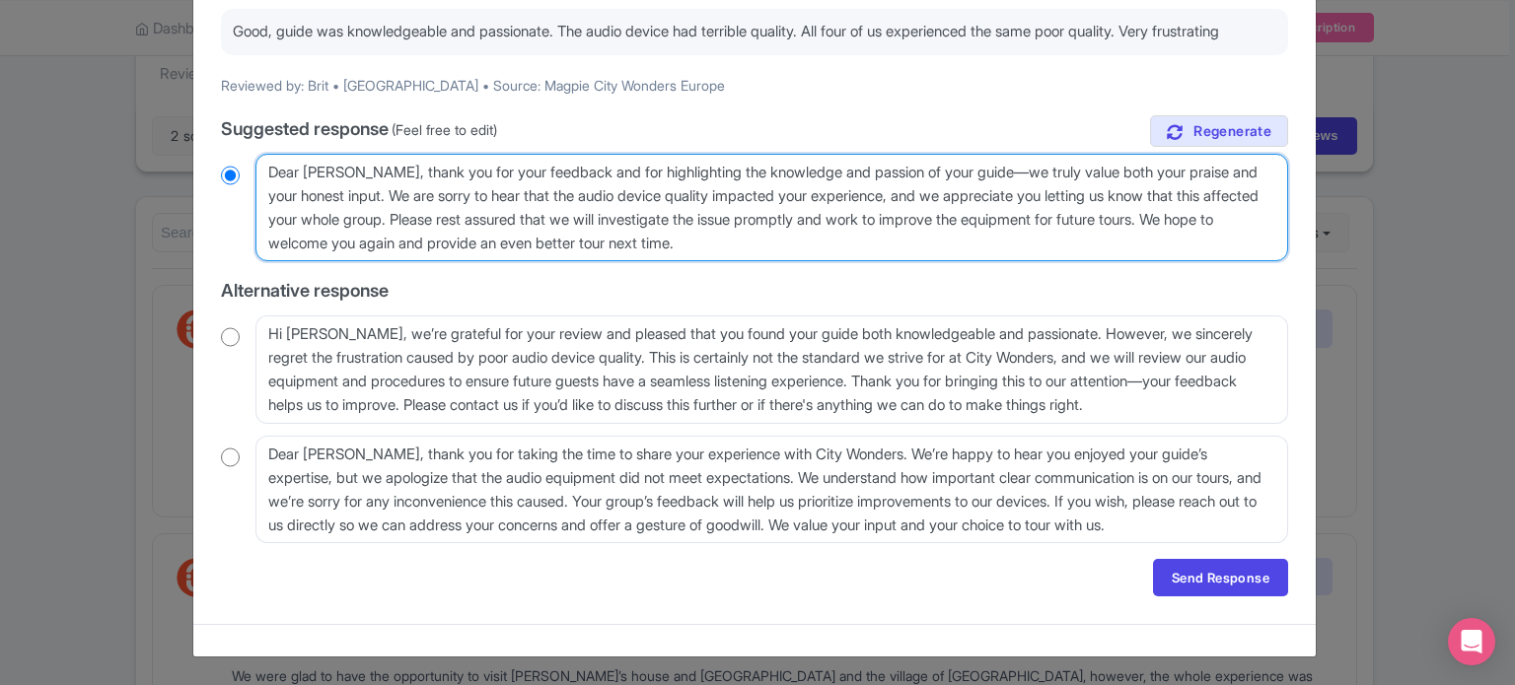
scroll to position [219, 0]
type textarea "Dear Brit, thank you for your feedback and for highlighting the knowledge and p…"
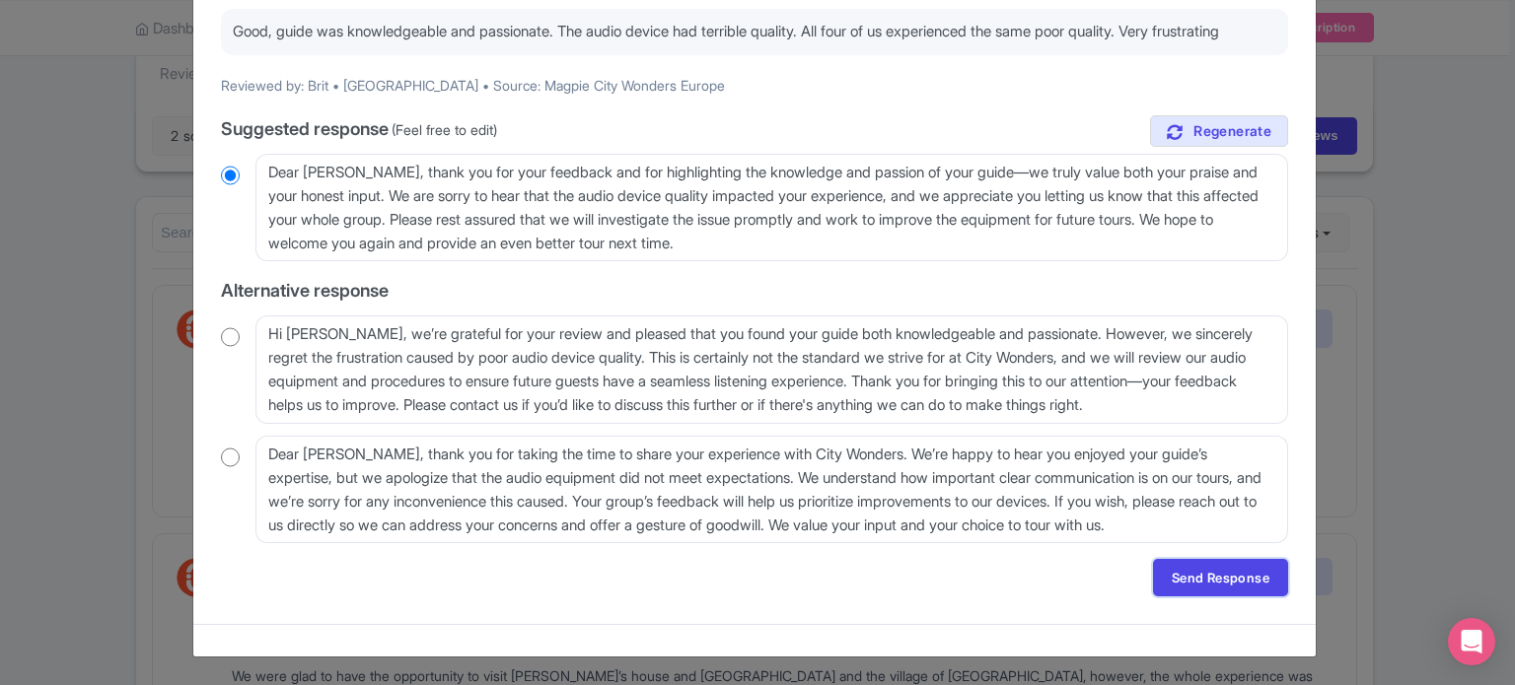
click at [1198, 578] on link "Send Response" at bounding box center [1220, 577] width 135 height 37
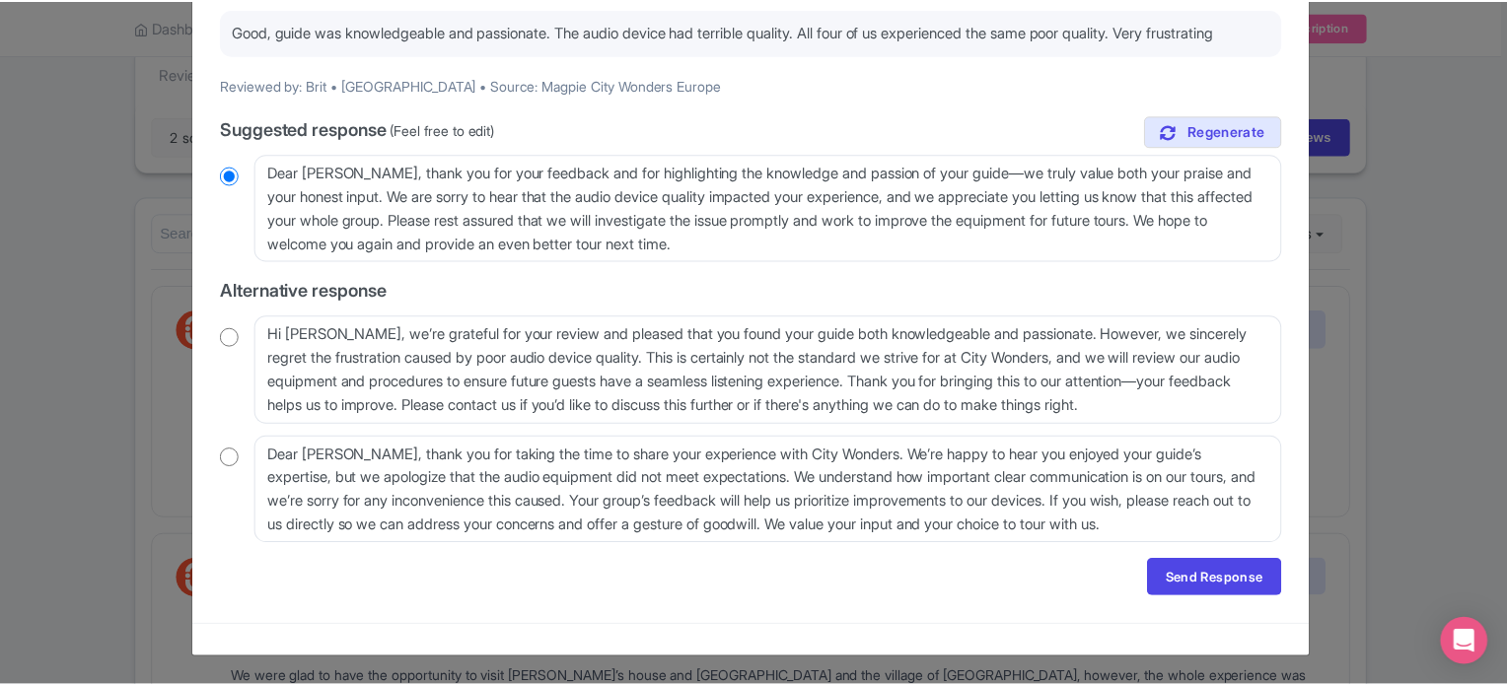
scroll to position [0, 0]
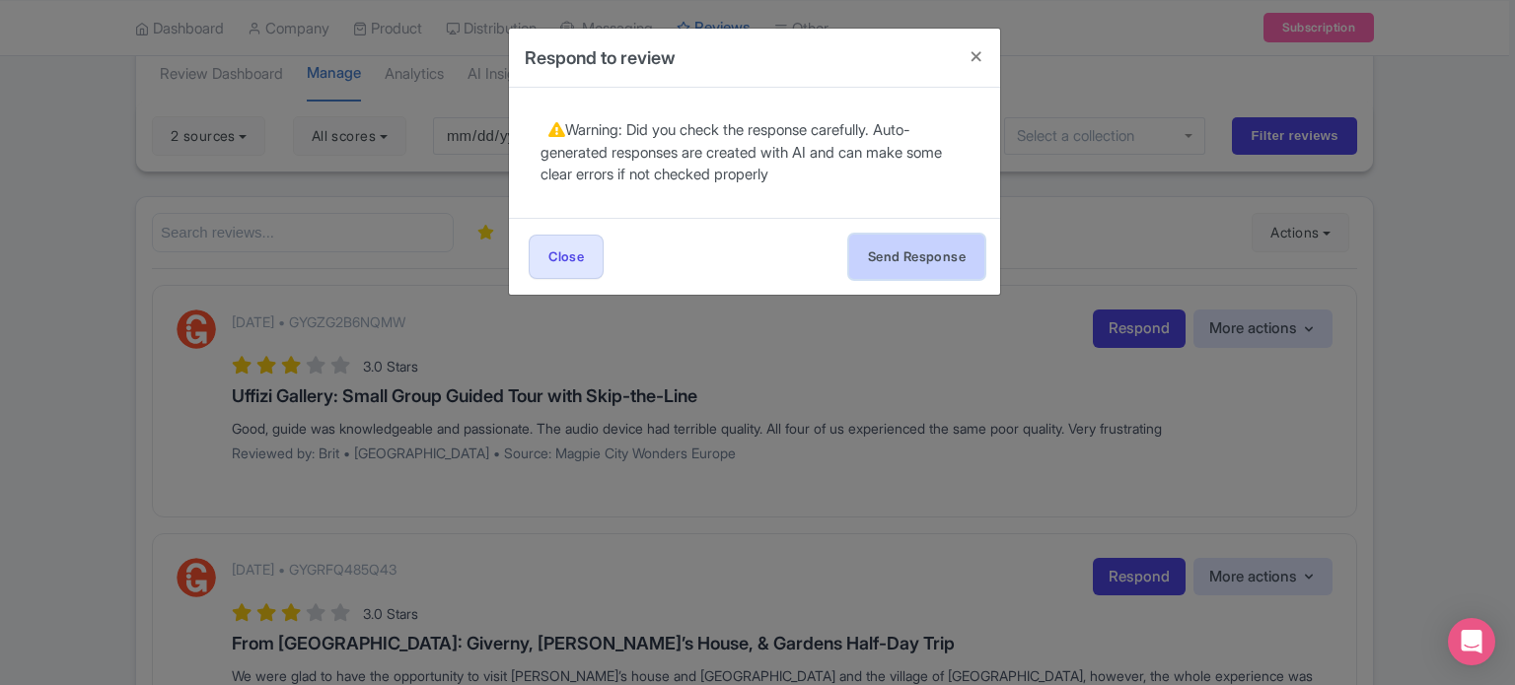
click at [936, 260] on button "Send Response" at bounding box center [916, 257] width 135 height 44
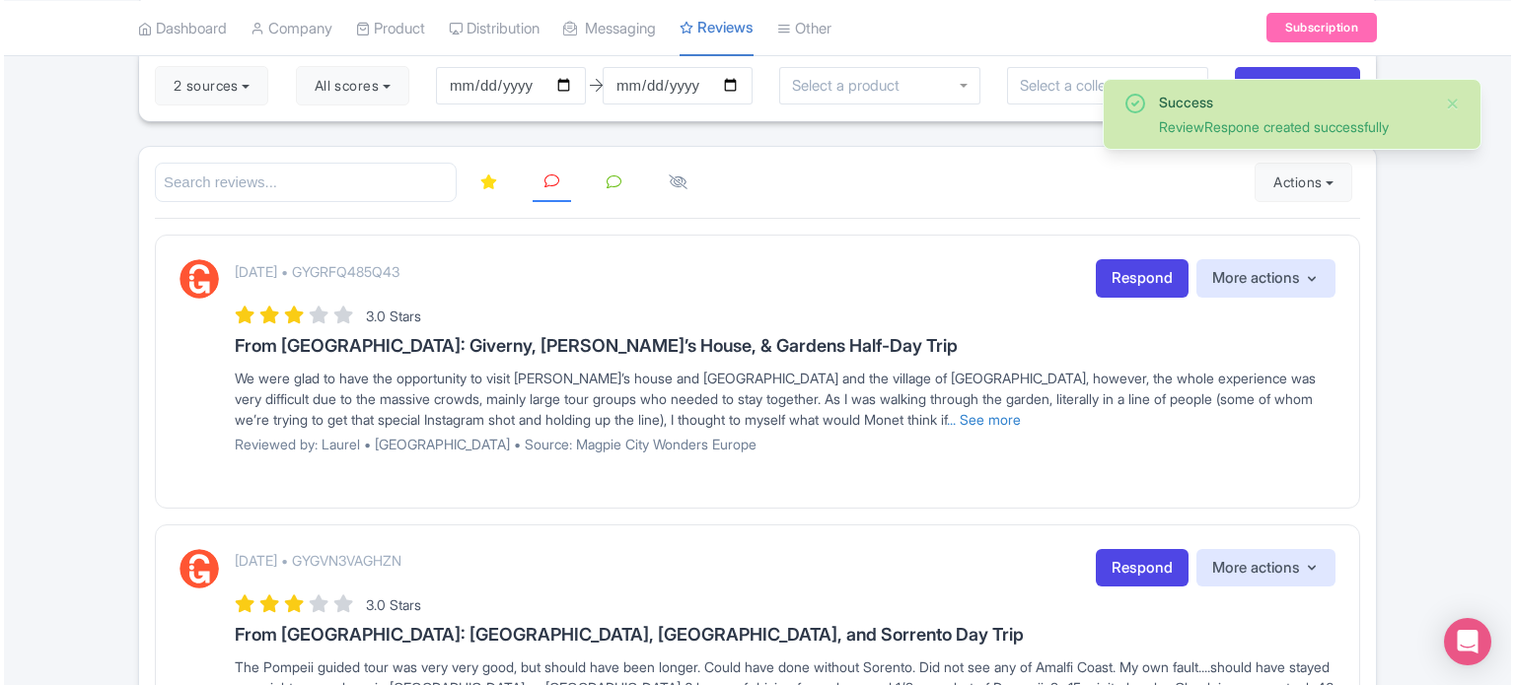
scroll to position [197, 0]
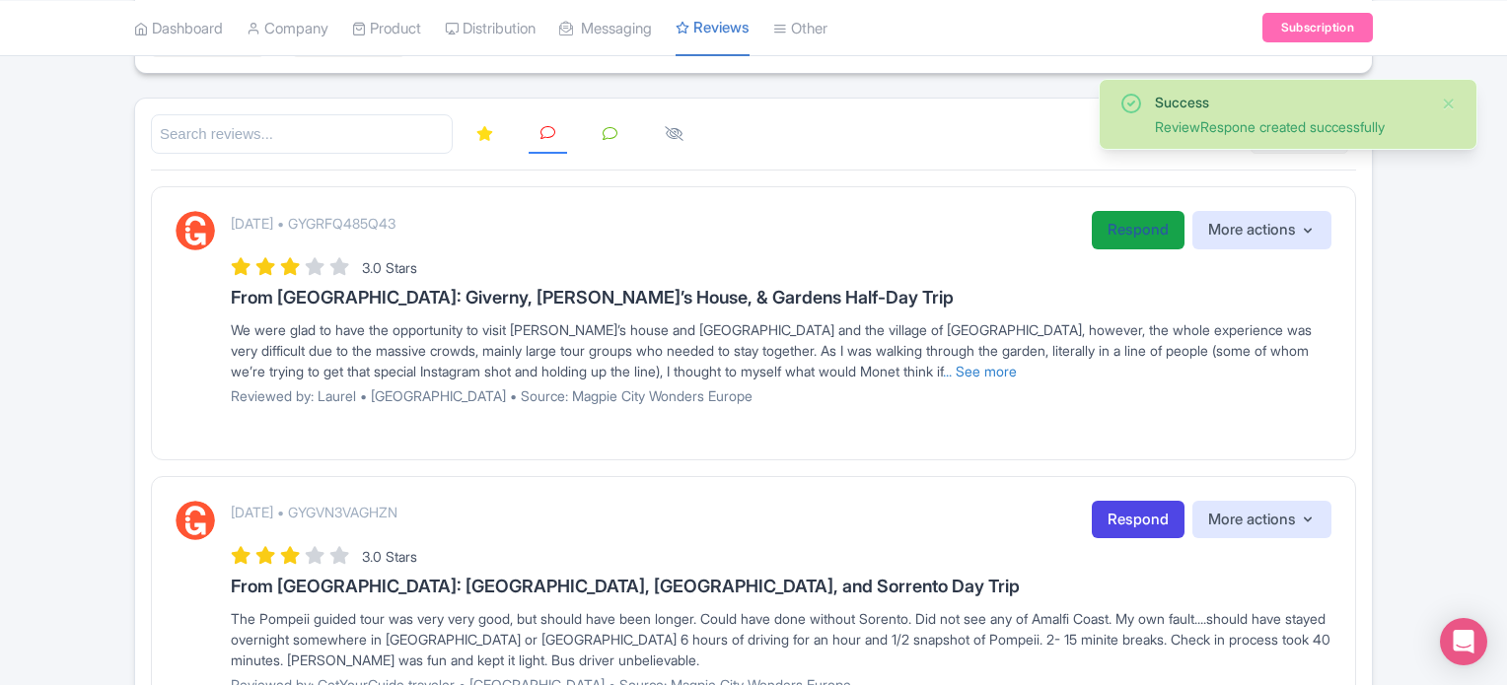
click at [1141, 236] on link "Respond" at bounding box center [1138, 230] width 93 height 38
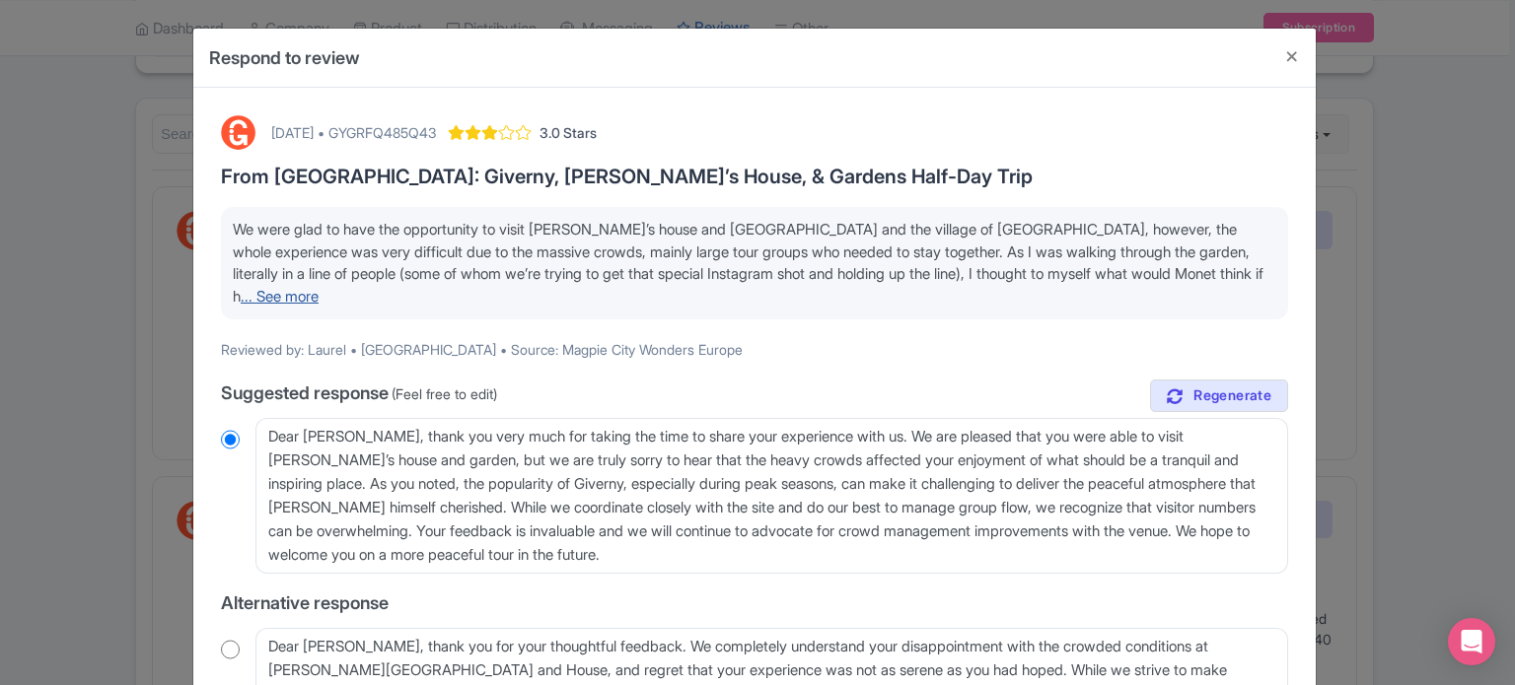
click at [319, 287] on link "... See more" at bounding box center [280, 296] width 78 height 19
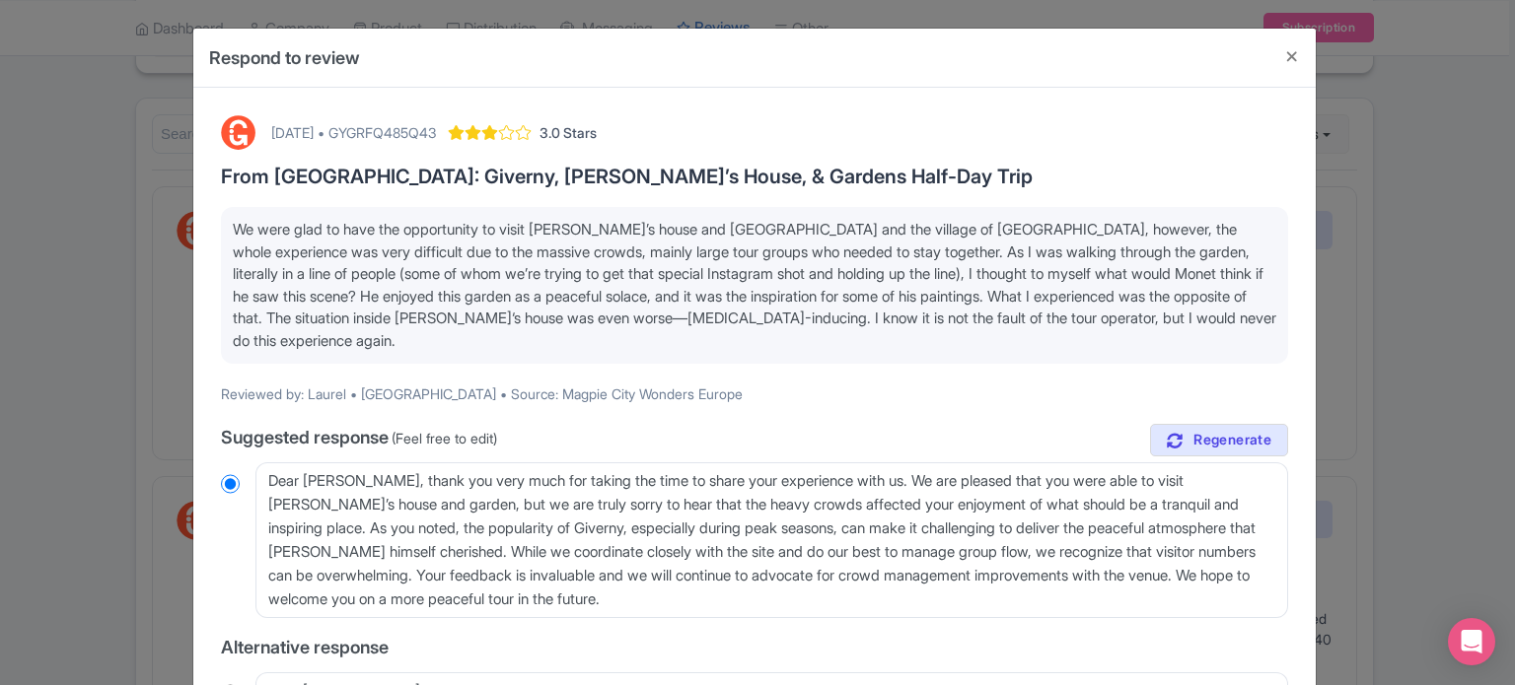
scroll to position [99, 0]
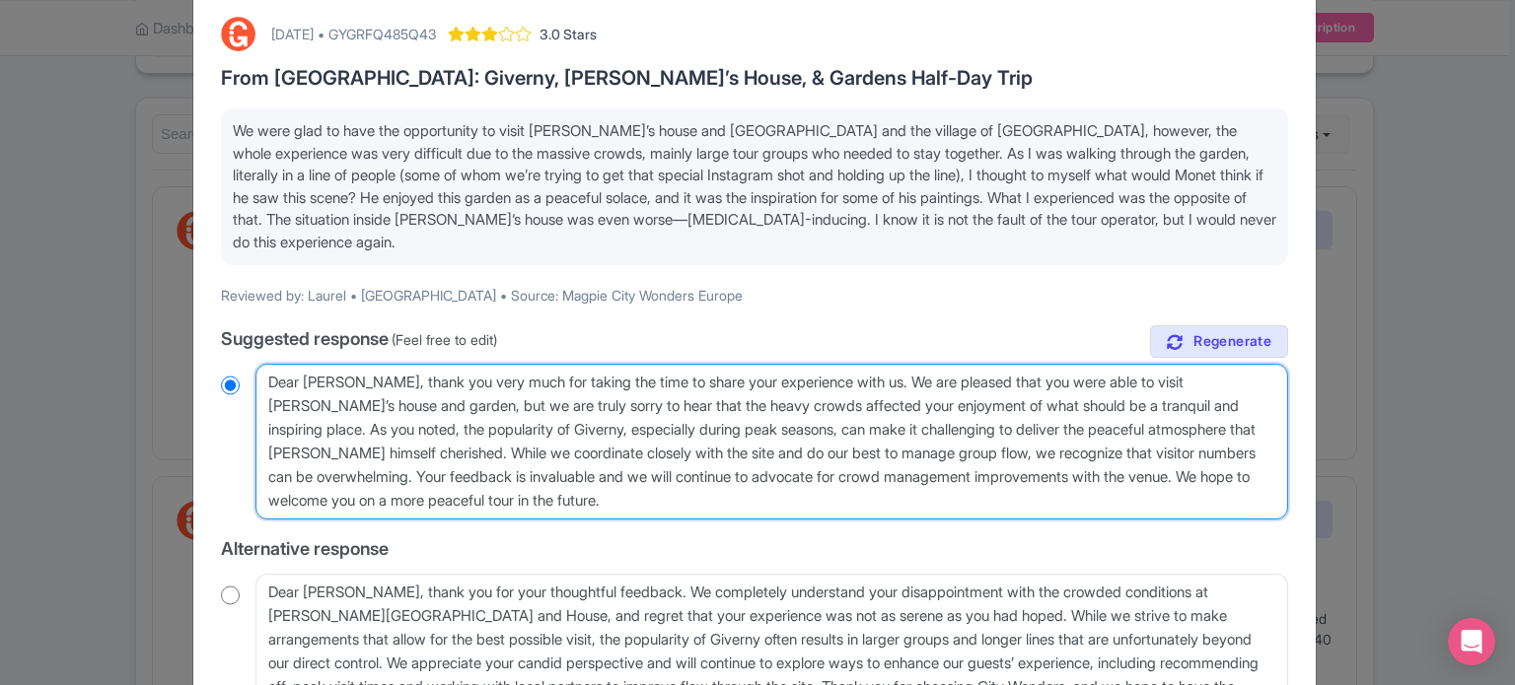
drag, startPoint x: 635, startPoint y: 501, endPoint x: 367, endPoint y: 470, distance: 270.0
click at [367, 470] on textarea "Dear Laurel, thank you very much for taking the time to share your experience w…" at bounding box center [771, 442] width 1033 height 156
type textarea "Dear Laurel, thank you very much for taking the time to share your experience w…"
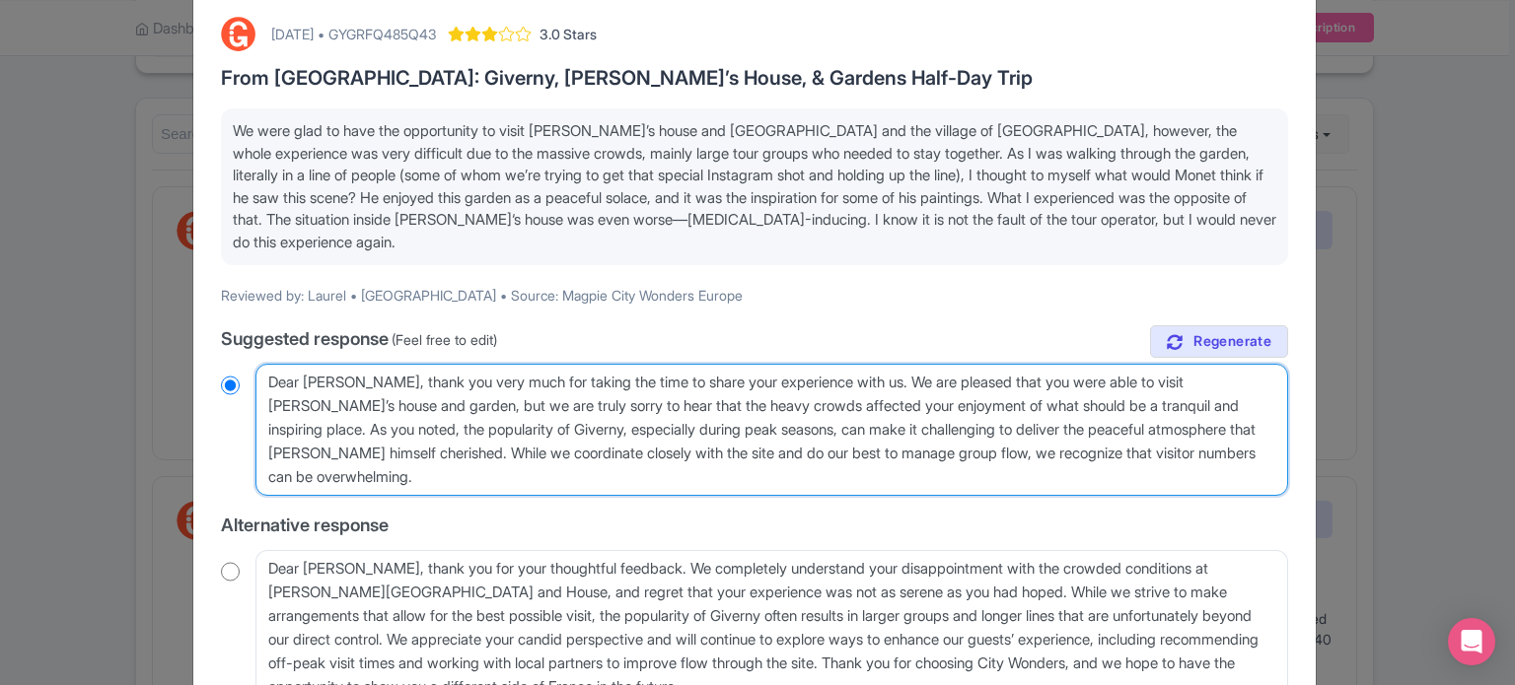
radio input "true"
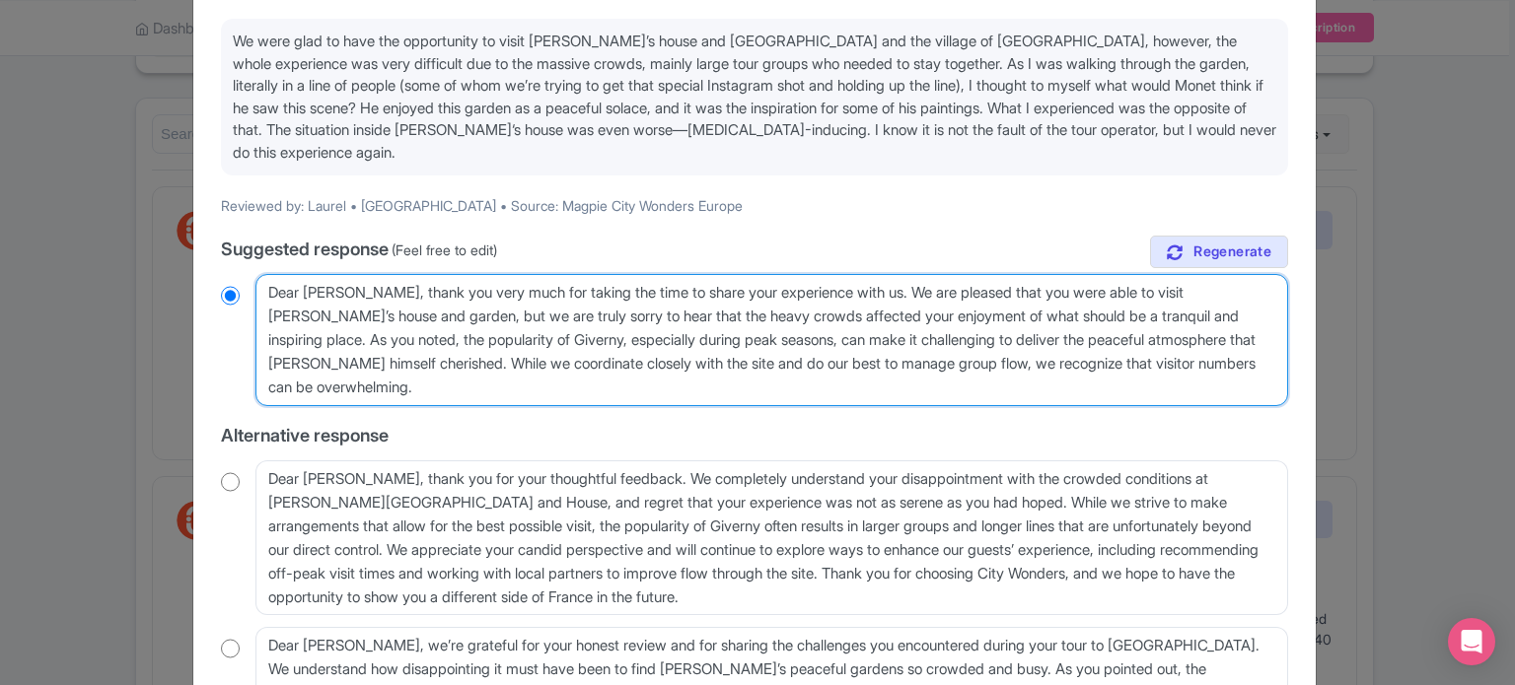
scroll to position [395, 0]
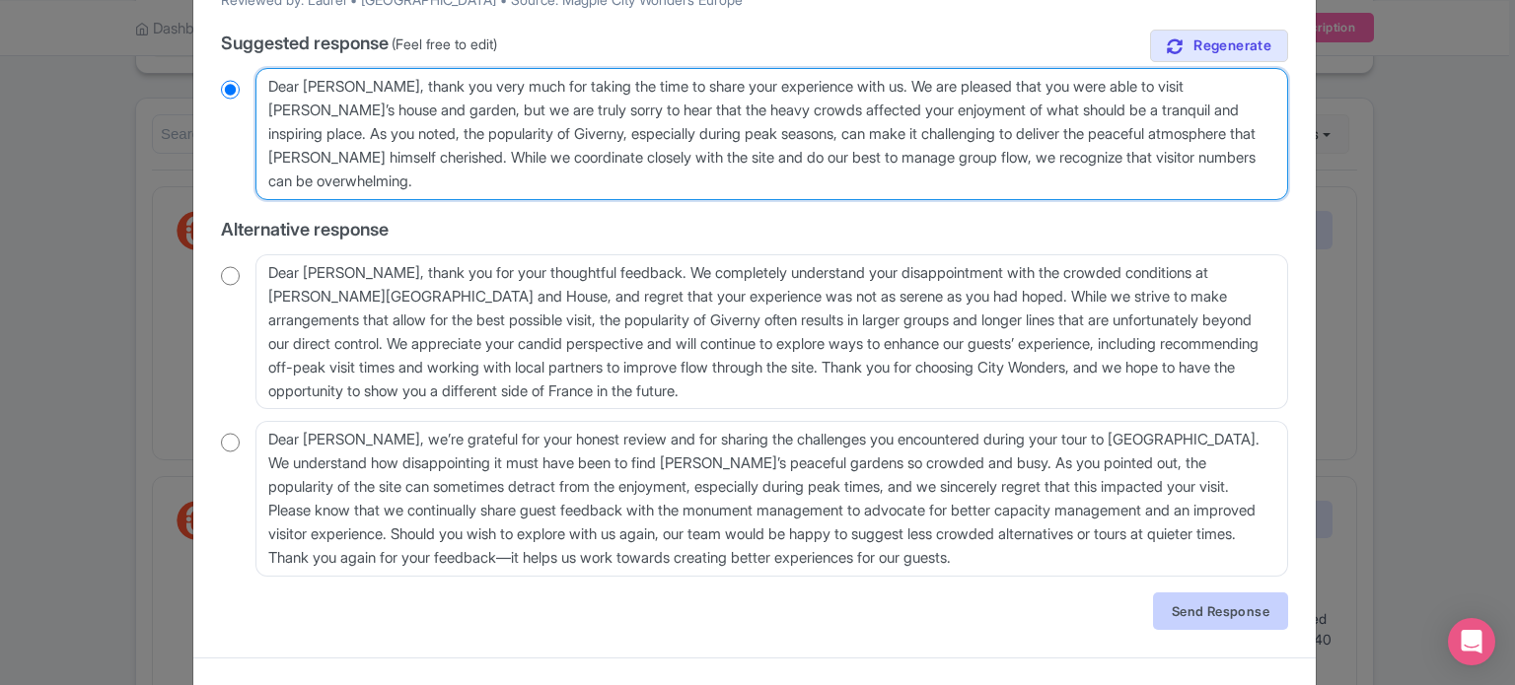
type textarea "Dear Laurel, thank you very much for taking the time to share your experience w…"
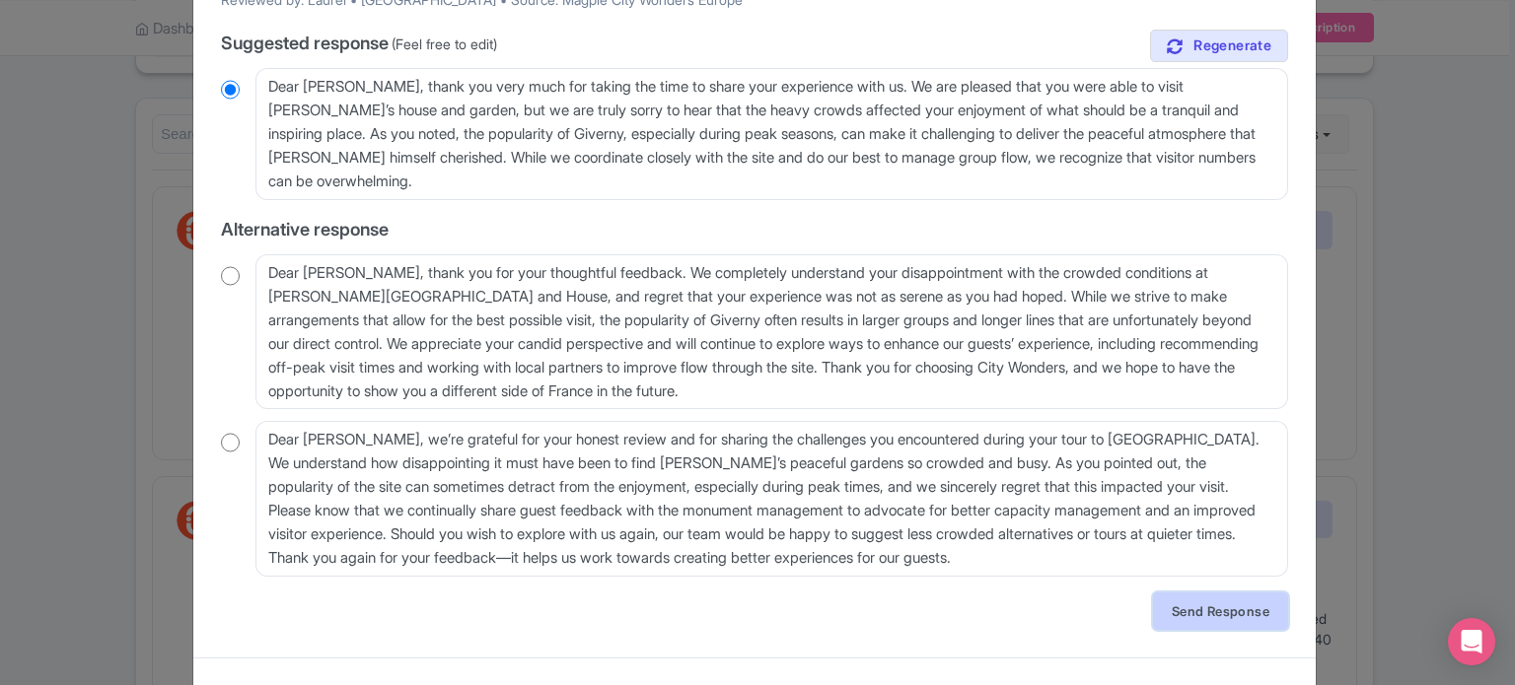
click at [1187, 611] on link "Send Response" at bounding box center [1220, 611] width 135 height 37
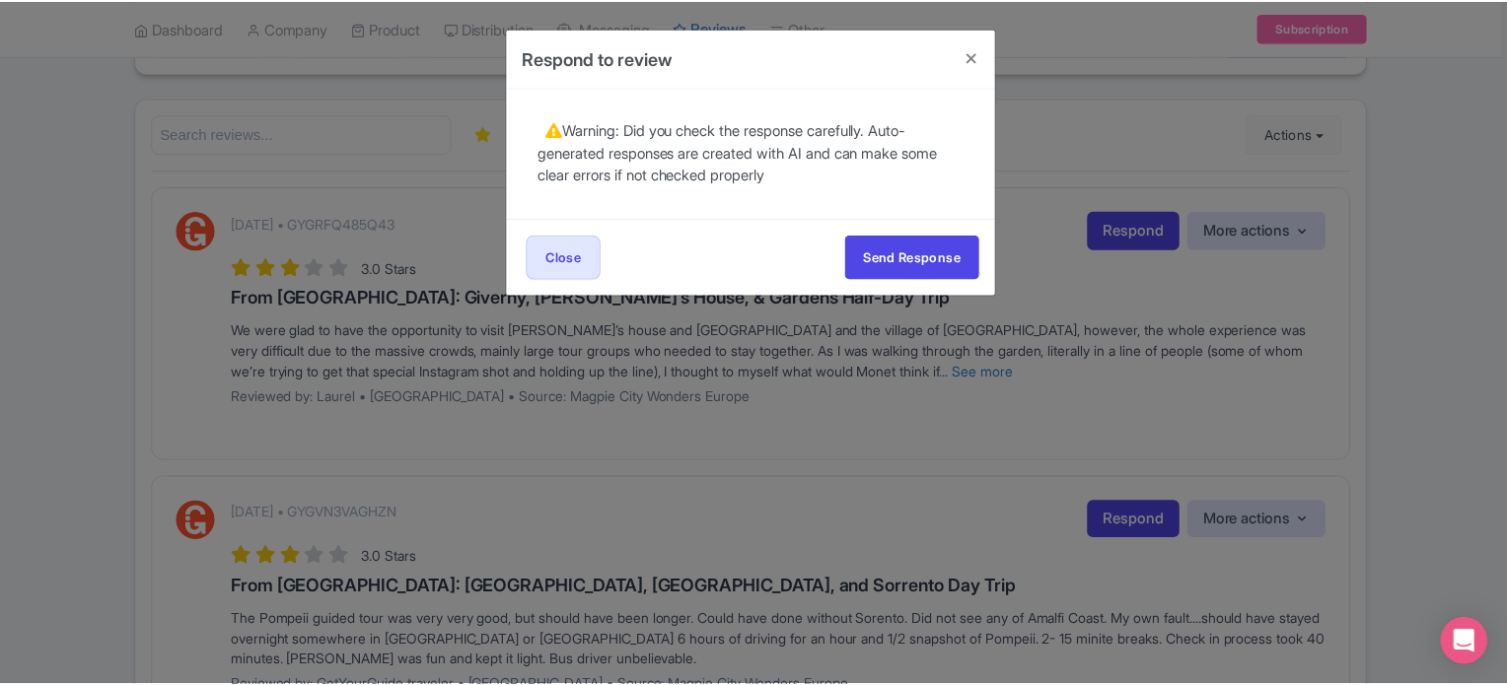
scroll to position [0, 0]
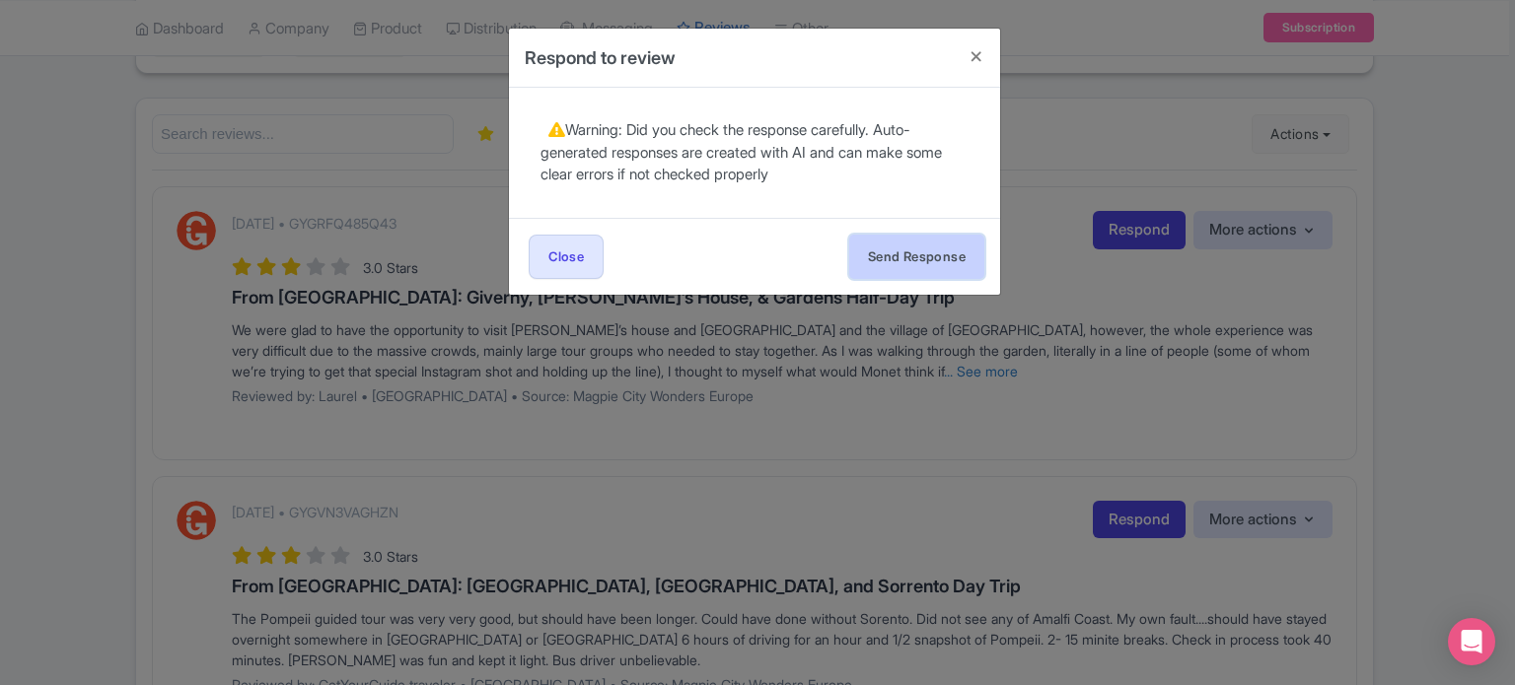
click at [909, 265] on button "Send Response" at bounding box center [916, 257] width 135 height 44
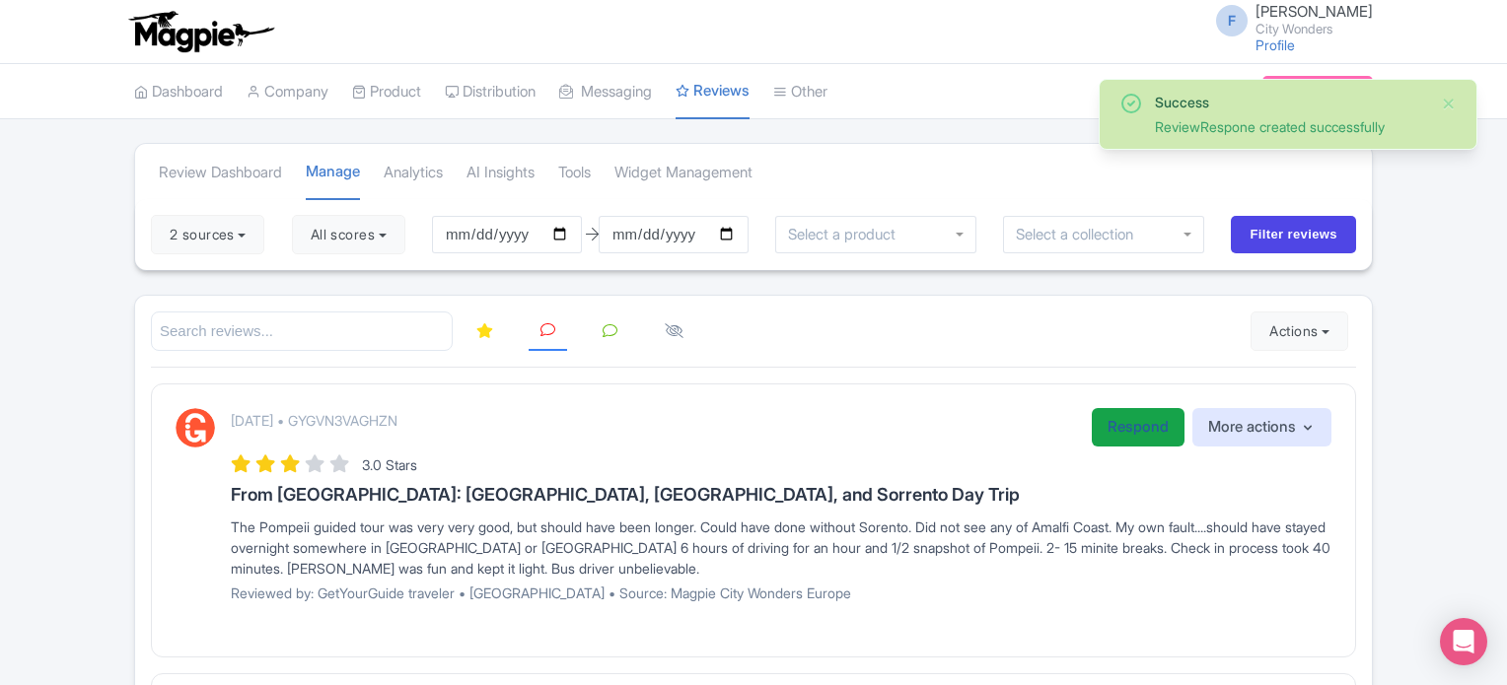
click at [1144, 433] on link "Respond" at bounding box center [1138, 427] width 93 height 38
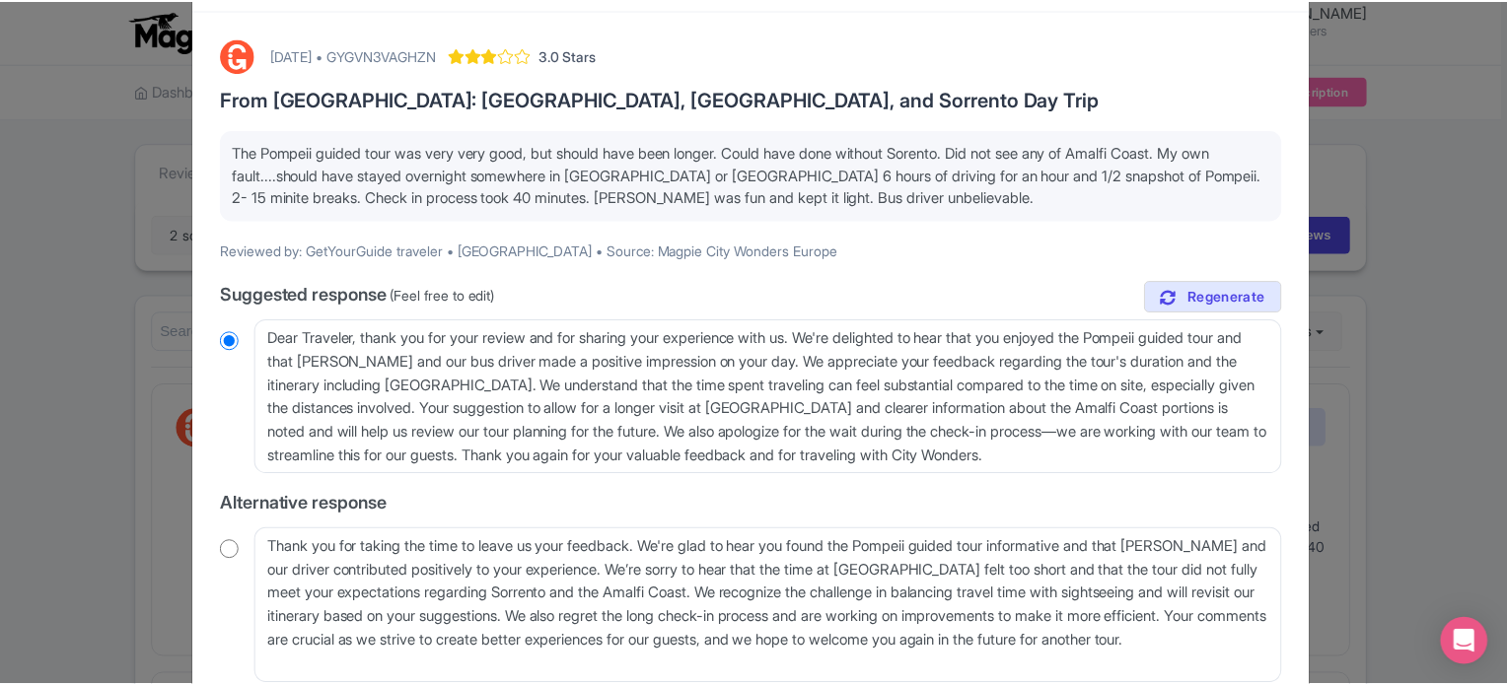
scroll to position [99, 0]
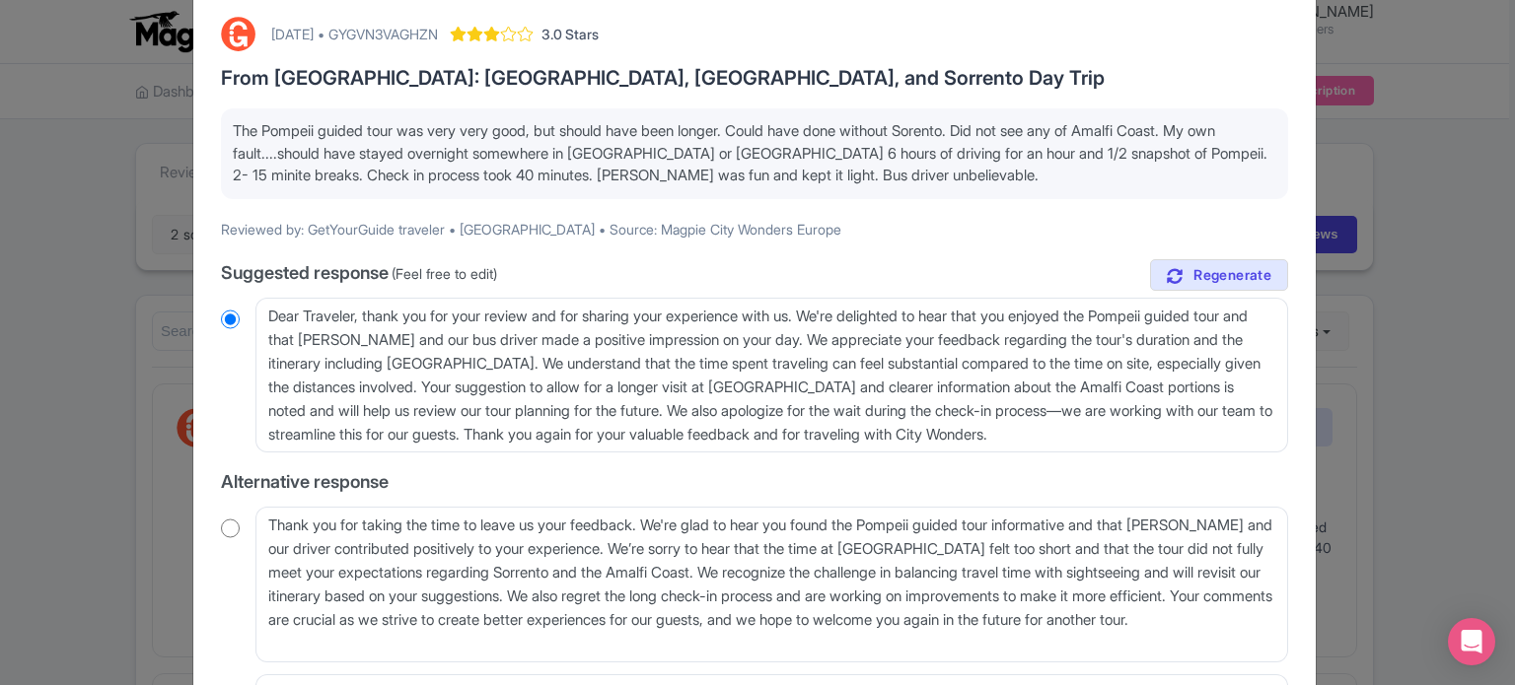
click at [1326, 154] on div "Respond to review [DATE] • GYGVN3VAGHZN 3.0 Stars From [GEOGRAPHIC_DATA]: [GEOG…" at bounding box center [757, 342] width 1515 height 685
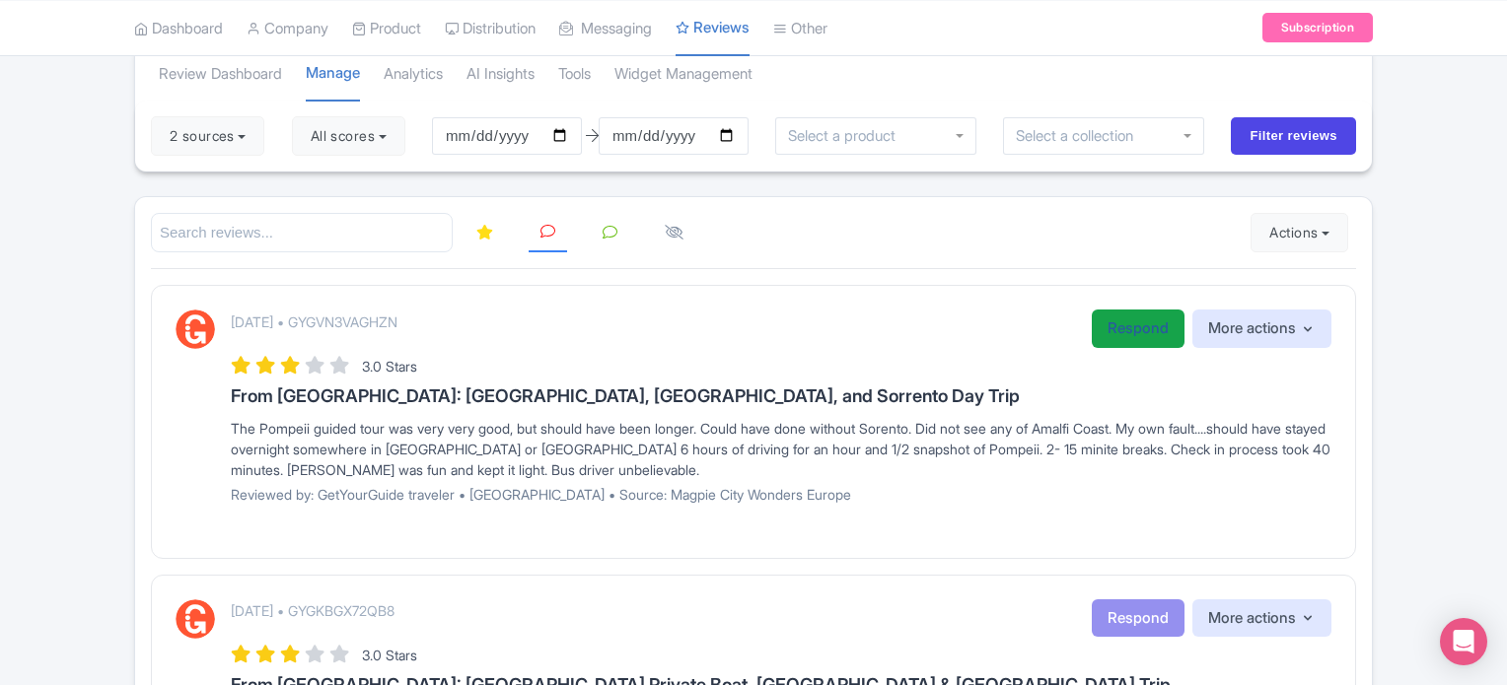
click at [1128, 324] on link "Respond" at bounding box center [1138, 329] width 93 height 38
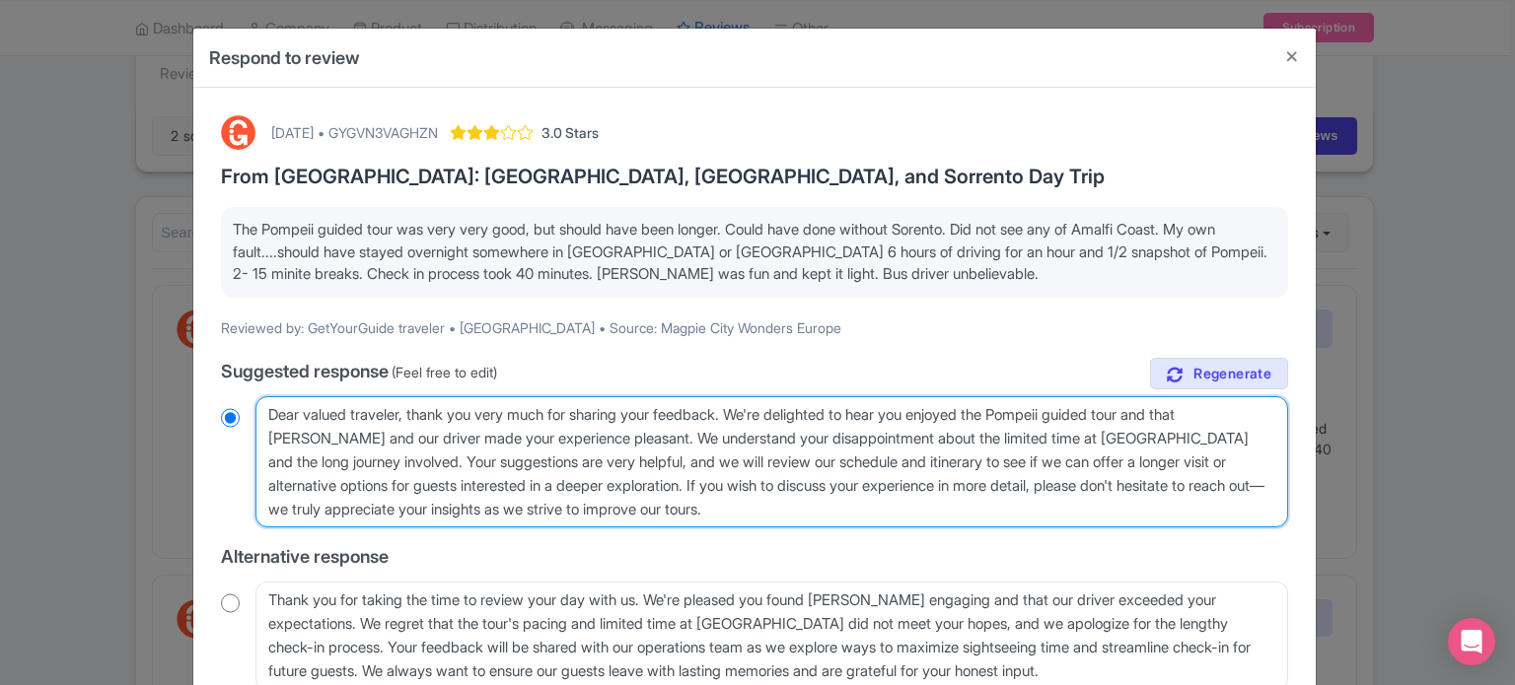
drag, startPoint x: 266, startPoint y: 410, endPoint x: 404, endPoint y: 418, distance: 138.3
click at [404, 419] on textarea "Dear valued traveler, thank you very much for sharing your feedback. We're deli…" at bounding box center [771, 462] width 1033 height 132
type textarea "H, thank you very much for sharing your feedback. We're delighted to hear you e…"
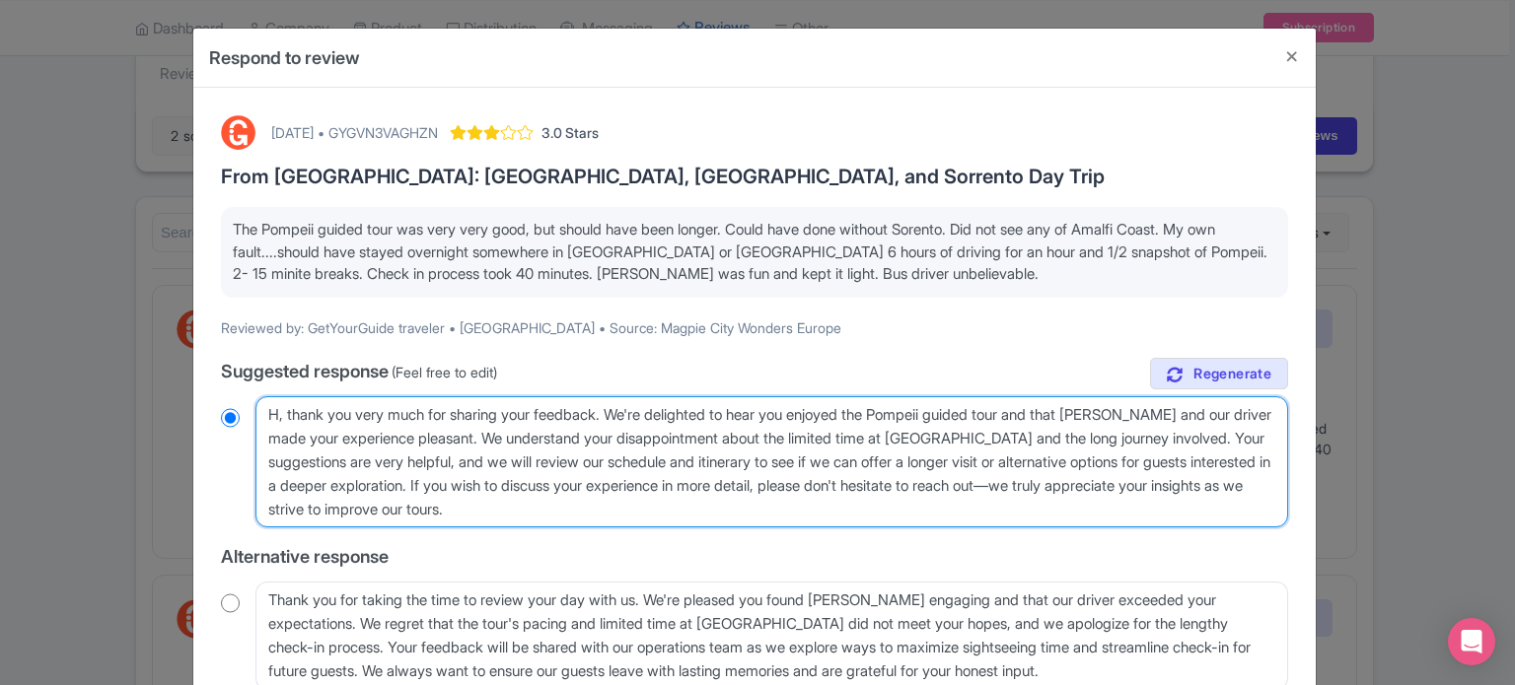
radio input "true"
type textarea "He, thank you very much for sharing your feedback. We're delighted to hear you …"
radio input "true"
type textarea "Hel, thank you very much for sharing your feedback. We're delighted to hear you…"
radio input "true"
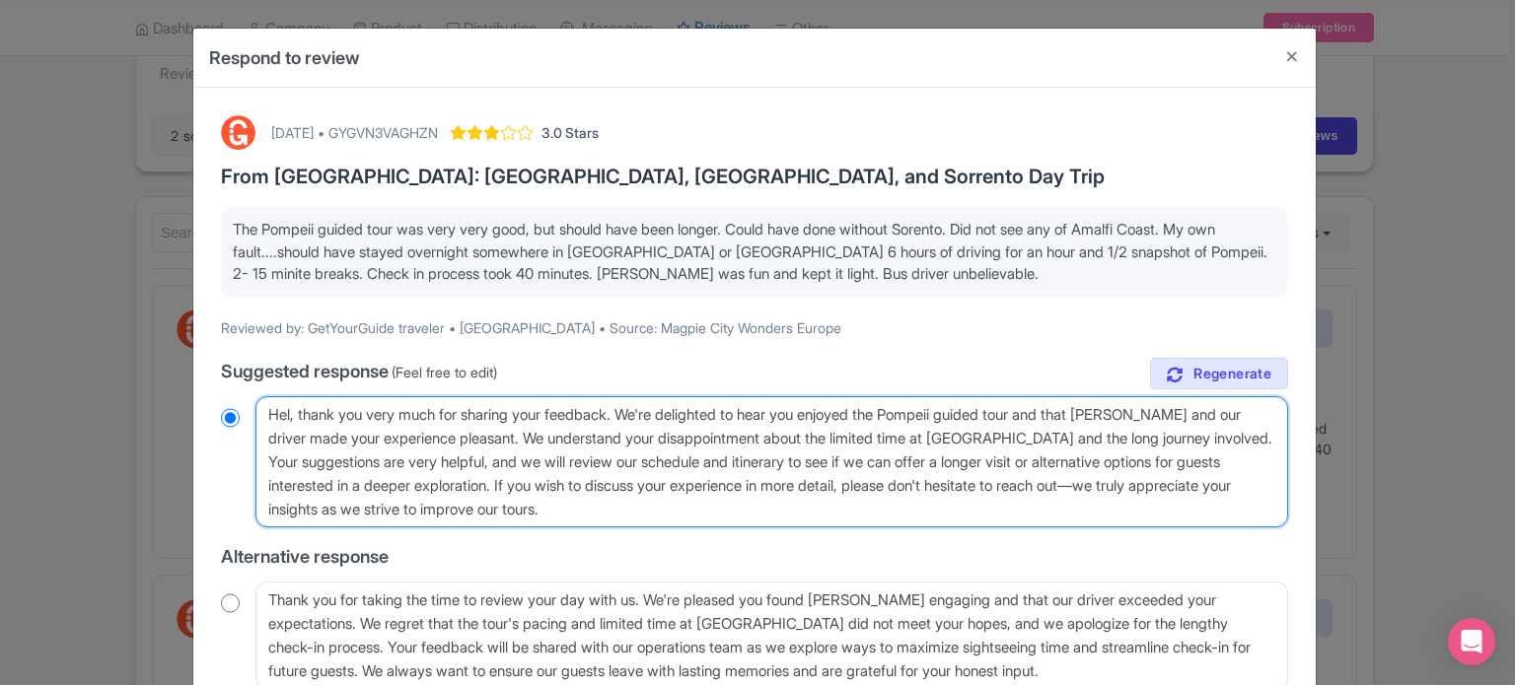
type textarea "Hell, thank you very much for sharing your feedback. We're delighted to hear yo…"
radio input "true"
type textarea "Hello, thank you very much for sharing your feedback. We're delighted to hear y…"
radio input "true"
drag, startPoint x: 952, startPoint y: 461, endPoint x: 1049, endPoint y: 461, distance: 97.6
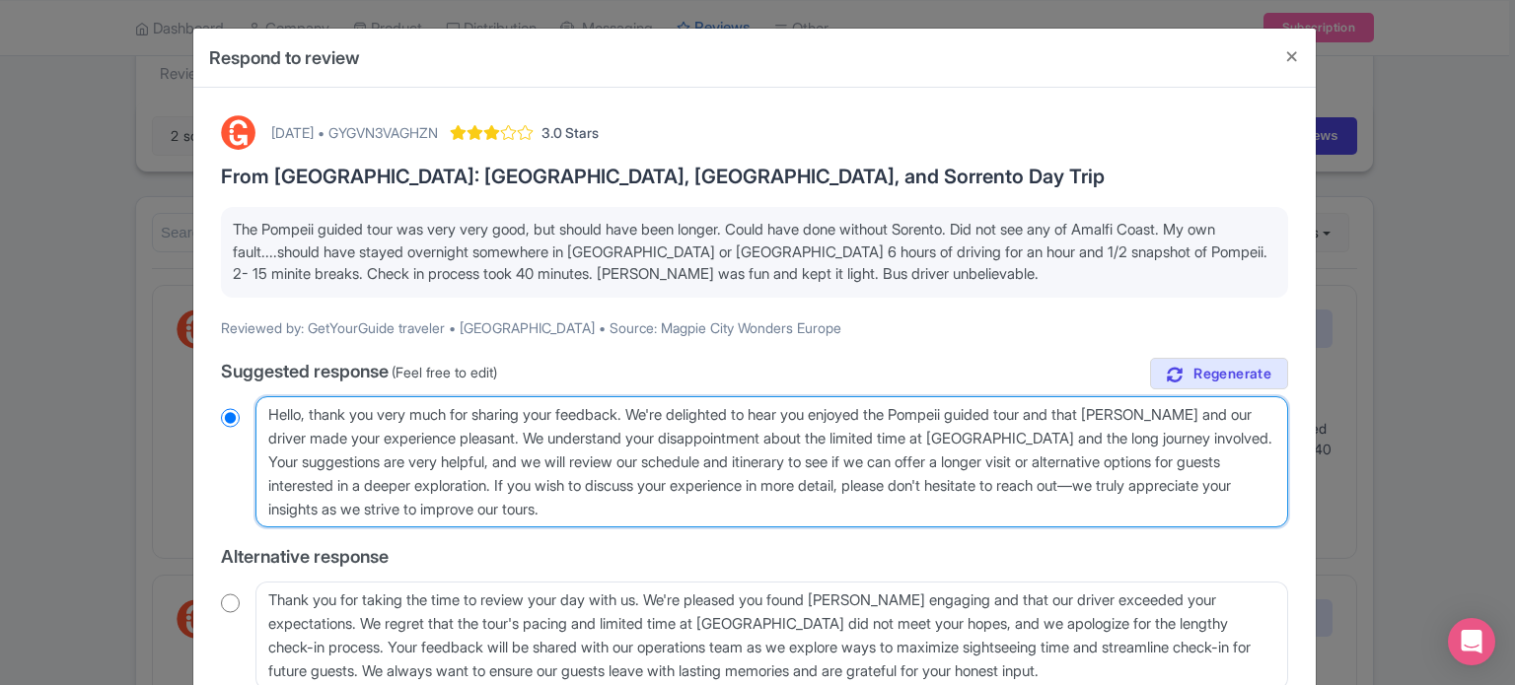
click at [1049, 461] on textarea "Dear valued traveler, thank you very much for sharing your feedback. We're deli…" at bounding box center [771, 462] width 1033 height 132
type textarea "Hello, thank you very much for sharing your feedback. We're delighted to hear y…"
radio input "true"
drag, startPoint x: 396, startPoint y: 484, endPoint x: 1247, endPoint y: 467, distance: 851.3
click at [1247, 467] on textarea "Dear valued traveler, thank you very much for sharing your feedback. We're deli…" at bounding box center [771, 462] width 1033 height 132
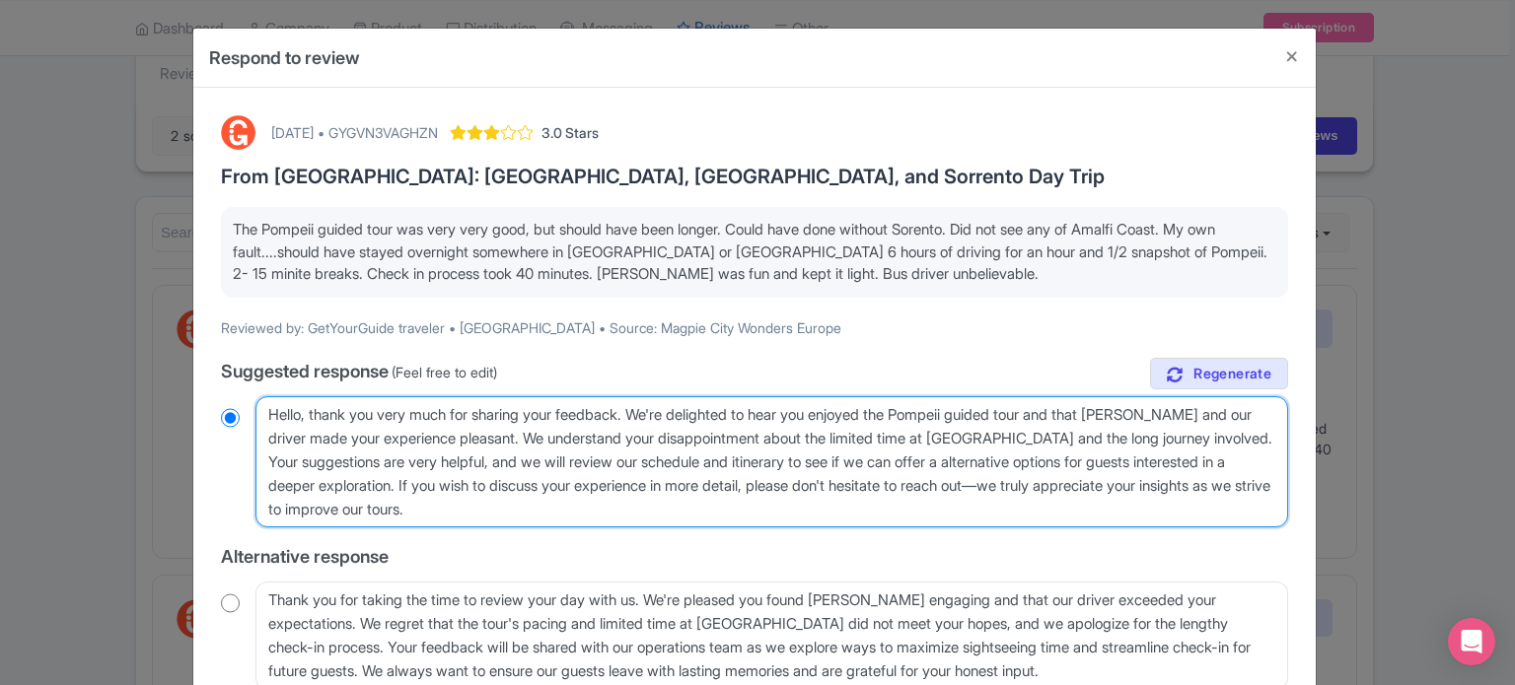
type textarea "Hello, thank you very much for sharing your feedback. We're delighted to hear y…"
radio input "true"
type textarea "Hello, thank you very much for sharing your feedback. We're delighted to hear y…"
radio input "true"
type textarea "Hello, thank you very much for sharing your feedback. We're delighted to hear y…"
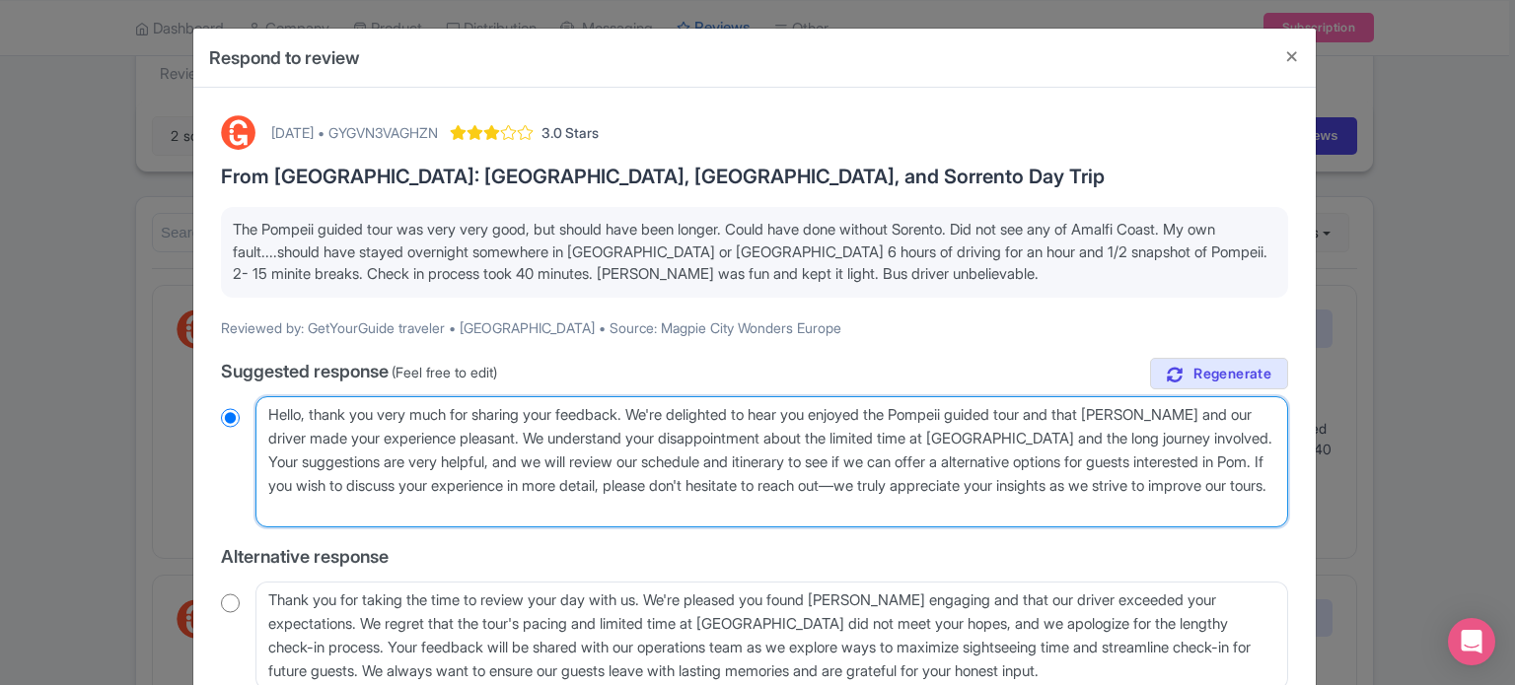
radio input "true"
type textarea "Hello, thank you very much for sharing your feedback. We're delighted to hear y…"
radio input "true"
type textarea "Hello, thank you very much for sharing your feedback. We're delighted to hear y…"
radio input "true"
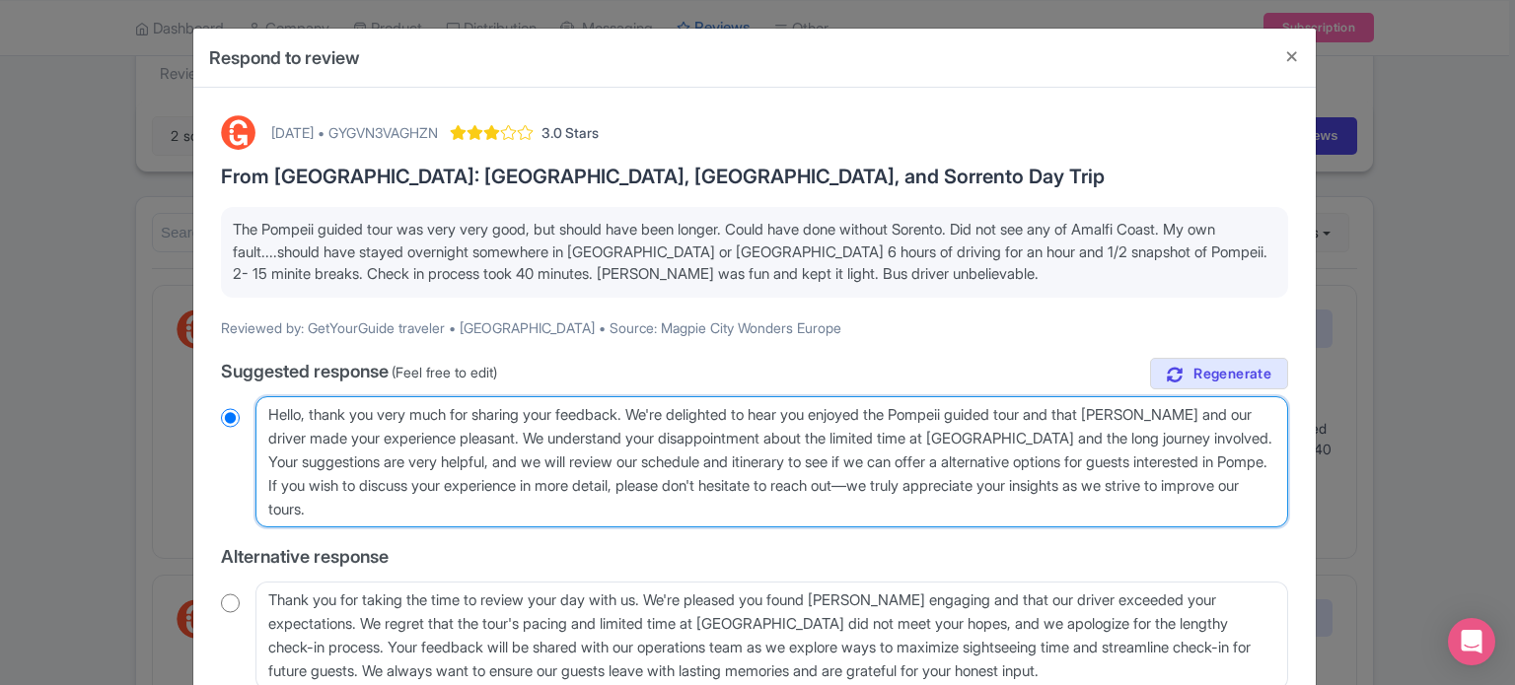
type textarea "Hello, thank you very much for sharing your feedback. We're delighted to hear y…"
radio input "true"
type textarea "Hello, thank you very much for sharing your feedback. We're delighted to hear y…"
radio input "true"
type textarea "Hello, thank you very much for sharing your feedback. We're delighted to hear y…"
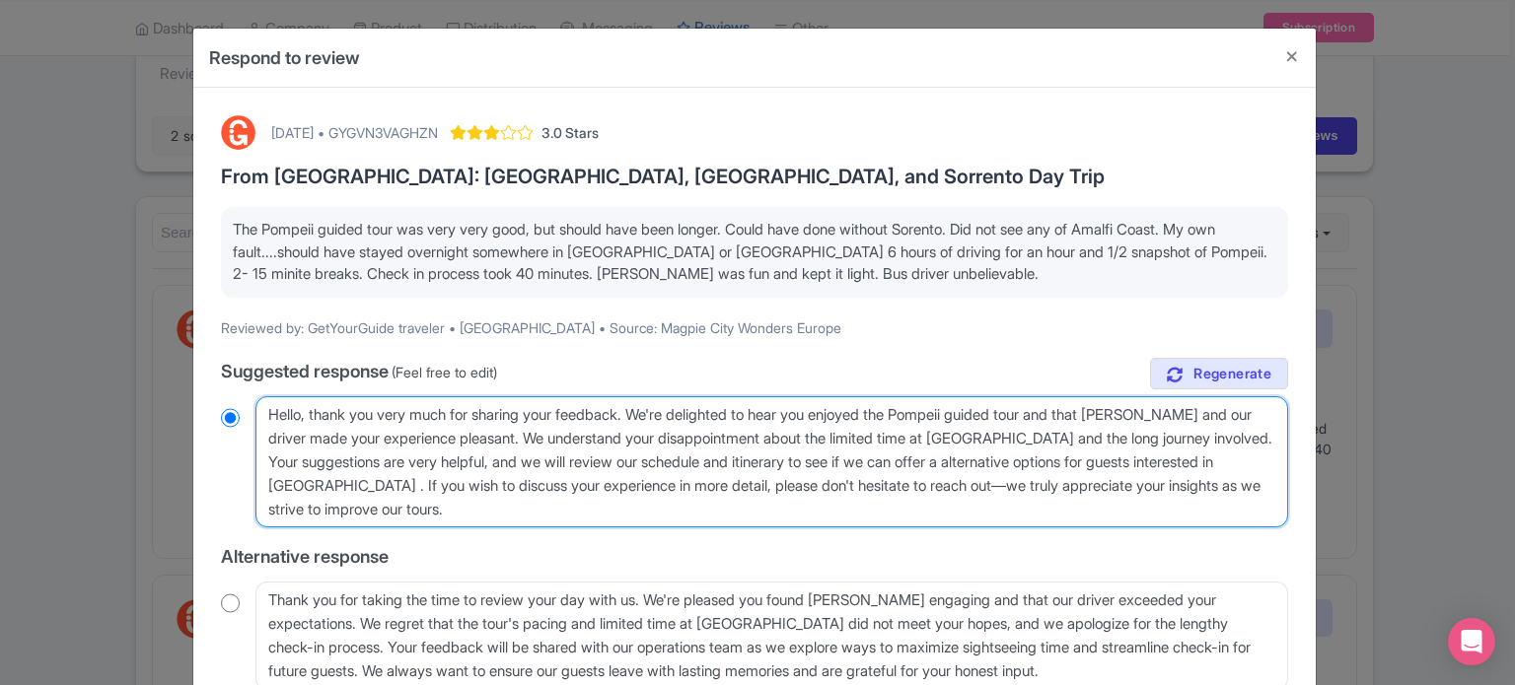
radio input "true"
type textarea "Hello, thank you very much for sharing your feedback. We're delighted to hear y…"
radio input "true"
type textarea "Hello, thank you very much for sharing your feedback. We're delighted to hear y…"
radio input "true"
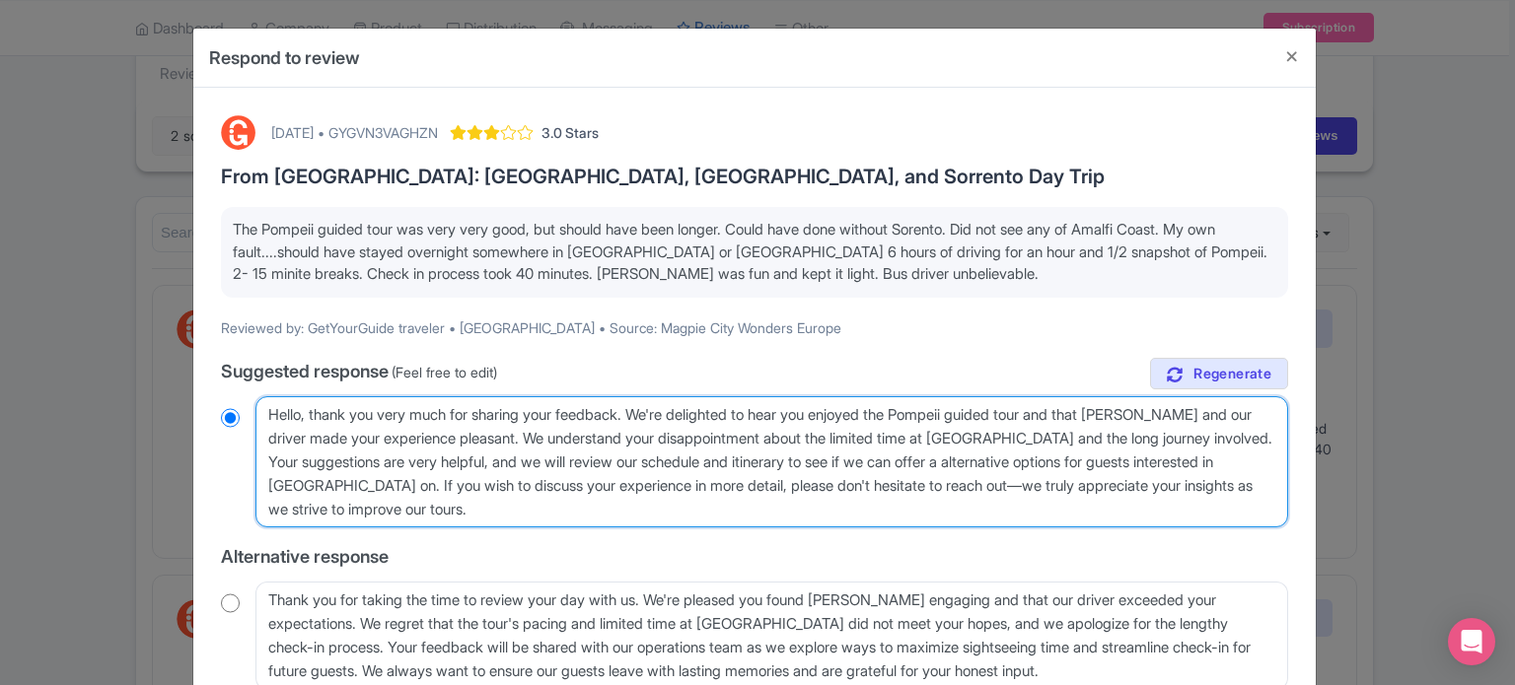
type textarea "Hello, thank you very much for sharing your feedback. We're delighted to hear y…"
radio input "true"
type textarea "Hello, thank you very much for sharing your feedback. We're delighted to hear y…"
radio input "true"
type textarea "Hello, thank you very much for sharing your feedback. We're delighted to hear y…"
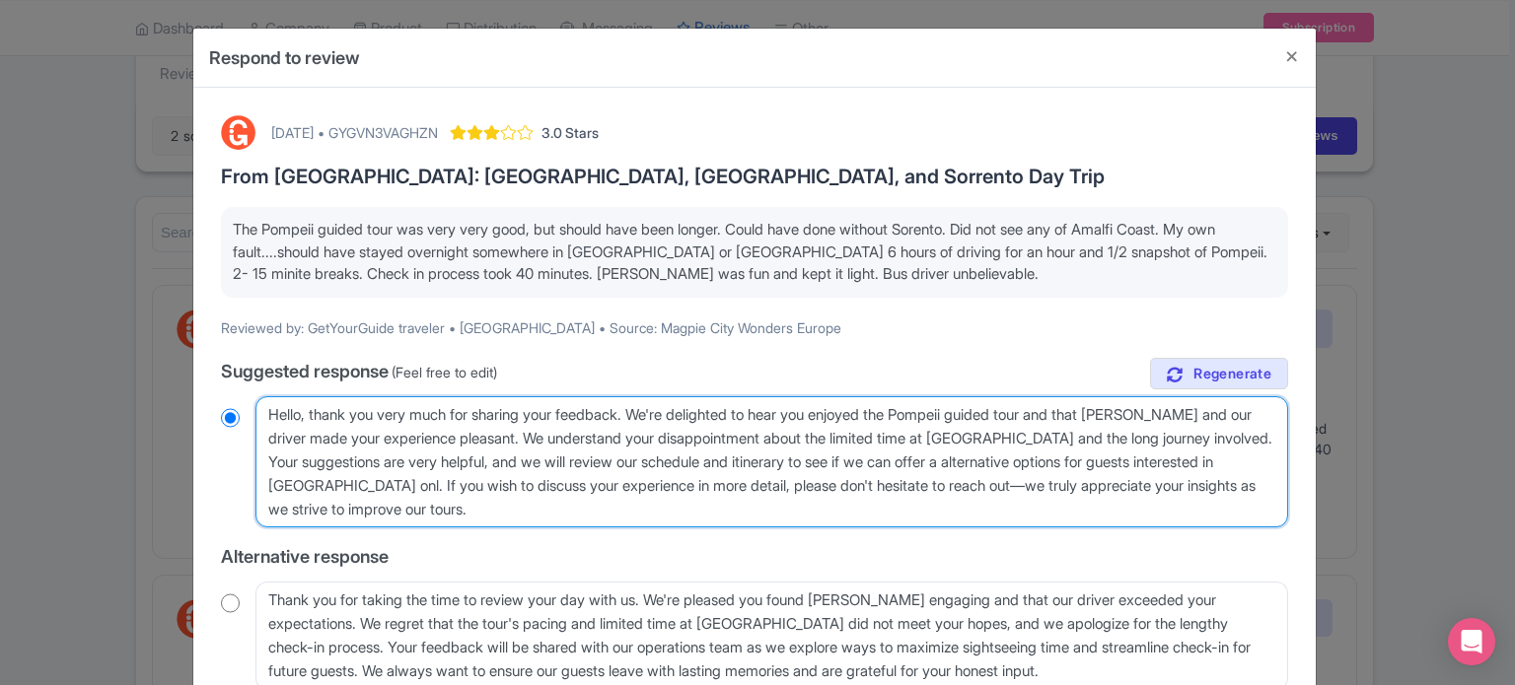
radio input "true"
type textarea "Hello, thank you very much for sharing your feedback. We're delighted to hear y…"
radio input "true"
drag, startPoint x: 994, startPoint y: 509, endPoint x: 970, endPoint y: 485, distance: 34.2
click at [970, 485] on textarea "Dear valued traveler, thank you very much for sharing your feedback. We're deli…" at bounding box center [771, 462] width 1033 height 132
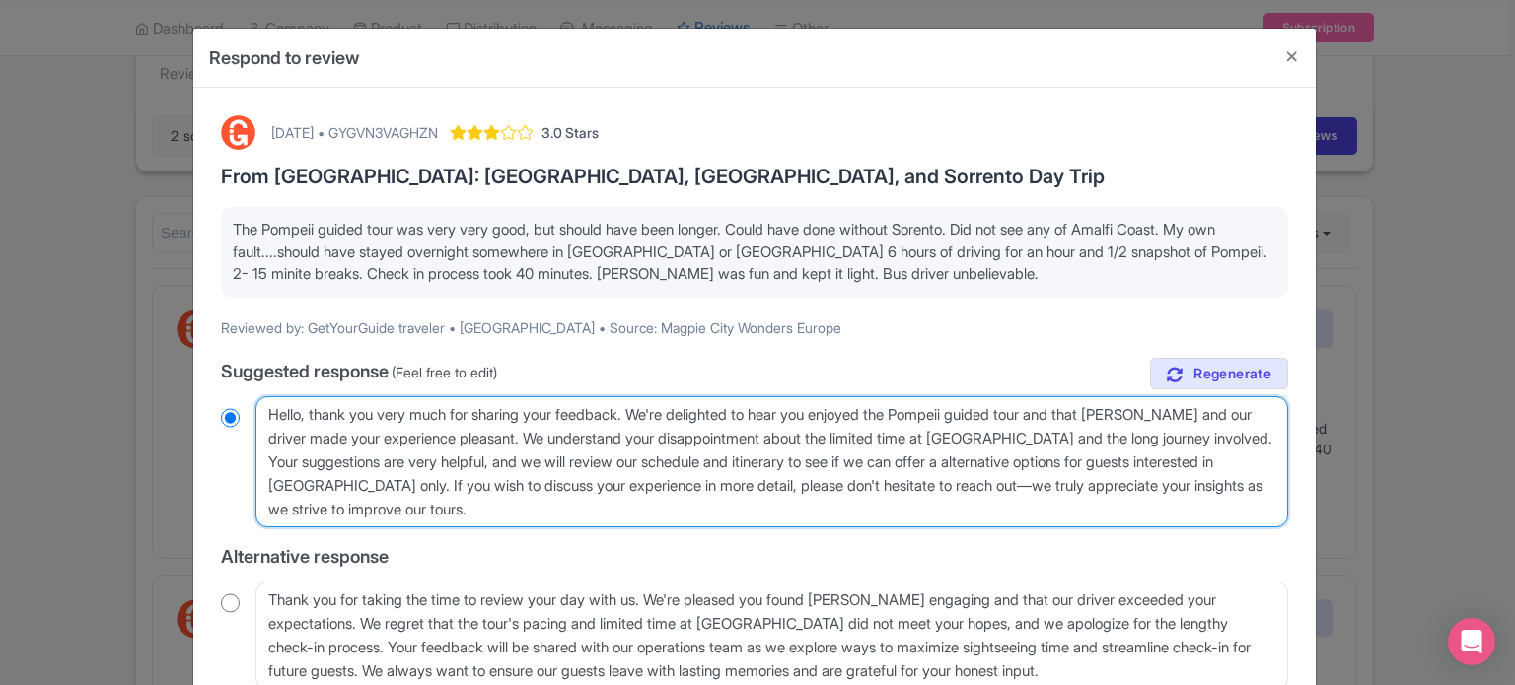
type textarea "Hello, thank you very much for sharing your feedback. We're delighted to hear y…"
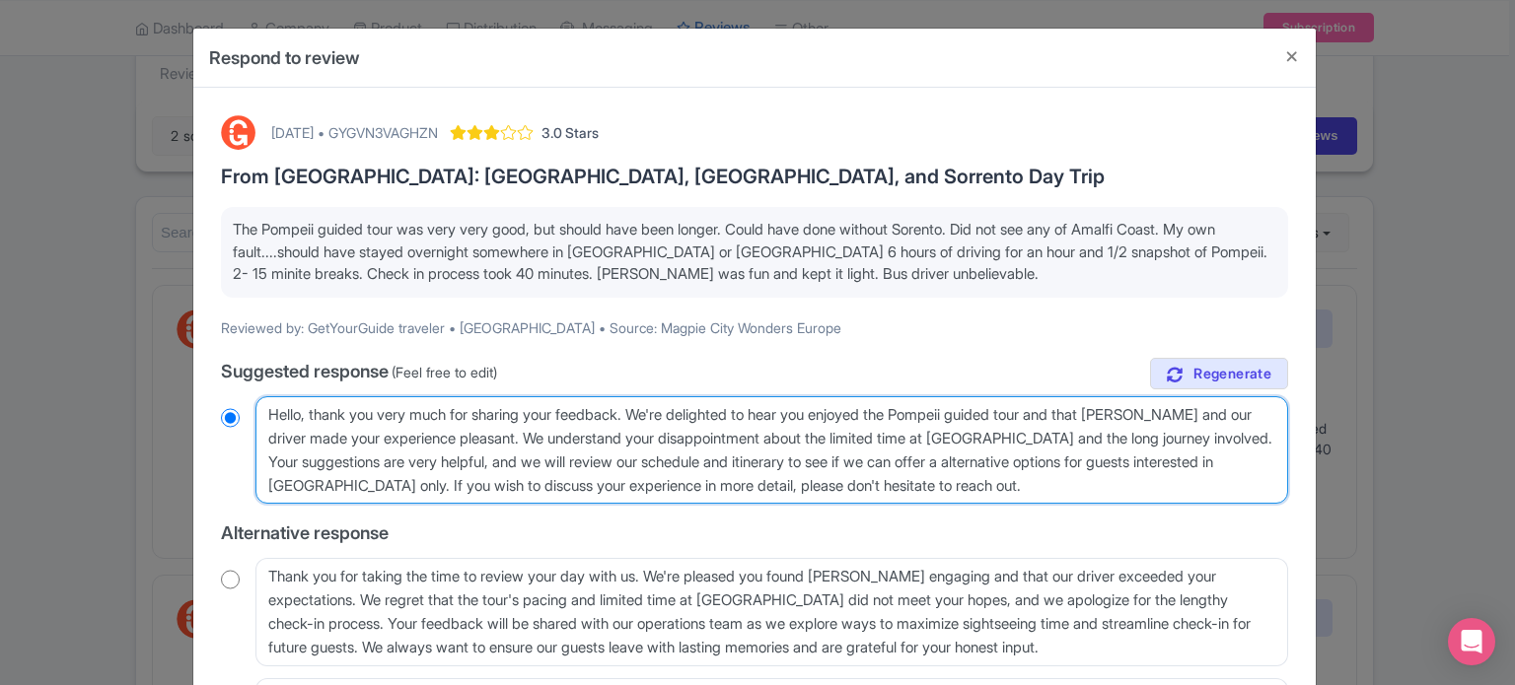
radio input "true"
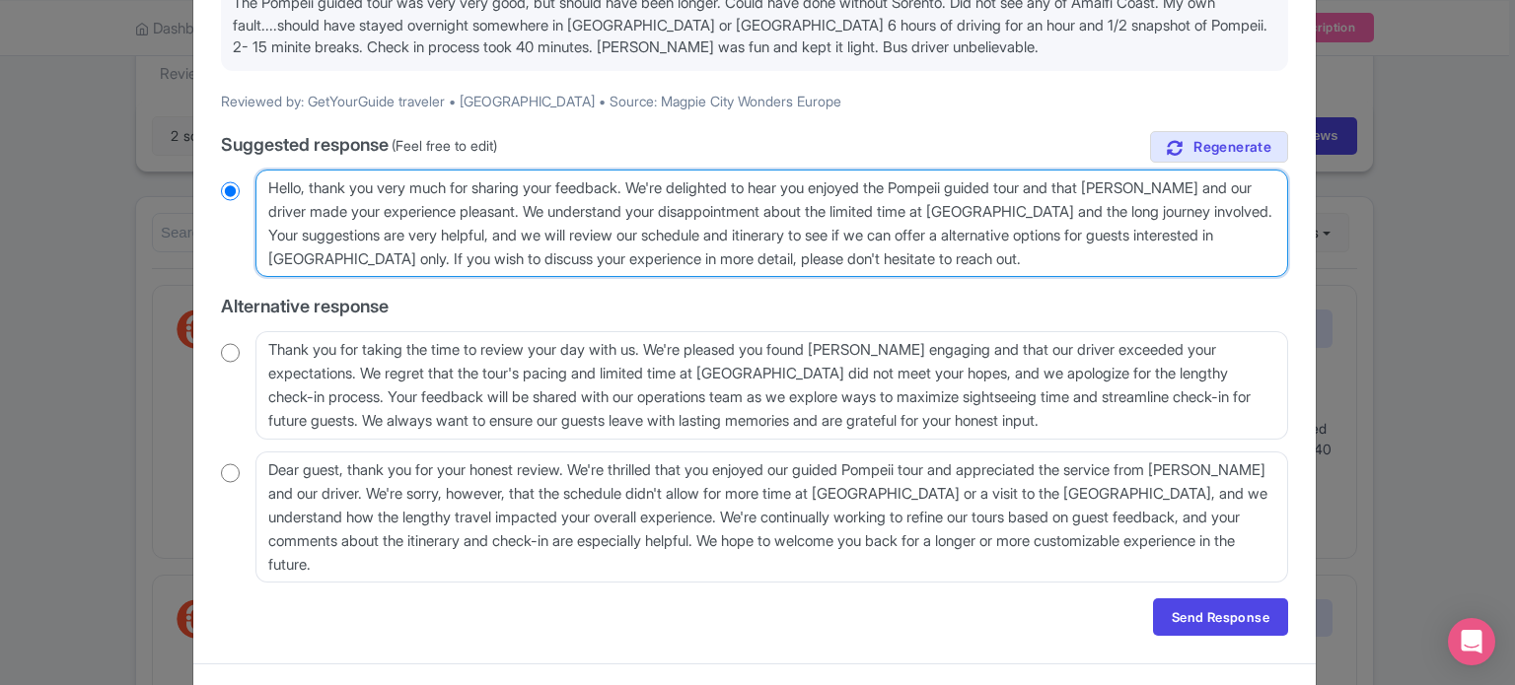
scroll to position [264, 0]
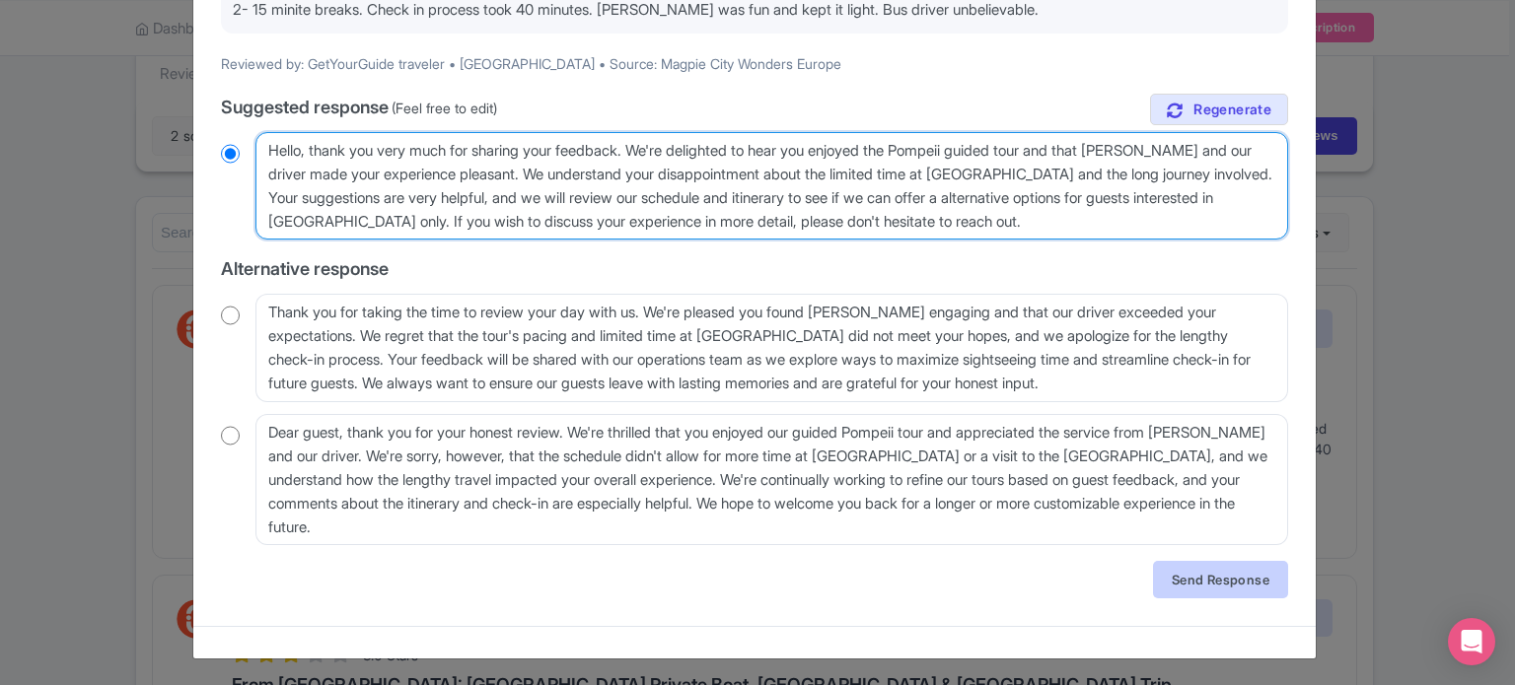
type textarea "Hello, thank you very much for sharing your feedback. We're delighted to hear y…"
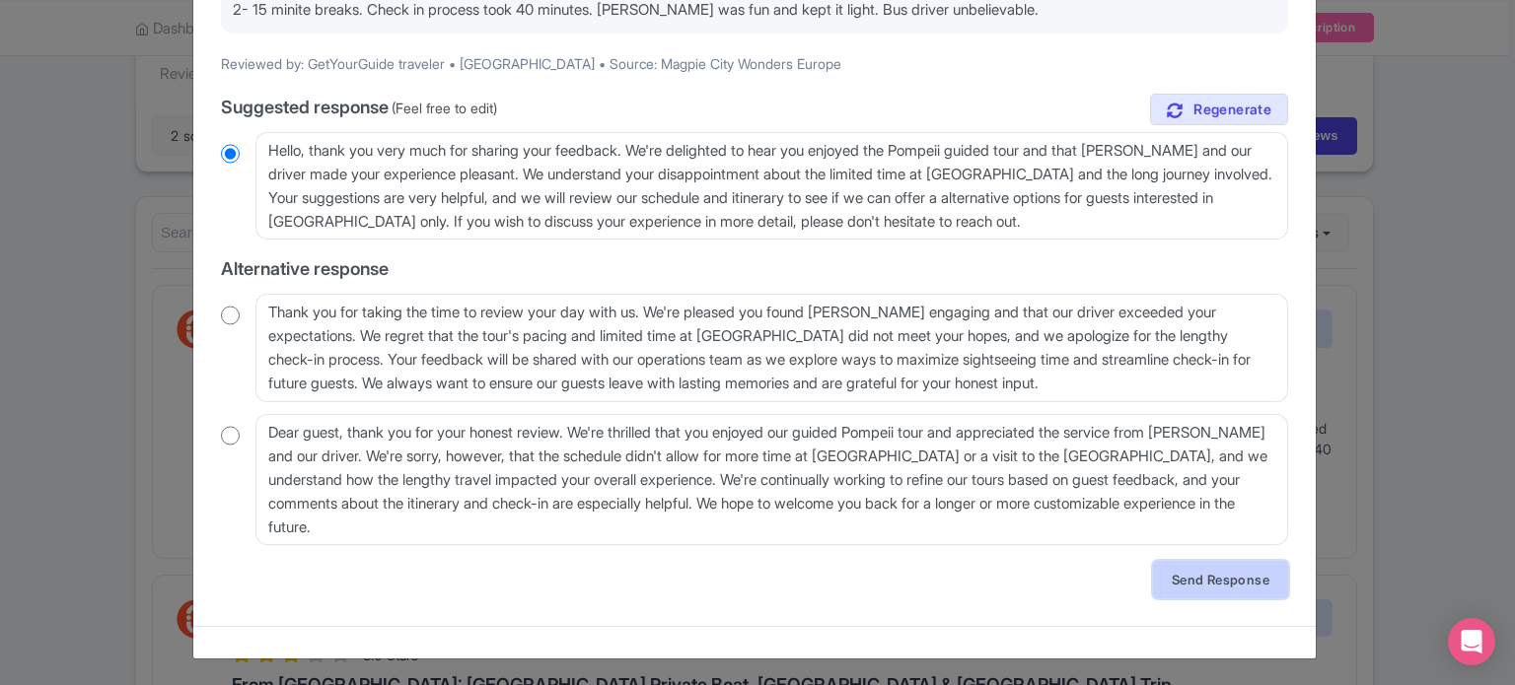
click at [1168, 564] on link "Send Response" at bounding box center [1220, 579] width 135 height 37
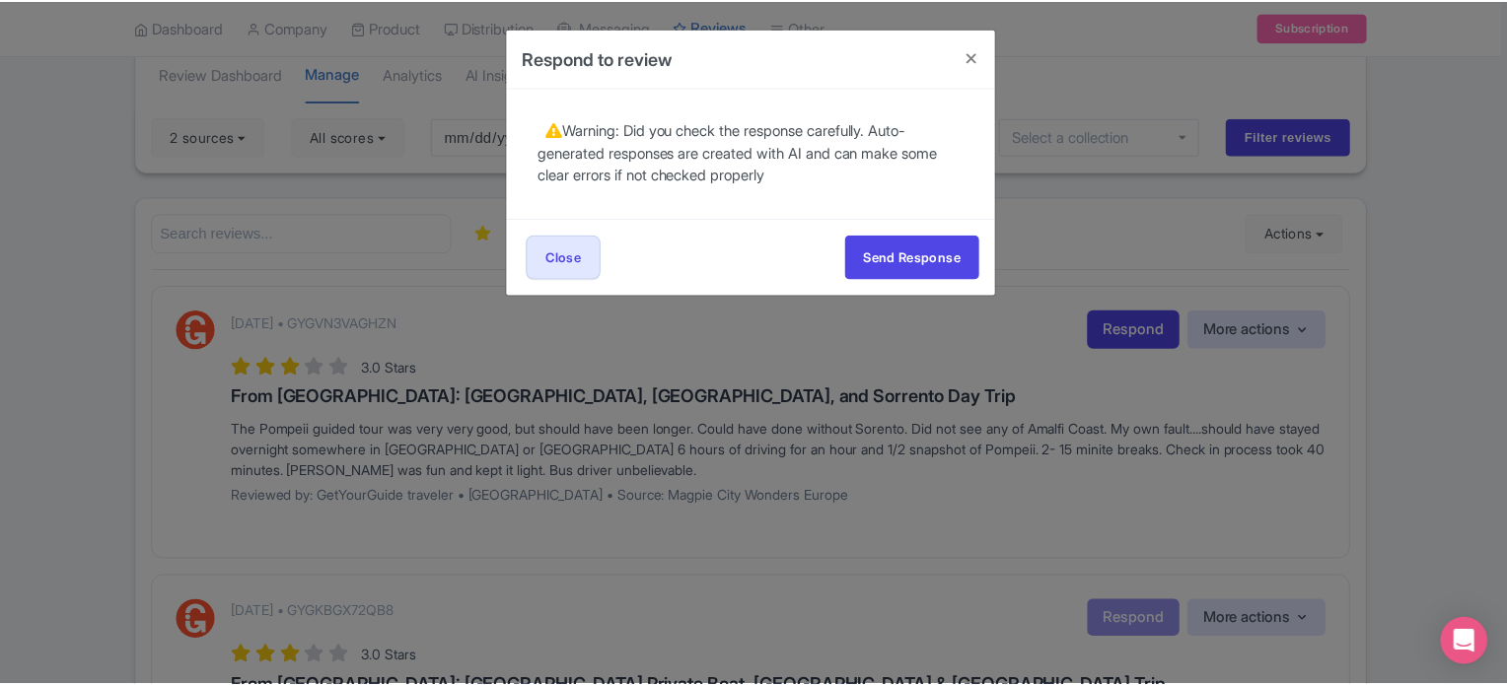
scroll to position [0, 0]
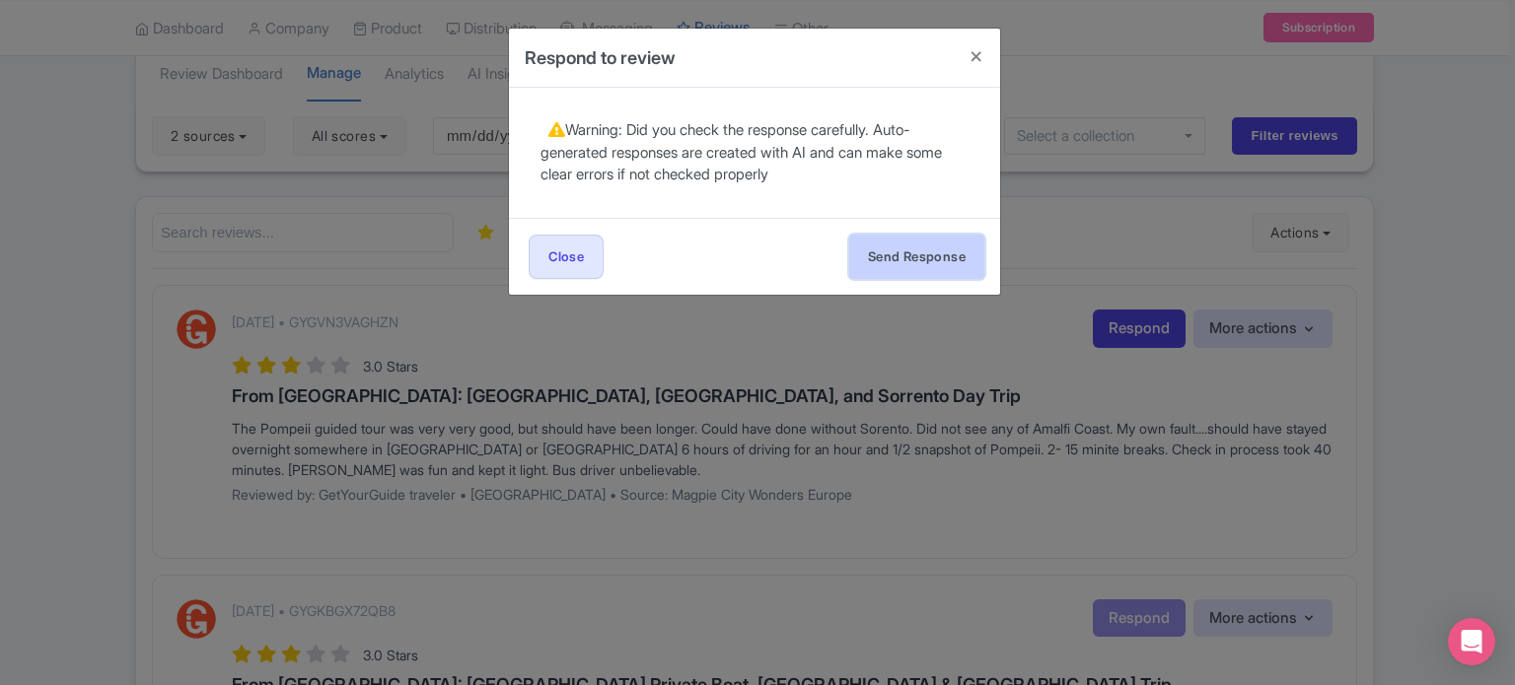
click at [936, 260] on button "Send Response" at bounding box center [916, 257] width 135 height 44
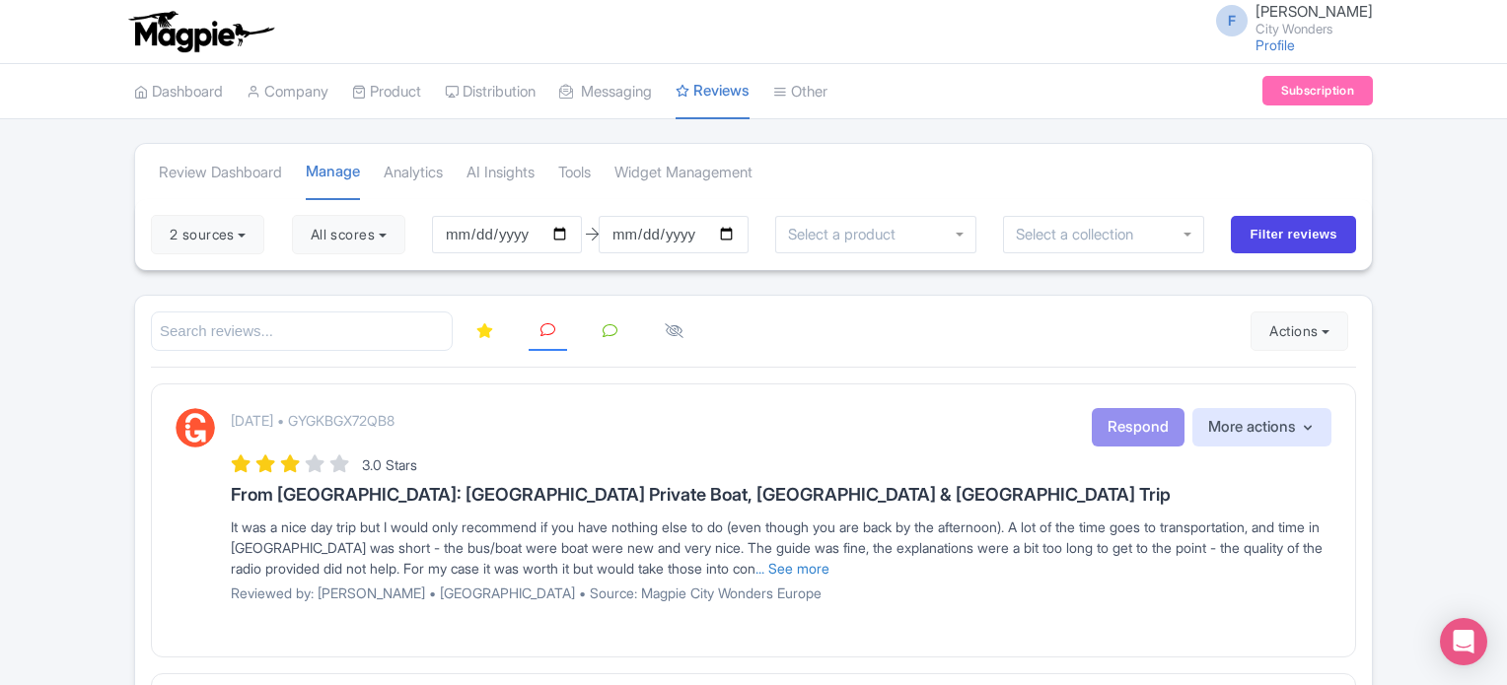
click at [479, 332] on icon at bounding box center [484, 331] width 17 height 15
